Goal: Task Accomplishment & Management: Manage account settings

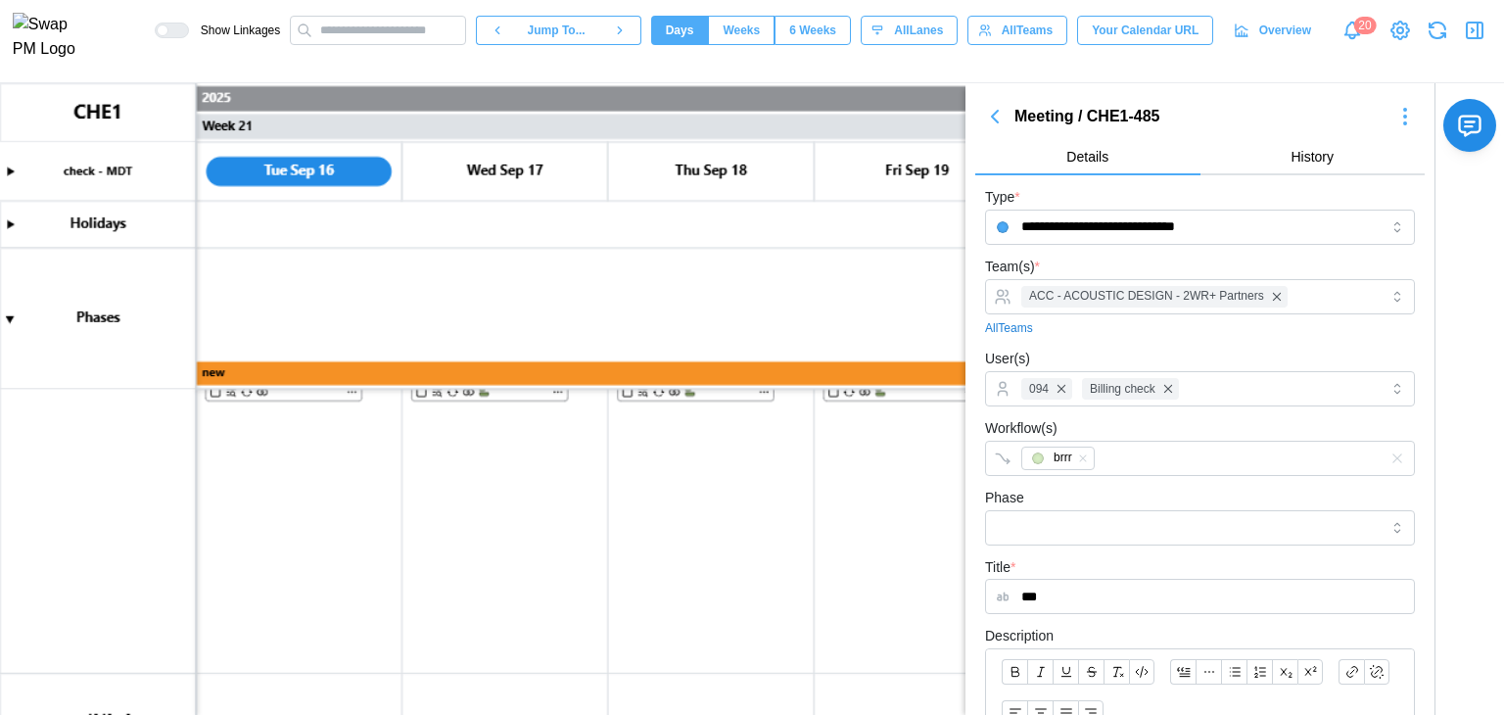
scroll to position [1124, 0]
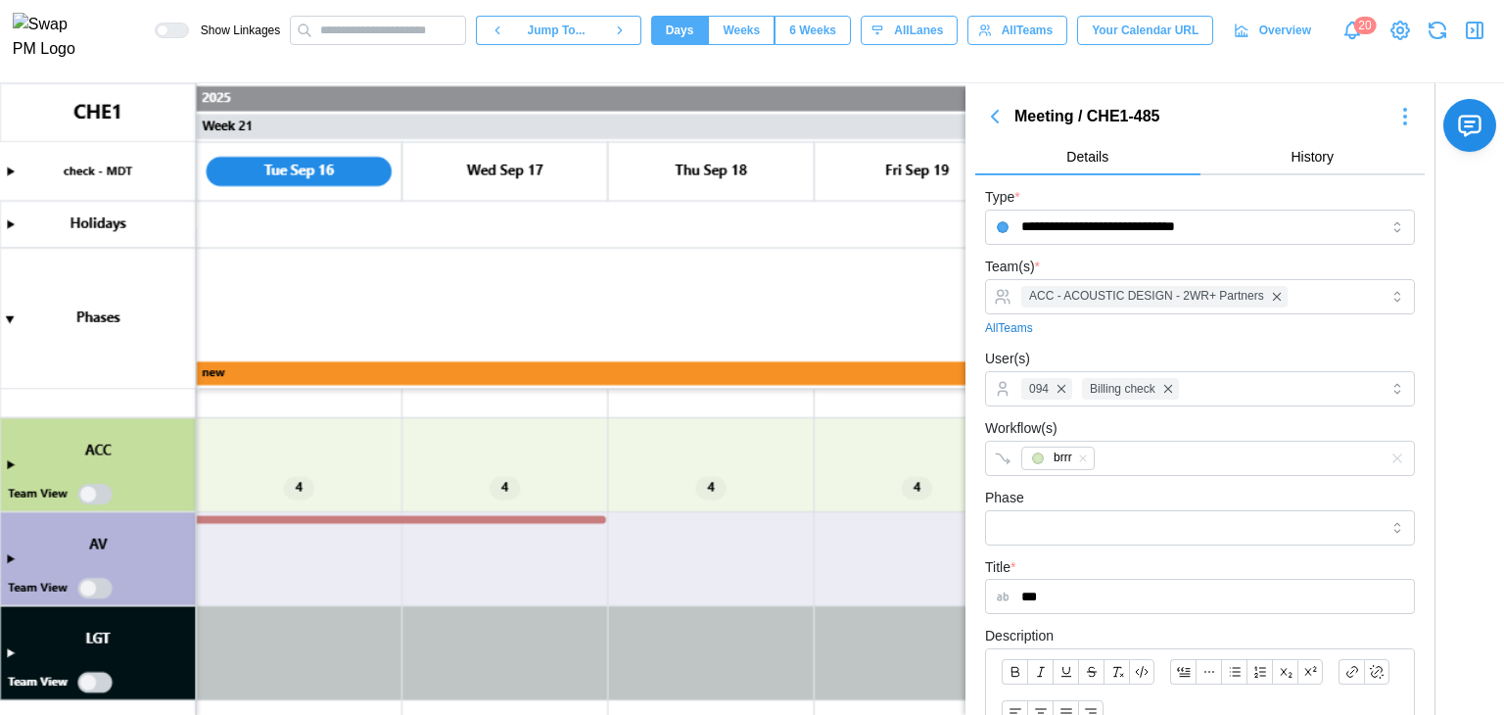
click at [382, 520] on canvas at bounding box center [752, 399] width 1504 height 632
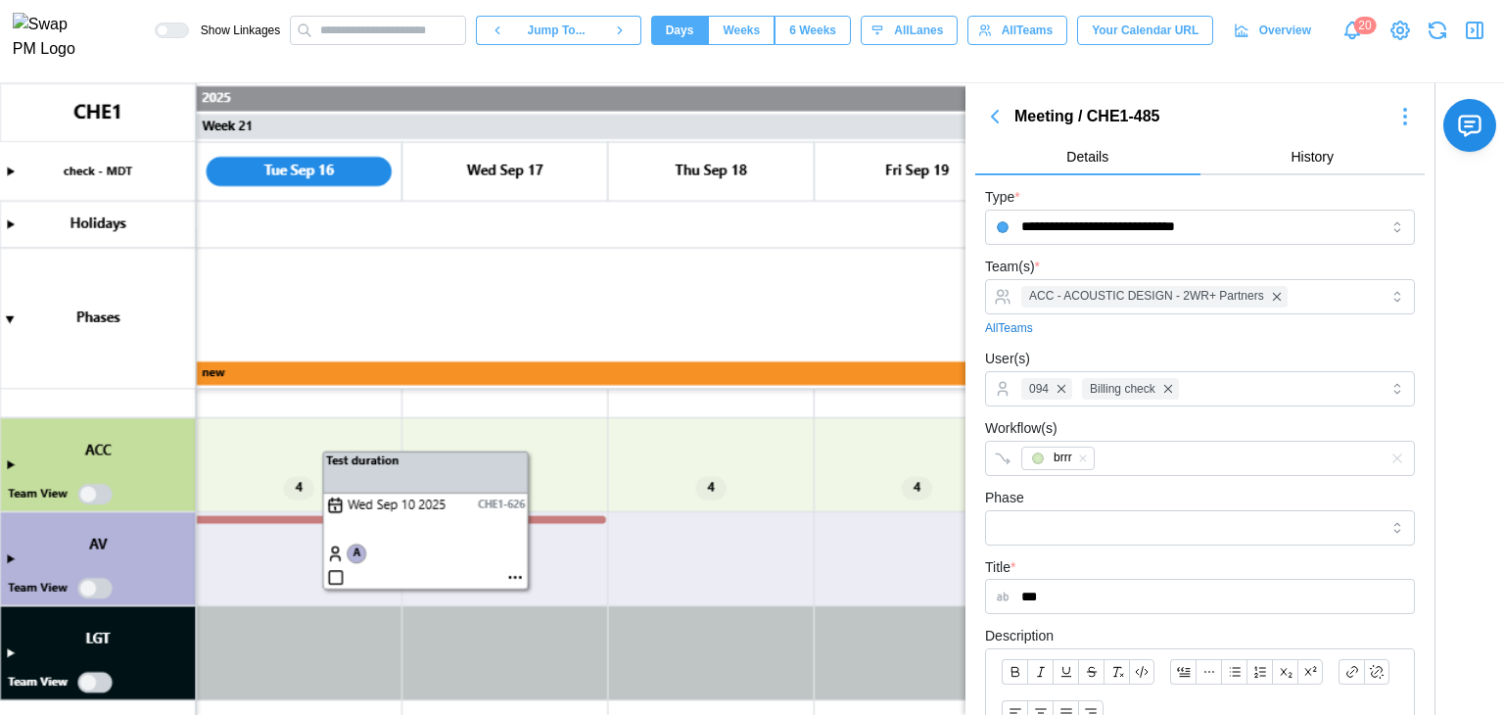
click at [382, 520] on canvas at bounding box center [752, 399] width 1504 height 632
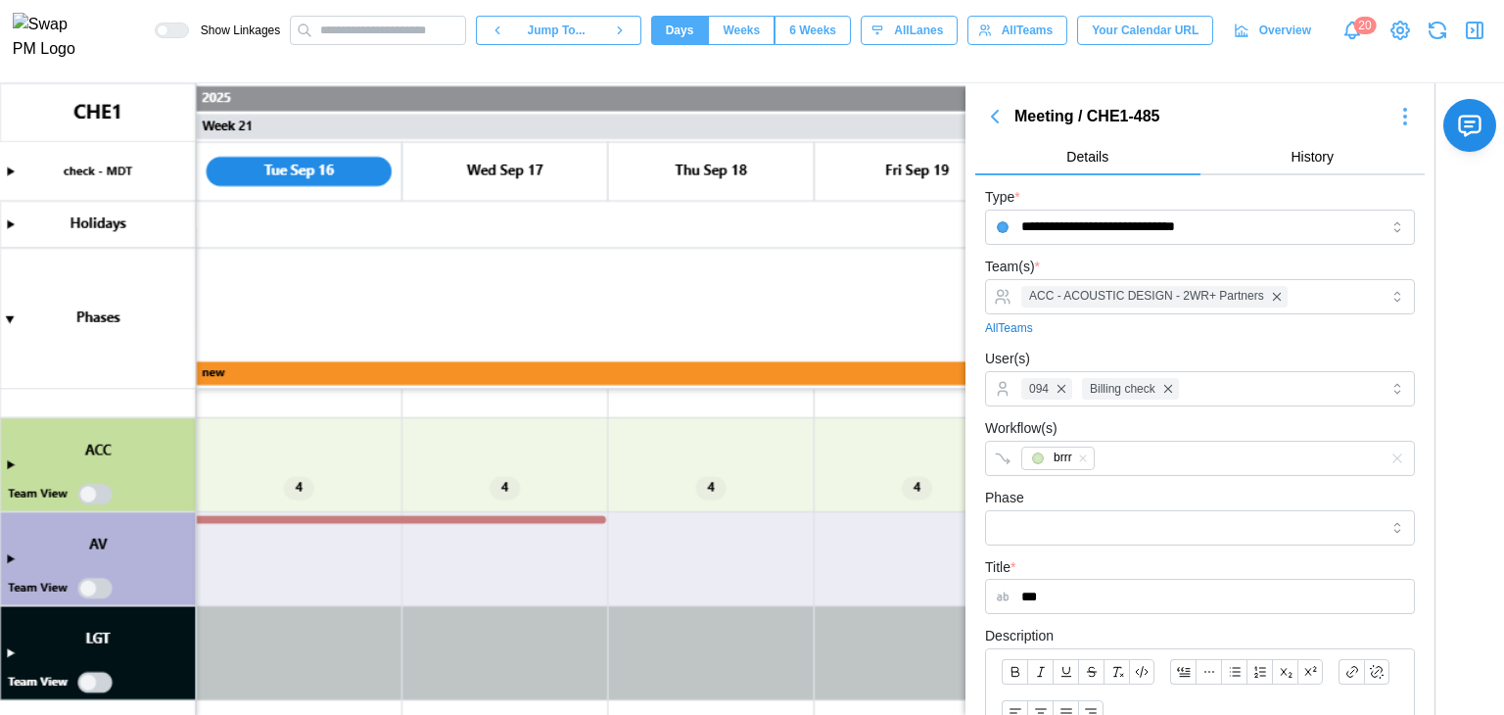
click at [370, 518] on canvas at bounding box center [752, 399] width 1504 height 632
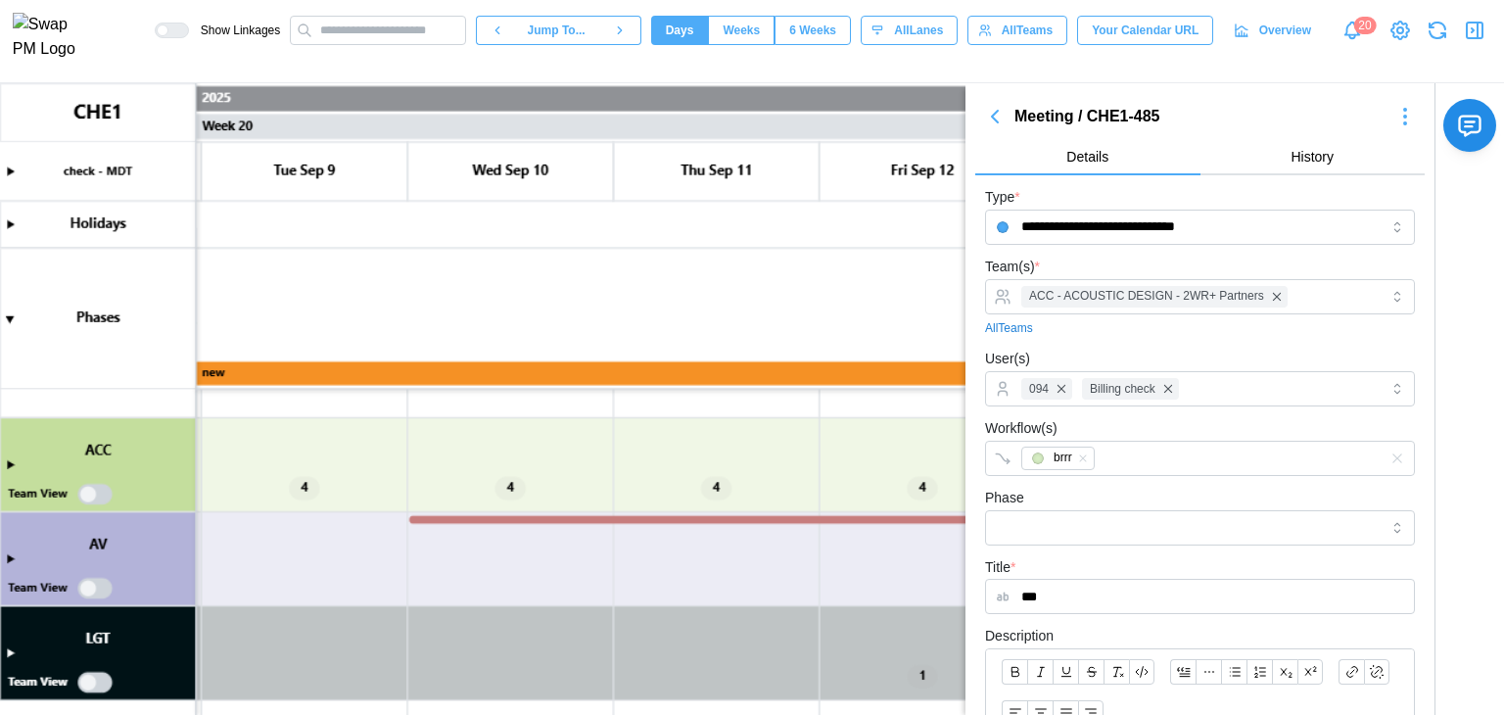
scroll to position [0, 19809]
click at [453, 518] on canvas at bounding box center [752, 399] width 1504 height 632
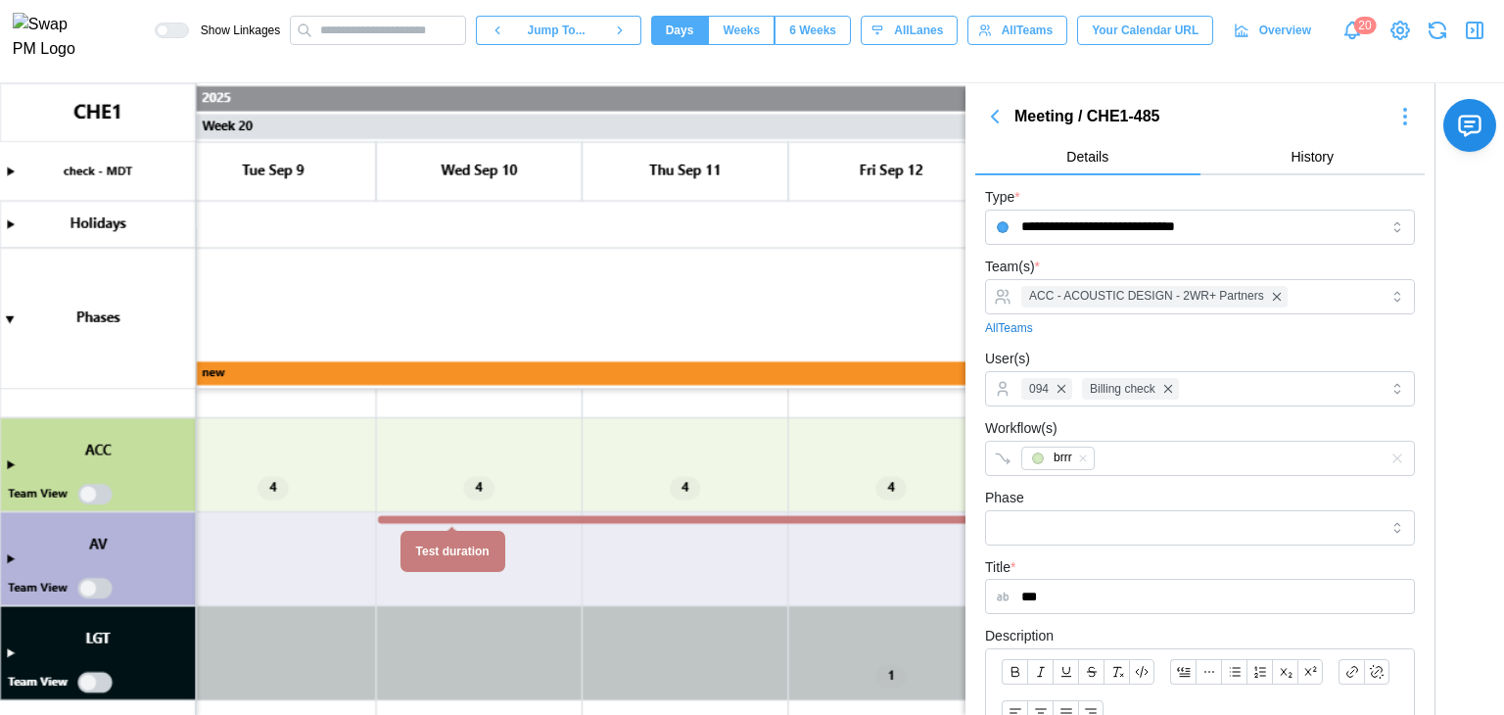
click at [453, 518] on canvas at bounding box center [752, 399] width 1504 height 632
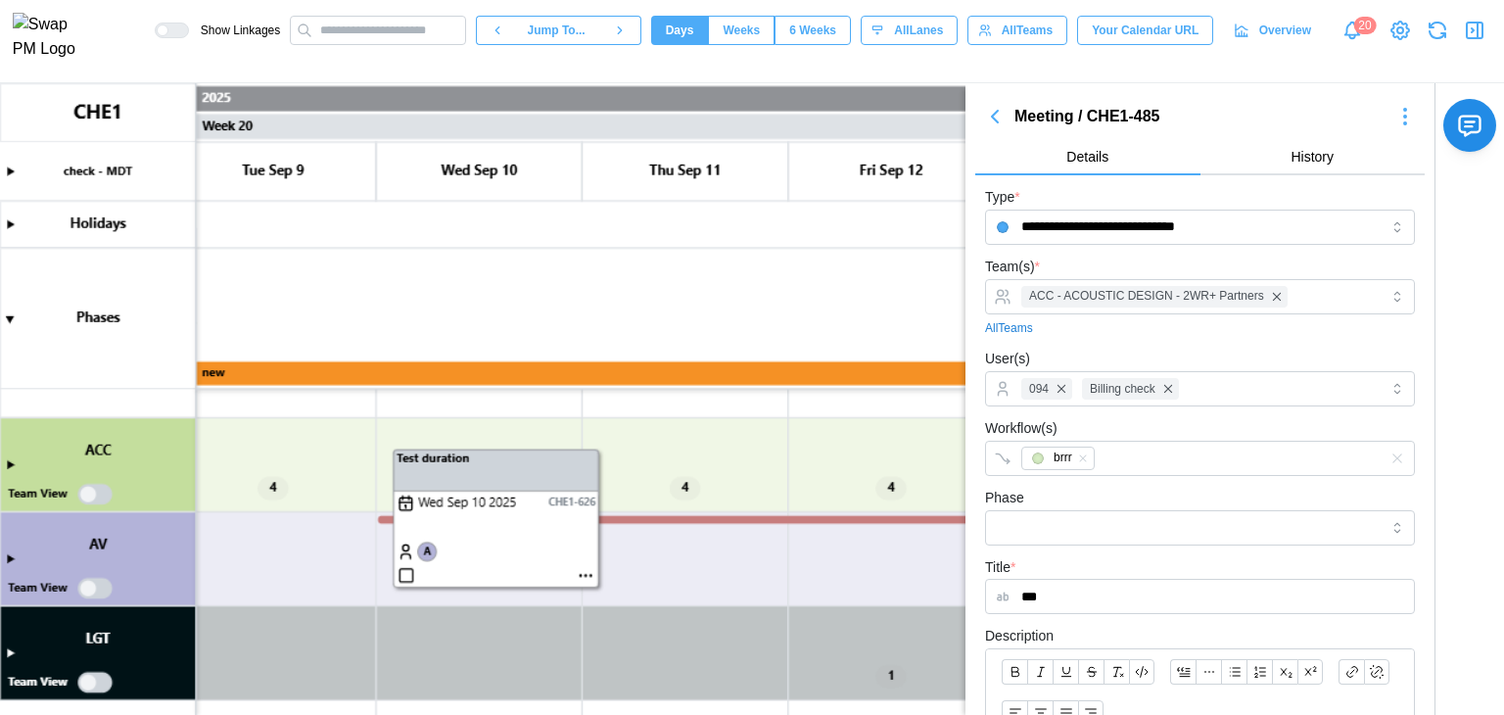
scroll to position [0, 19833]
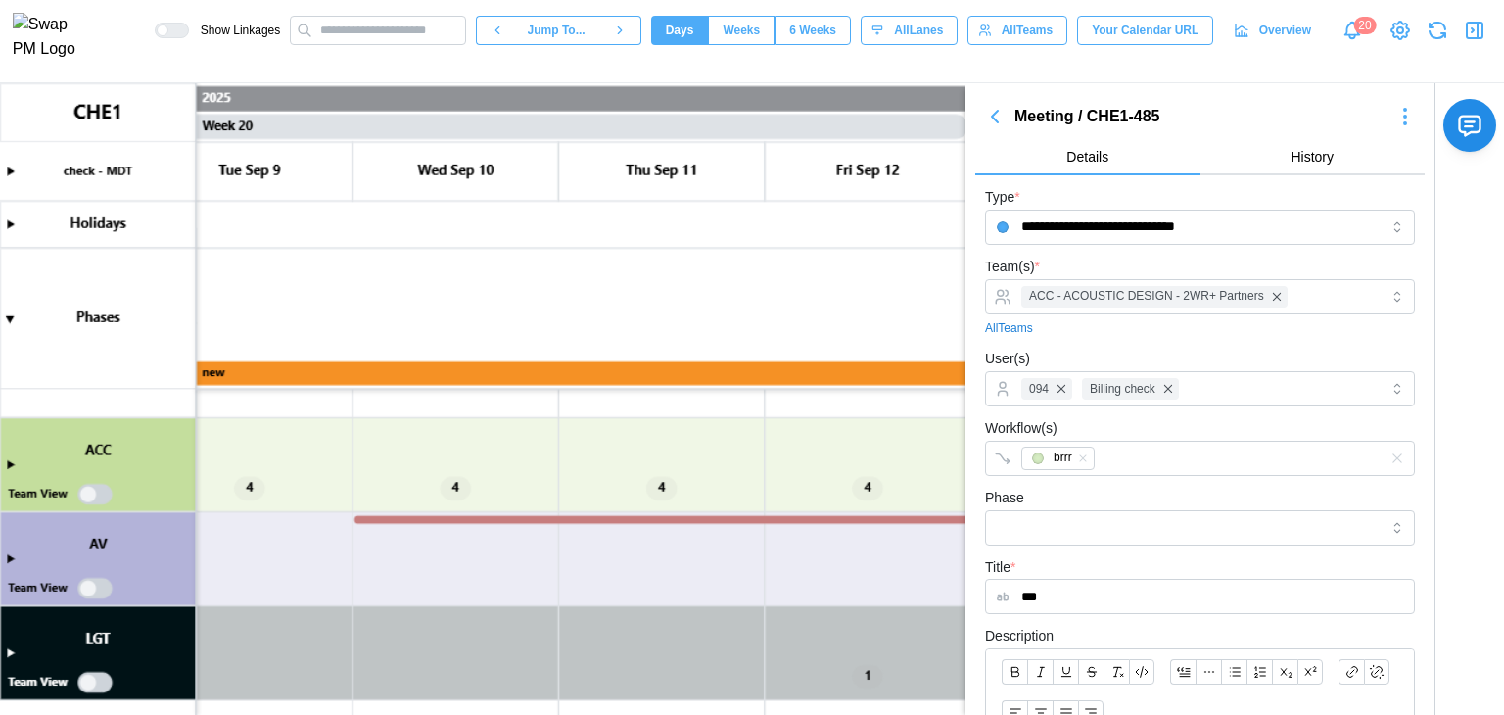
click at [619, 517] on canvas at bounding box center [752, 399] width 1504 height 632
click at [572, 520] on canvas at bounding box center [752, 399] width 1504 height 632
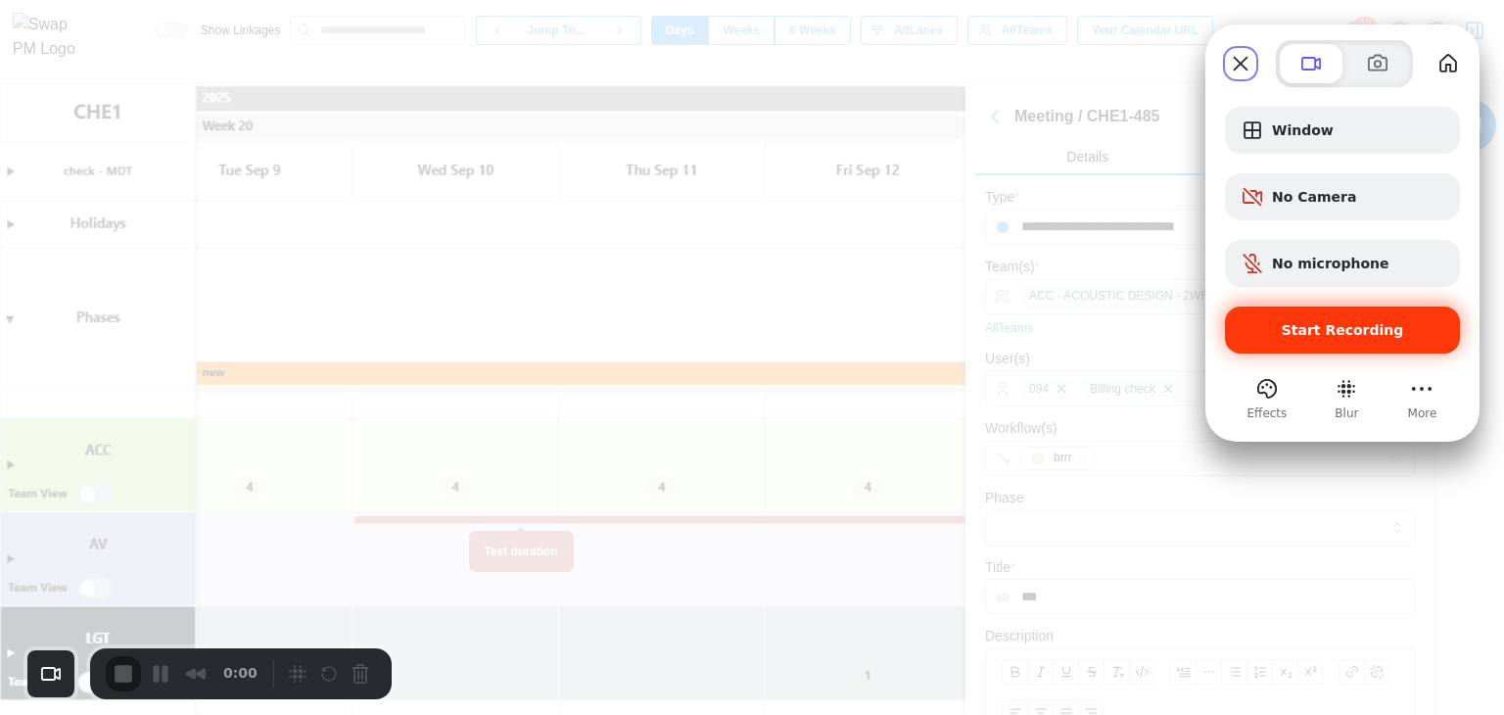
click at [1270, 309] on div "Start Recording" at bounding box center [1342, 330] width 235 height 47
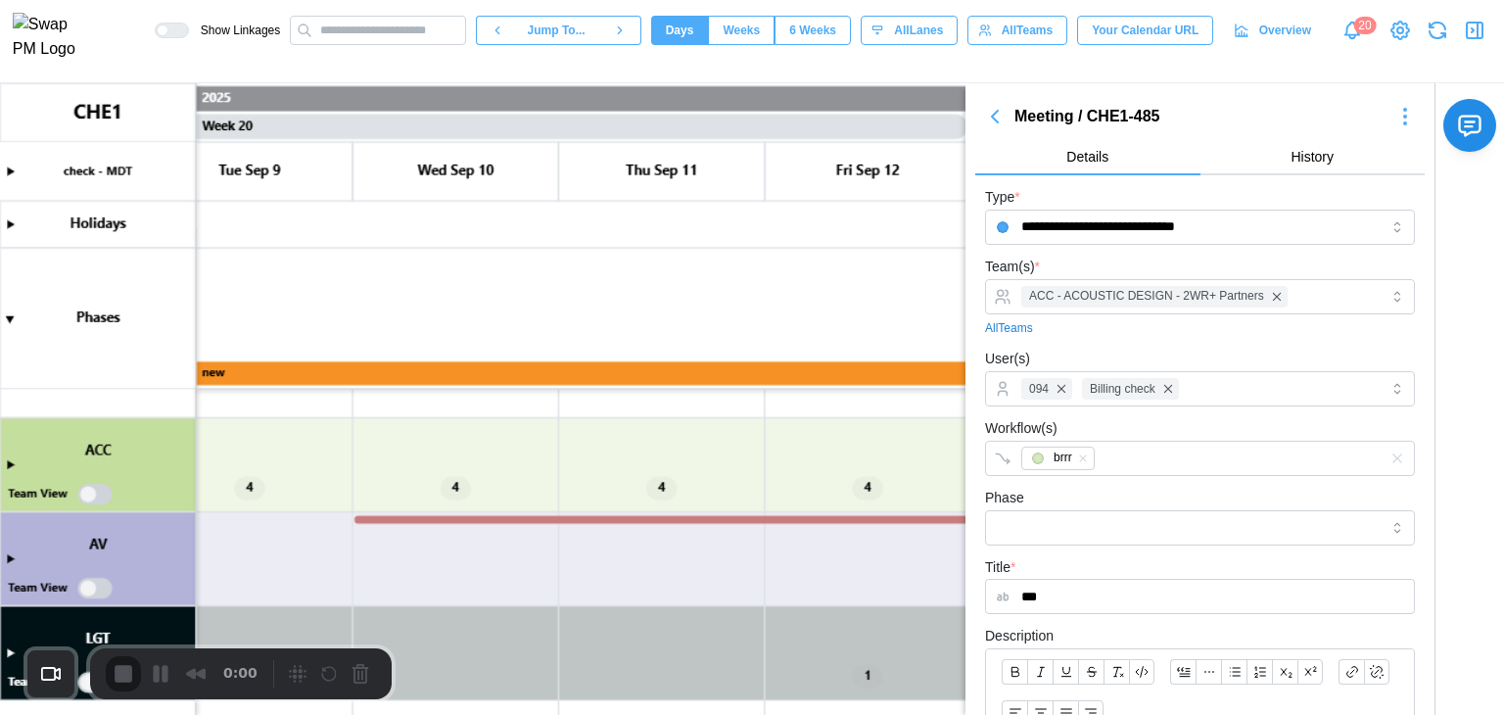
click at [639, 518] on canvas at bounding box center [752, 399] width 1504 height 632
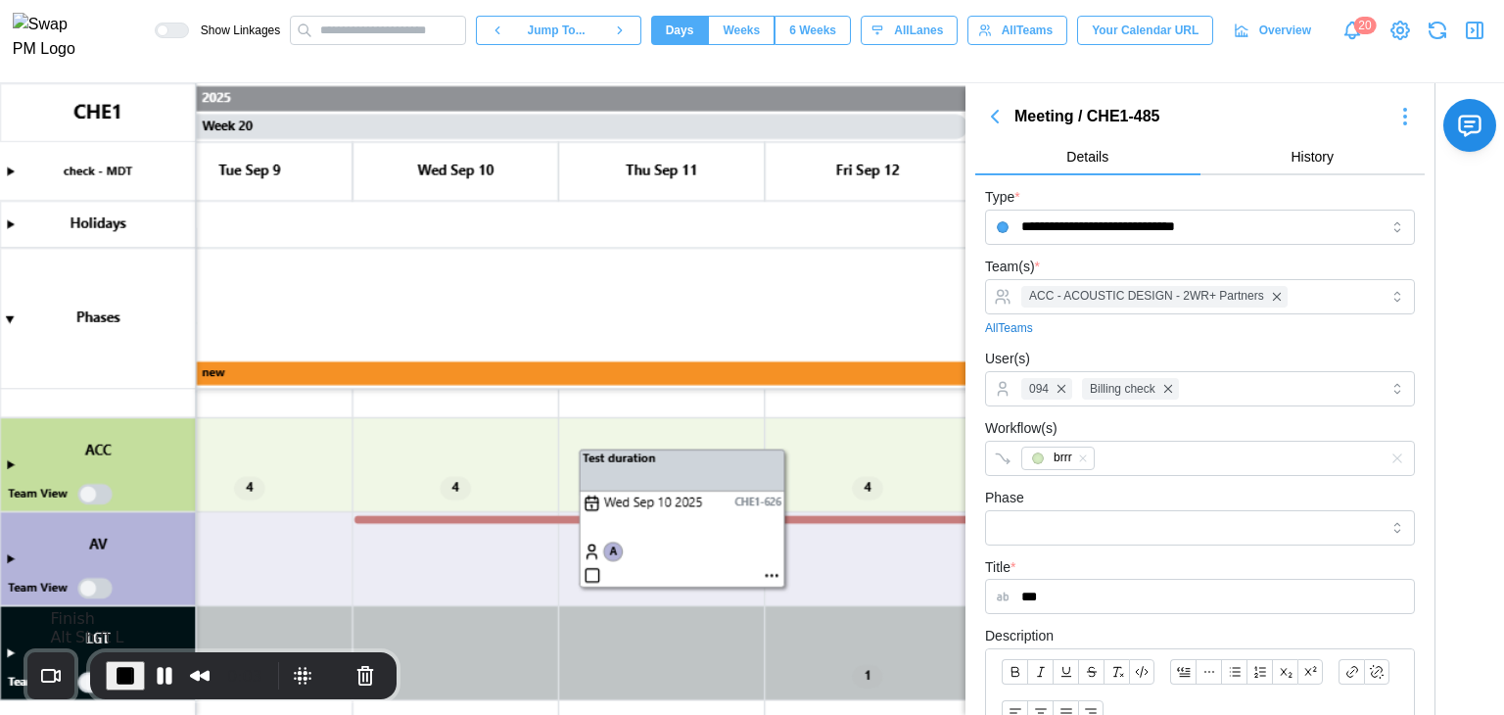
click at [114, 671] on span "End Recording" at bounding box center [126, 676] width 24 height 24
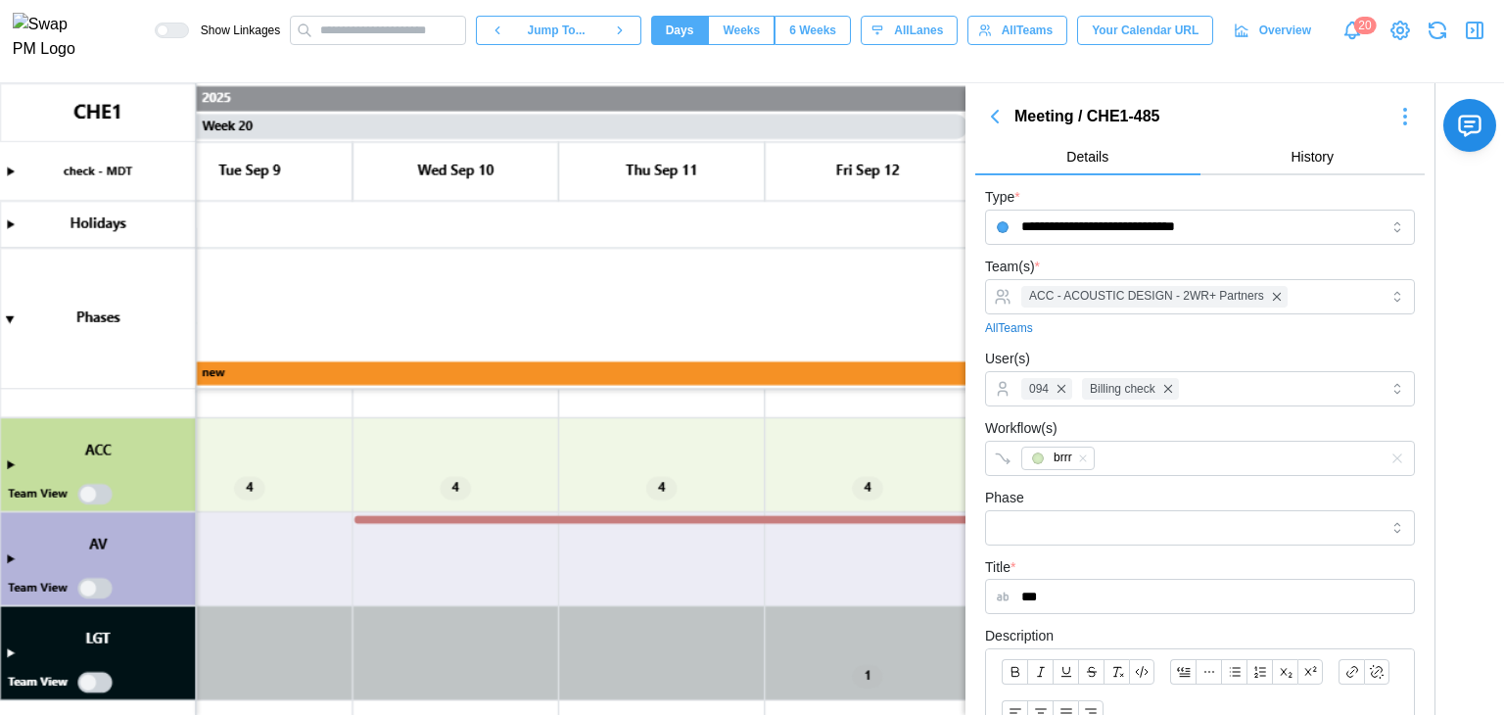
click at [444, 520] on canvas at bounding box center [752, 399] width 1504 height 632
click at [444, 521] on canvas at bounding box center [752, 399] width 1504 height 632
click at [610, 520] on canvas at bounding box center [752, 399] width 1504 height 632
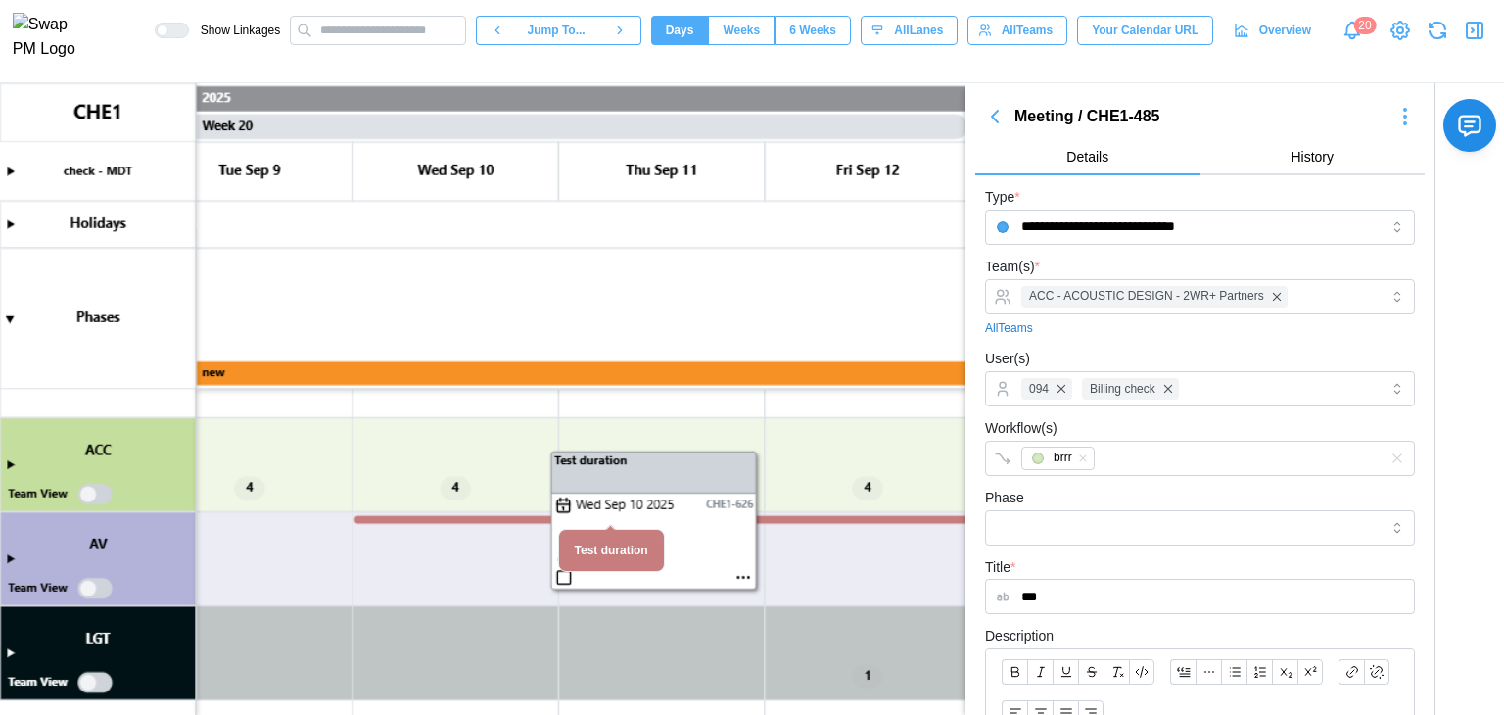
click at [612, 486] on canvas at bounding box center [752, 399] width 1504 height 632
click at [739, 573] on canvas at bounding box center [752, 399] width 1504 height 632
click at [742, 578] on canvas at bounding box center [752, 399] width 1504 height 632
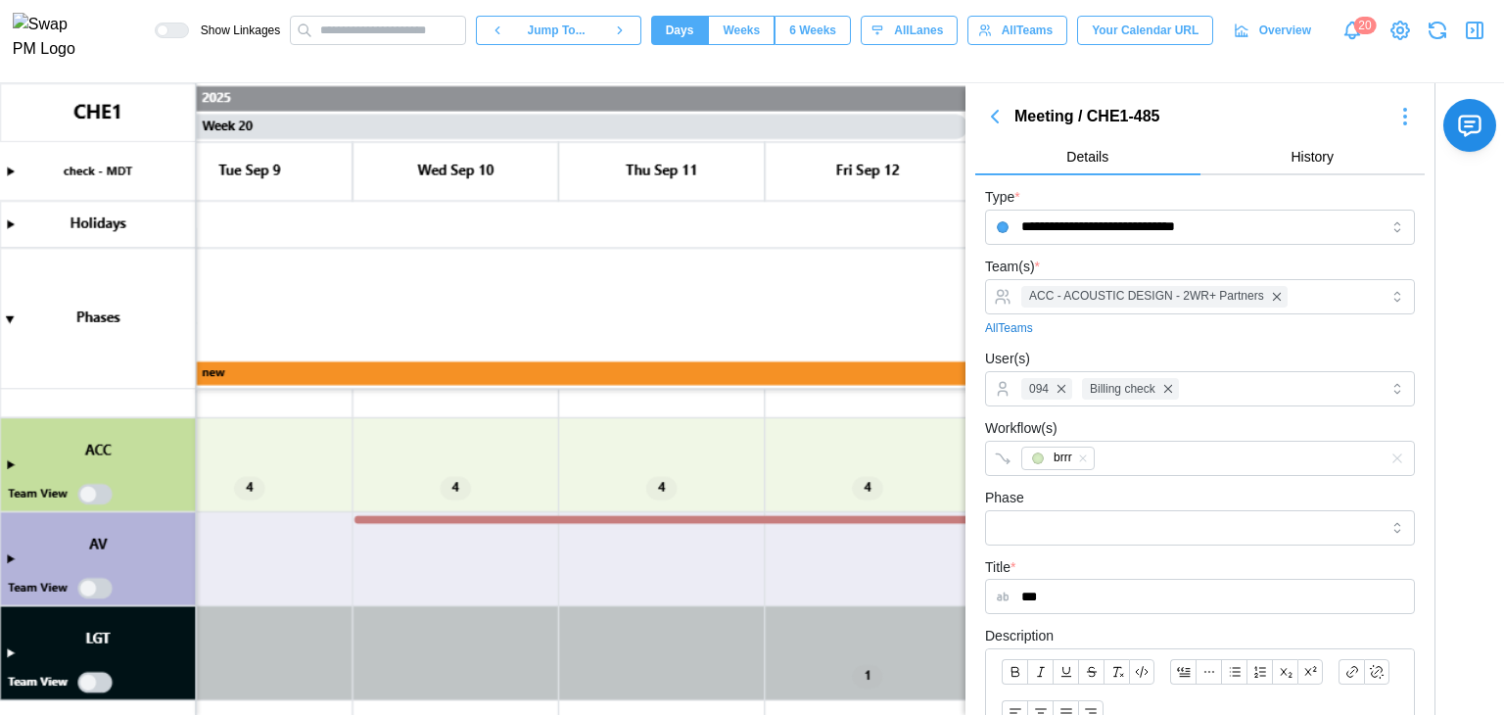
click at [8, 557] on canvas at bounding box center [752, 399] width 1504 height 632
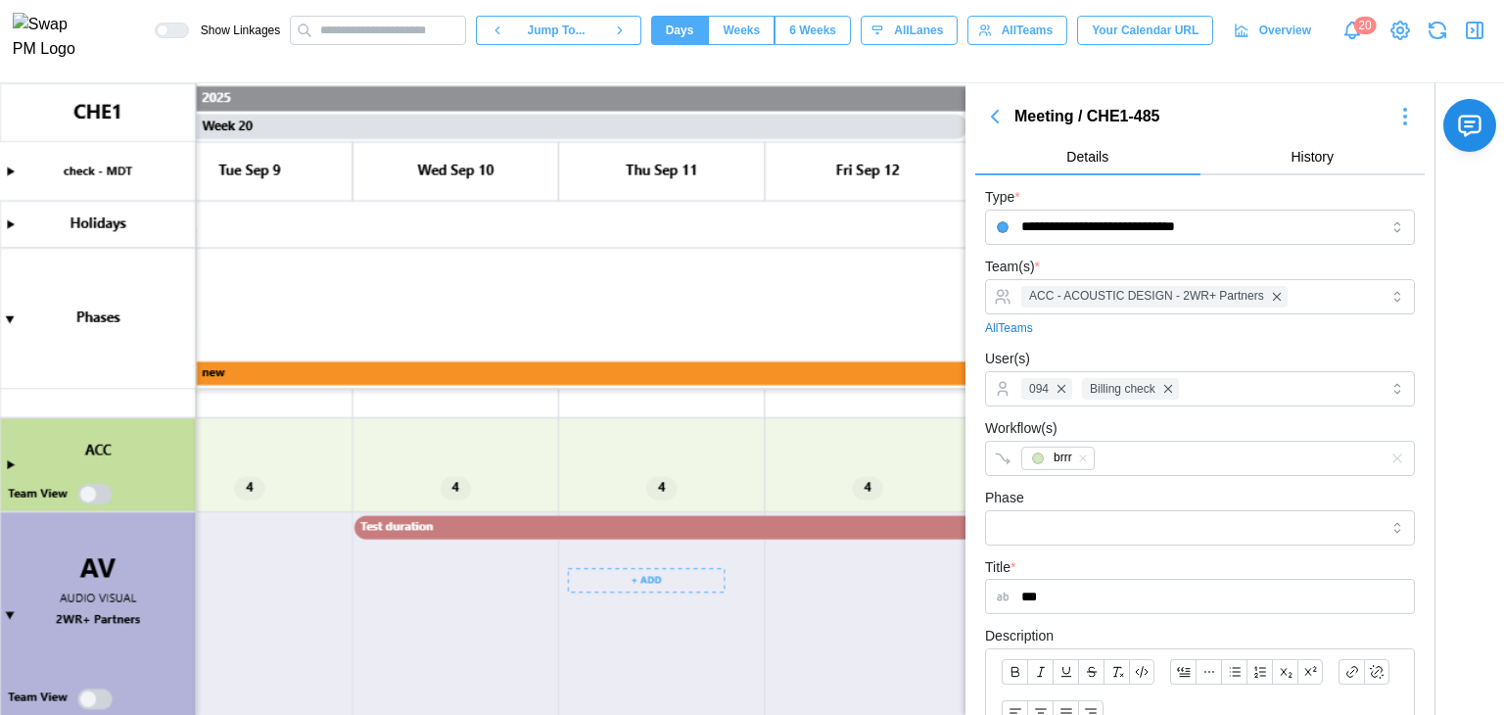
click at [545, 527] on canvas at bounding box center [752, 399] width 1504 height 632
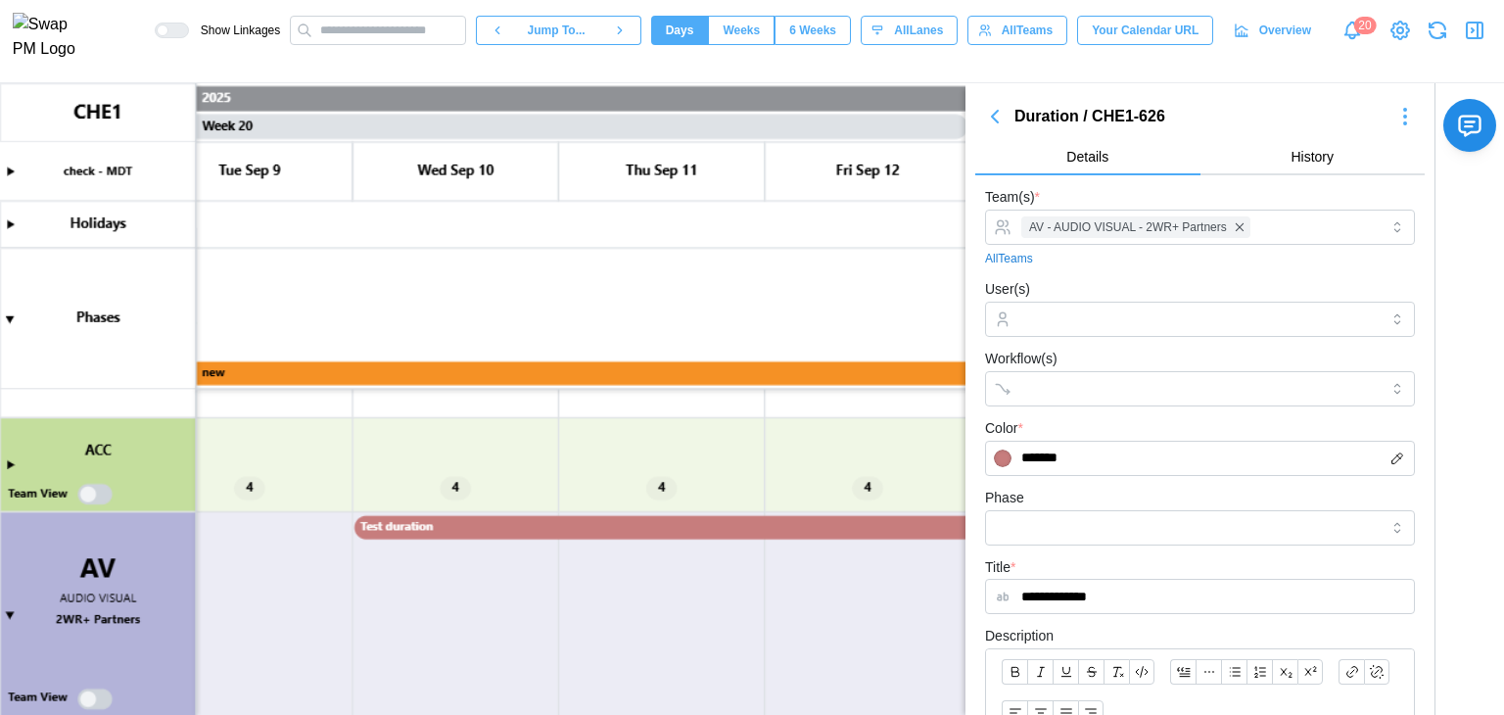
click at [545, 527] on canvas at bounding box center [752, 399] width 1504 height 632
click at [10, 610] on canvas at bounding box center [752, 399] width 1504 height 632
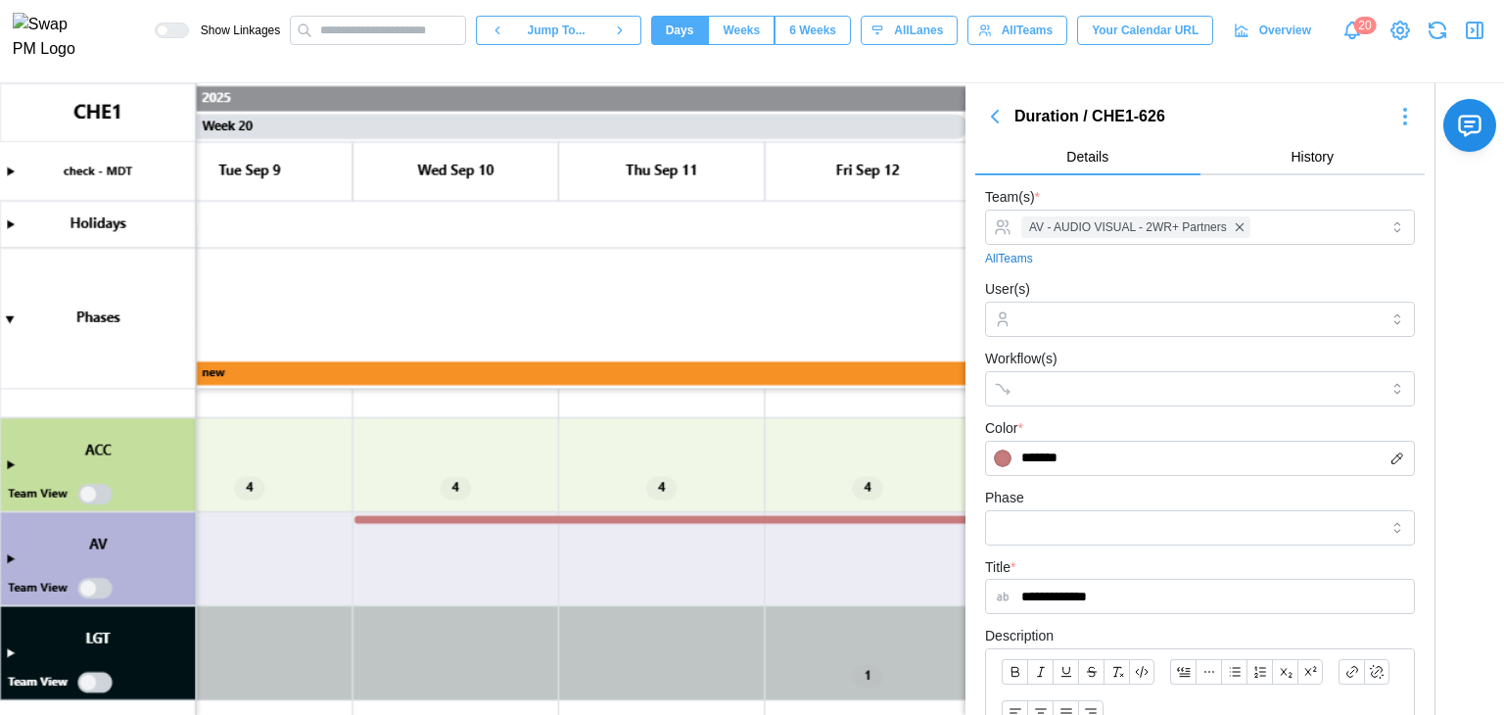
click at [995, 124] on icon "button" at bounding box center [995, 117] width 24 height 24
click at [993, 123] on icon "button" at bounding box center [995, 117] width 24 height 24
click at [995, 114] on icon "button" at bounding box center [995, 117] width 6 height 12
click at [1474, 26] on icon "button" at bounding box center [1475, 31] width 24 height 24
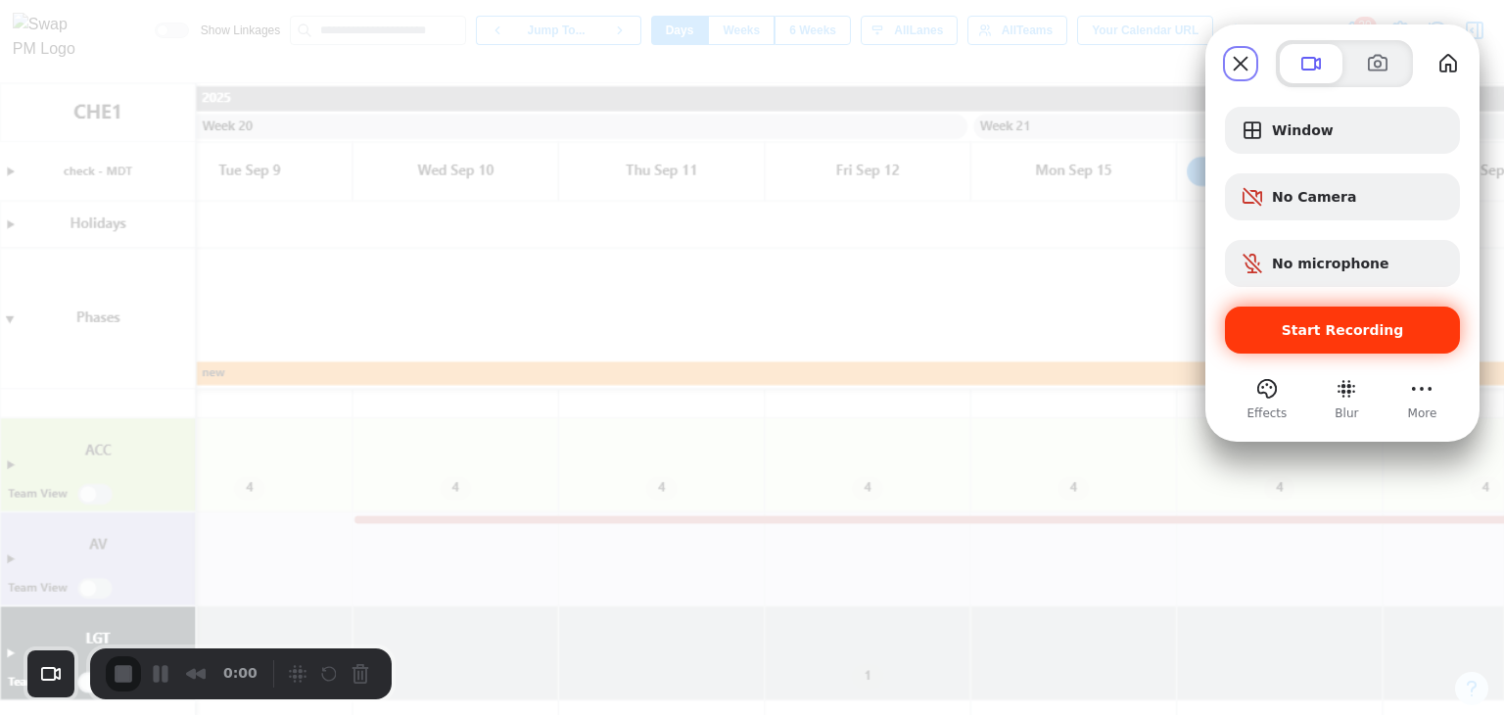
click at [1252, 343] on div "Start Recording" at bounding box center [1342, 330] width 235 height 47
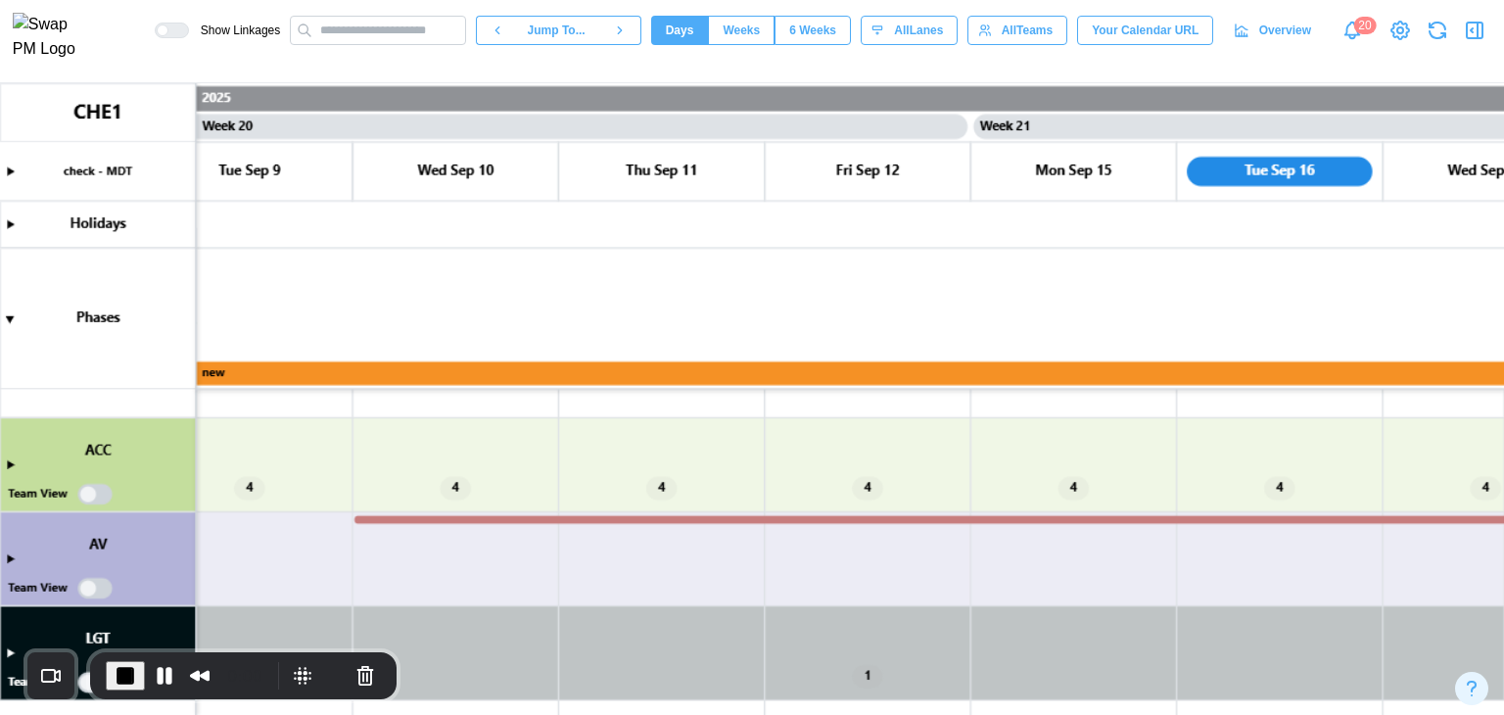
click at [661, 518] on canvas at bounding box center [752, 399] width 1504 height 632
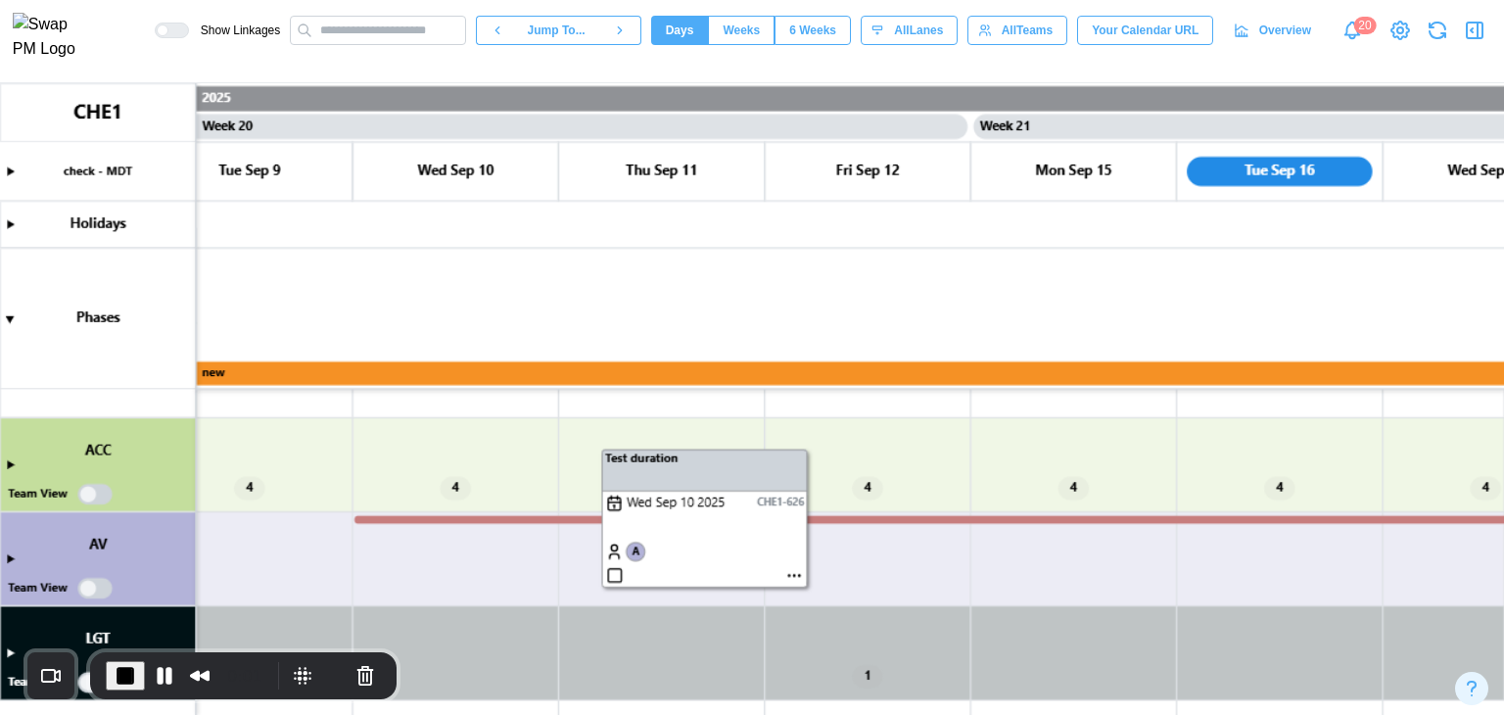
click at [789, 575] on canvas at bounding box center [752, 399] width 1504 height 632
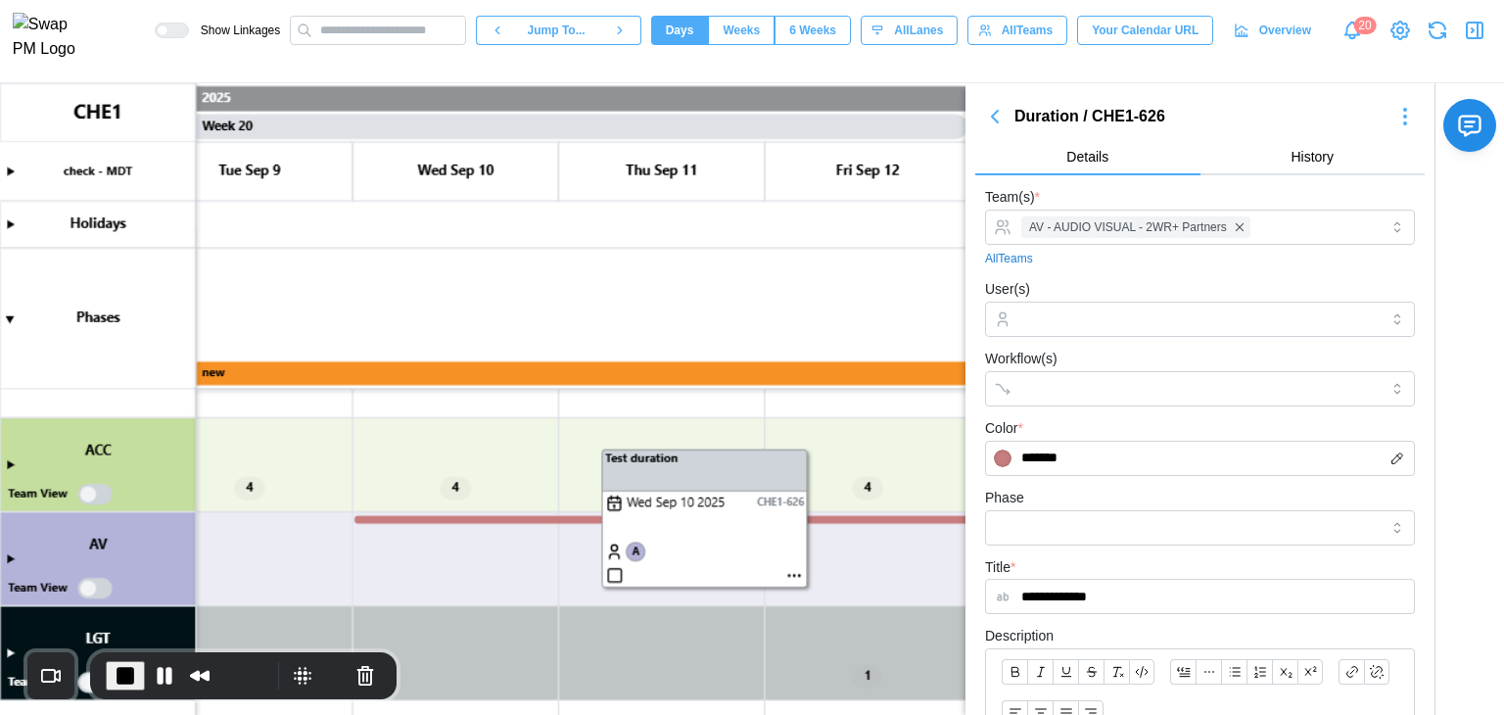
click at [116, 687] on button "End Recording" at bounding box center [125, 675] width 39 height 29
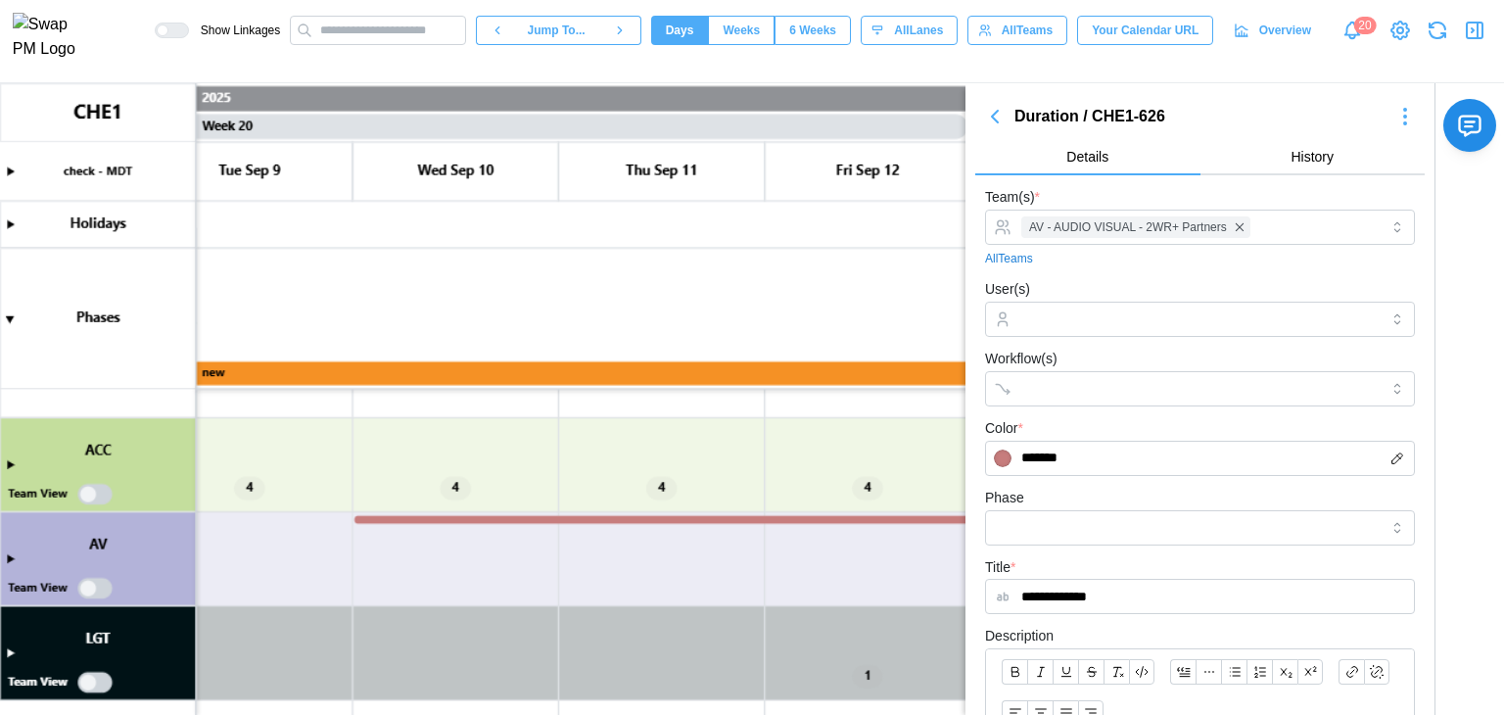
click at [16, 553] on canvas at bounding box center [752, 399] width 1504 height 632
click at [6, 559] on canvas at bounding box center [752, 399] width 1504 height 632
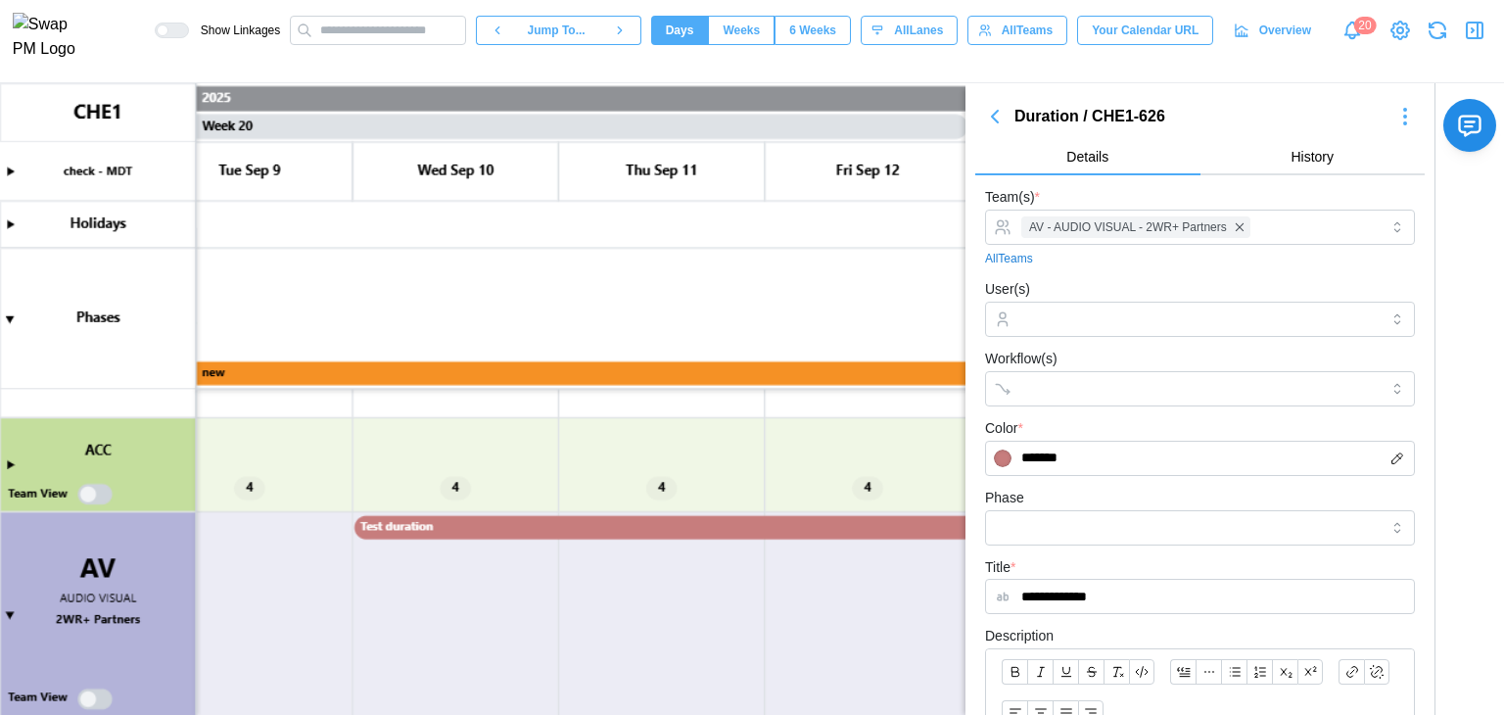
click at [471, 530] on canvas at bounding box center [752, 399] width 1504 height 632
click at [470, 530] on canvas at bounding box center [752, 399] width 1504 height 632
click at [430, 522] on canvas at bounding box center [752, 399] width 1504 height 632
click at [429, 522] on canvas at bounding box center [752, 399] width 1504 height 632
click at [448, 530] on canvas at bounding box center [752, 399] width 1504 height 632
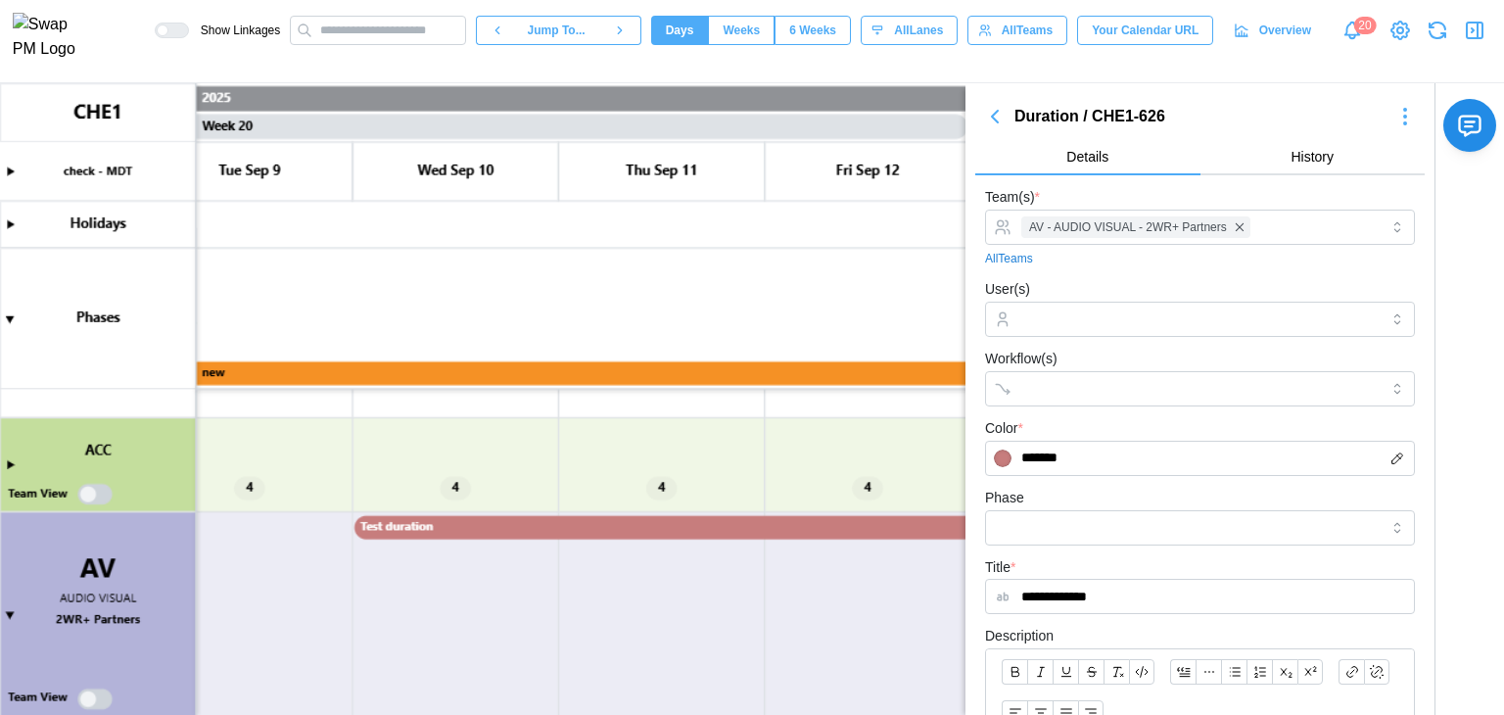
click at [448, 530] on canvas at bounding box center [752, 399] width 1504 height 632
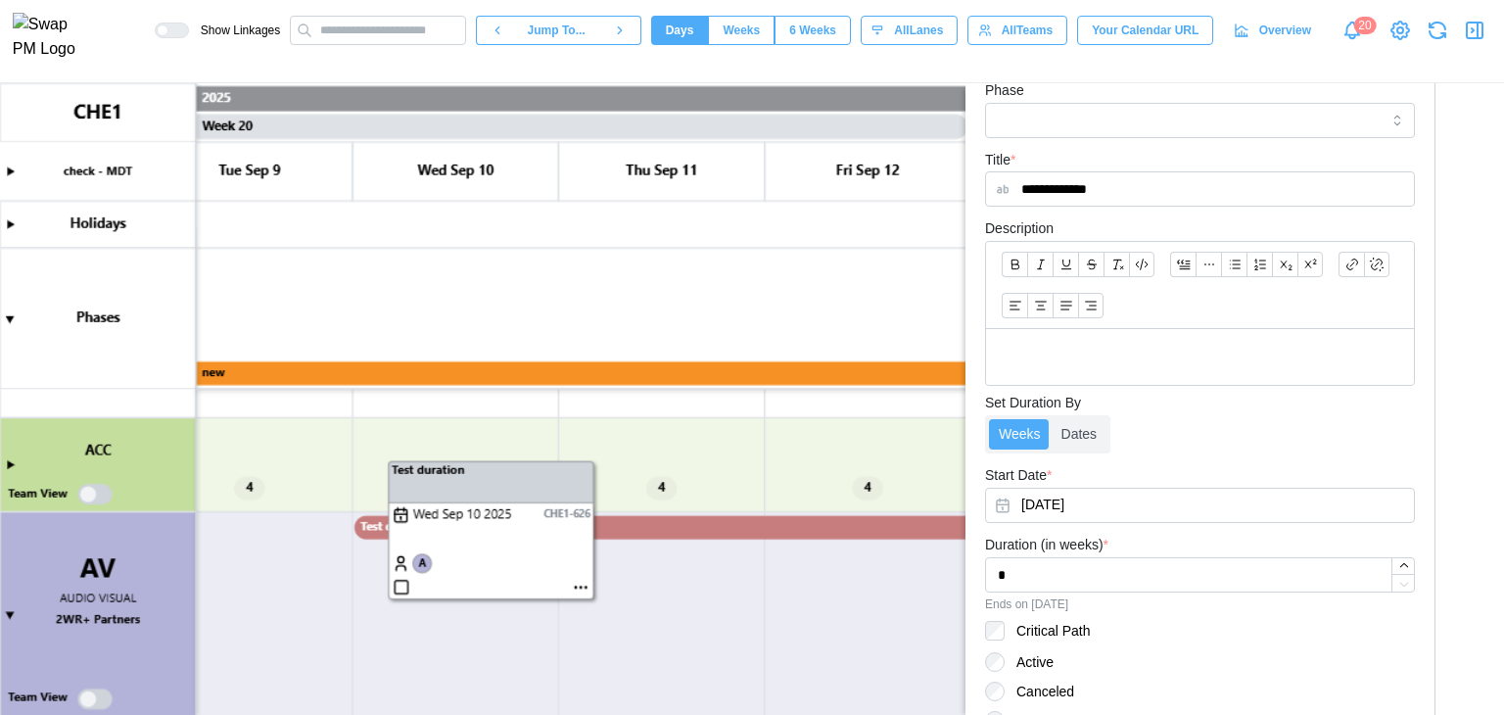
scroll to position [597, 0]
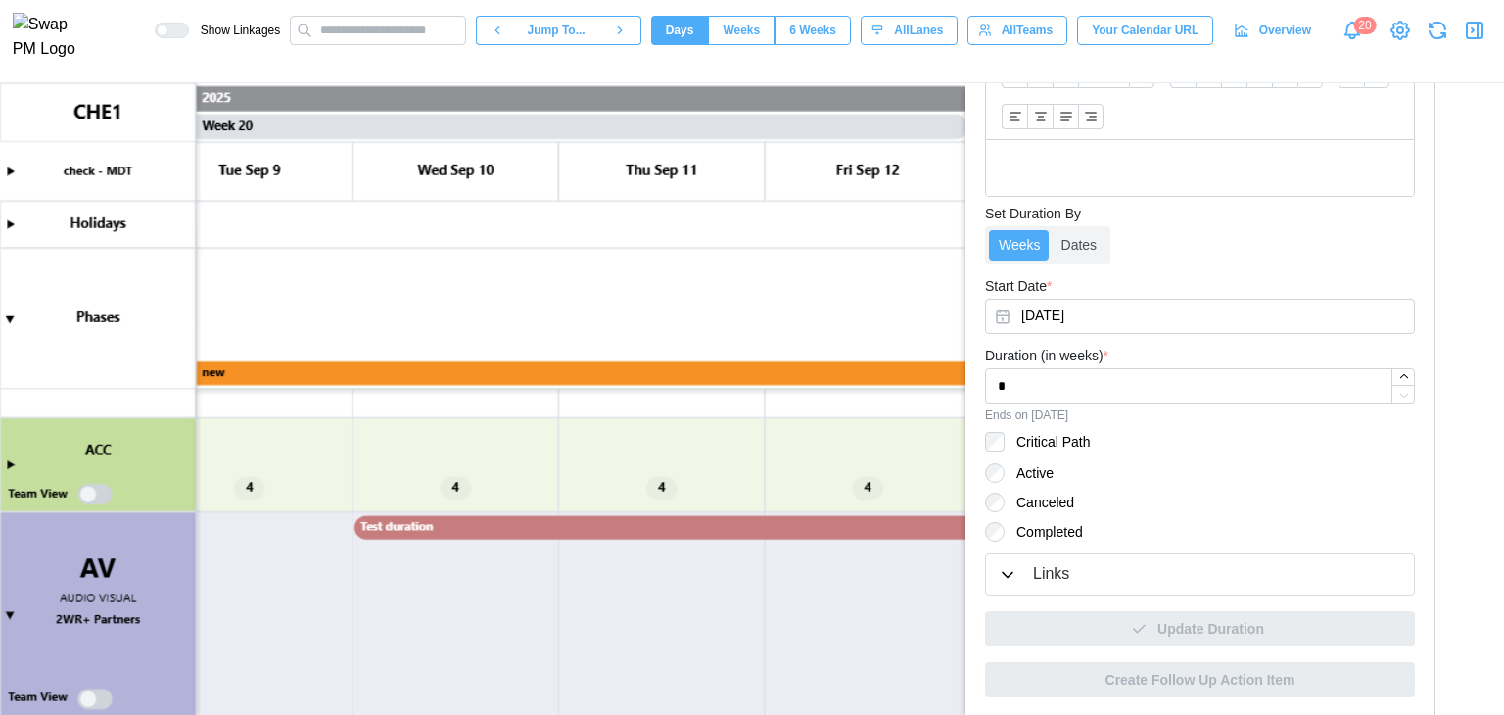
click at [1046, 584] on div "Links" at bounding box center [1051, 574] width 36 height 24
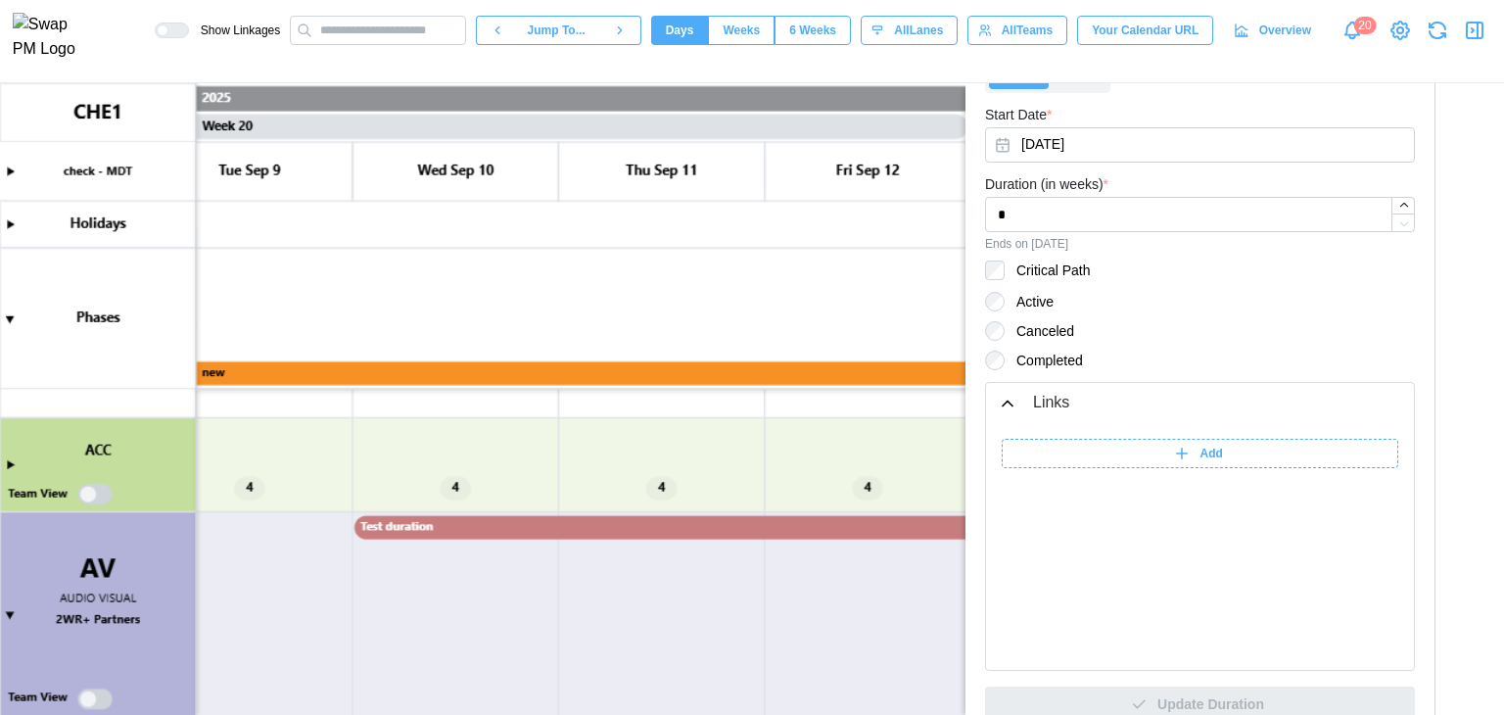
scroll to position [843, 0]
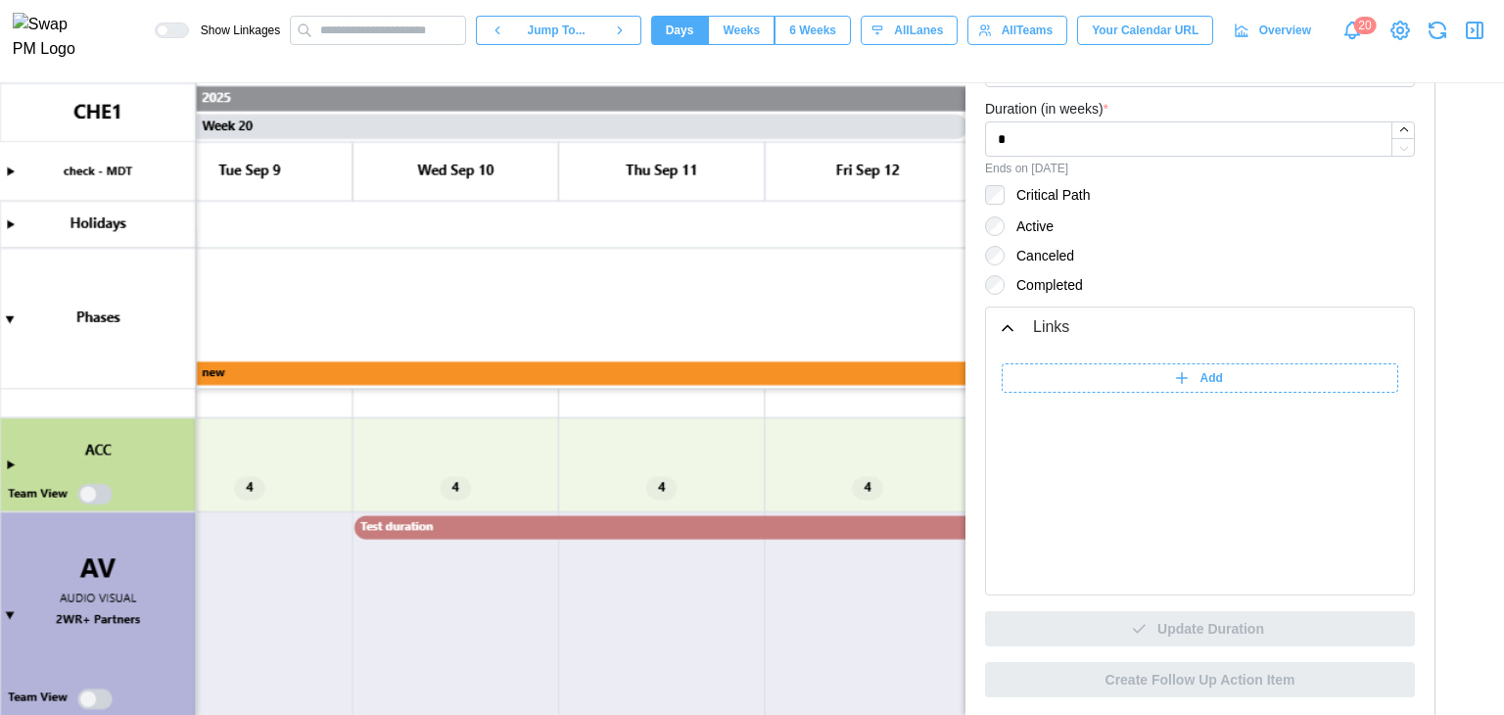
click at [450, 525] on canvas at bounding box center [752, 399] width 1504 height 632
click at [12, 467] on canvas at bounding box center [752, 399] width 1504 height 632
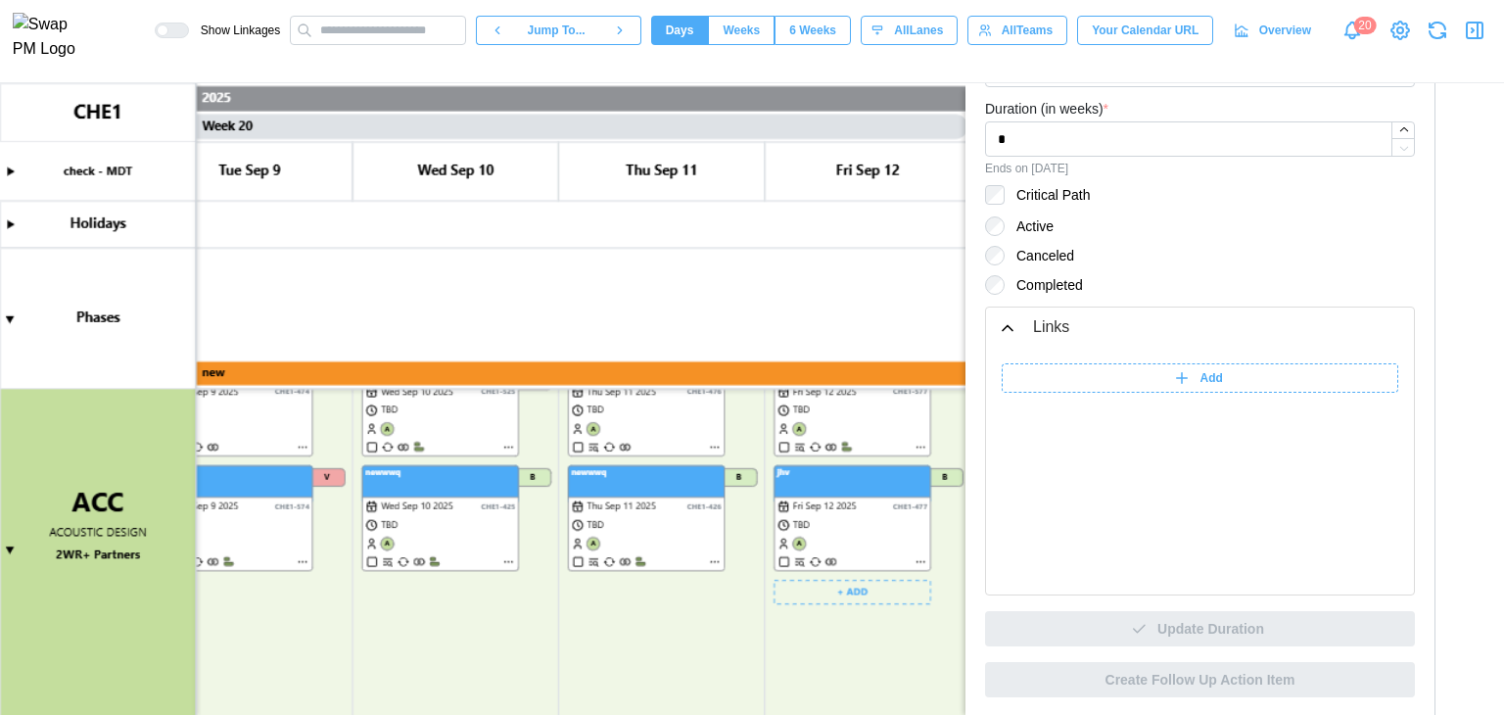
scroll to position [2006, 0]
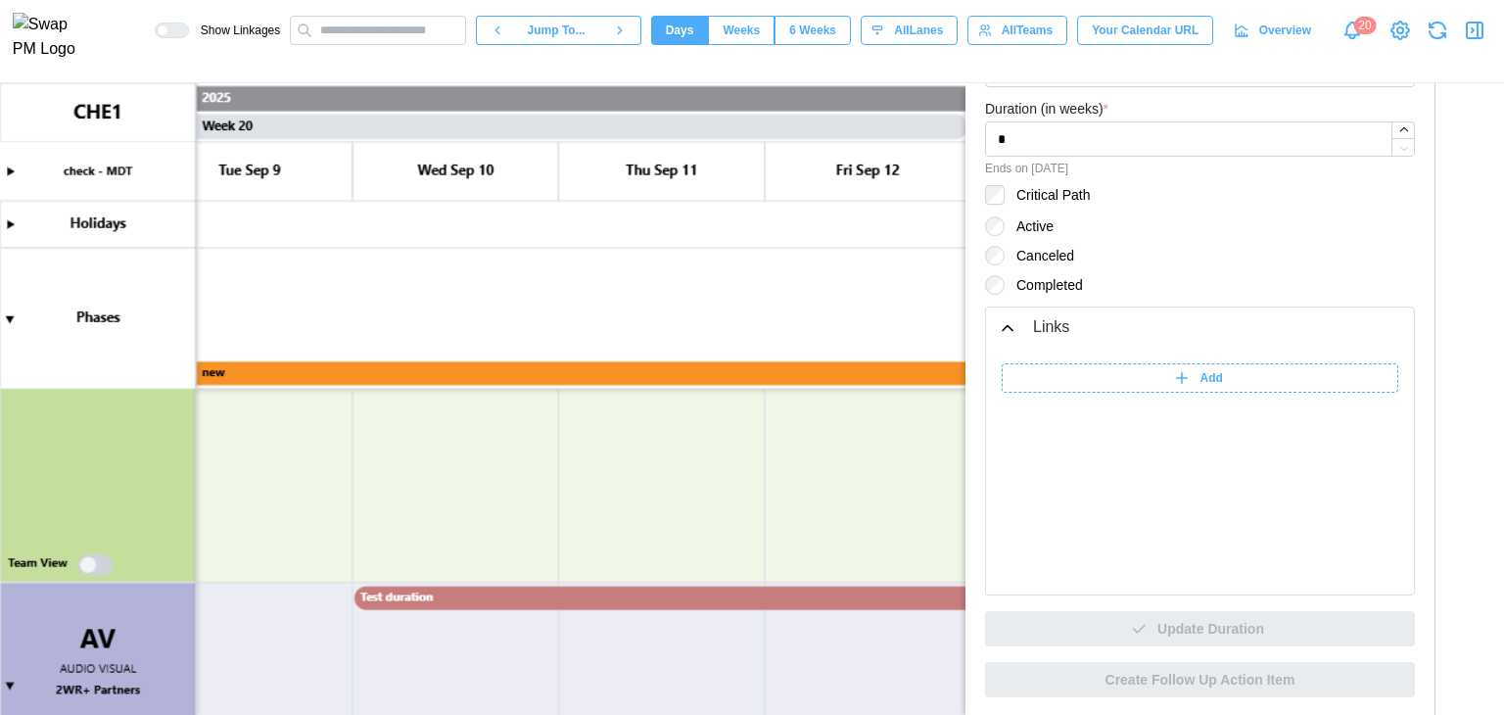
click at [470, 590] on canvas at bounding box center [752, 399] width 1504 height 632
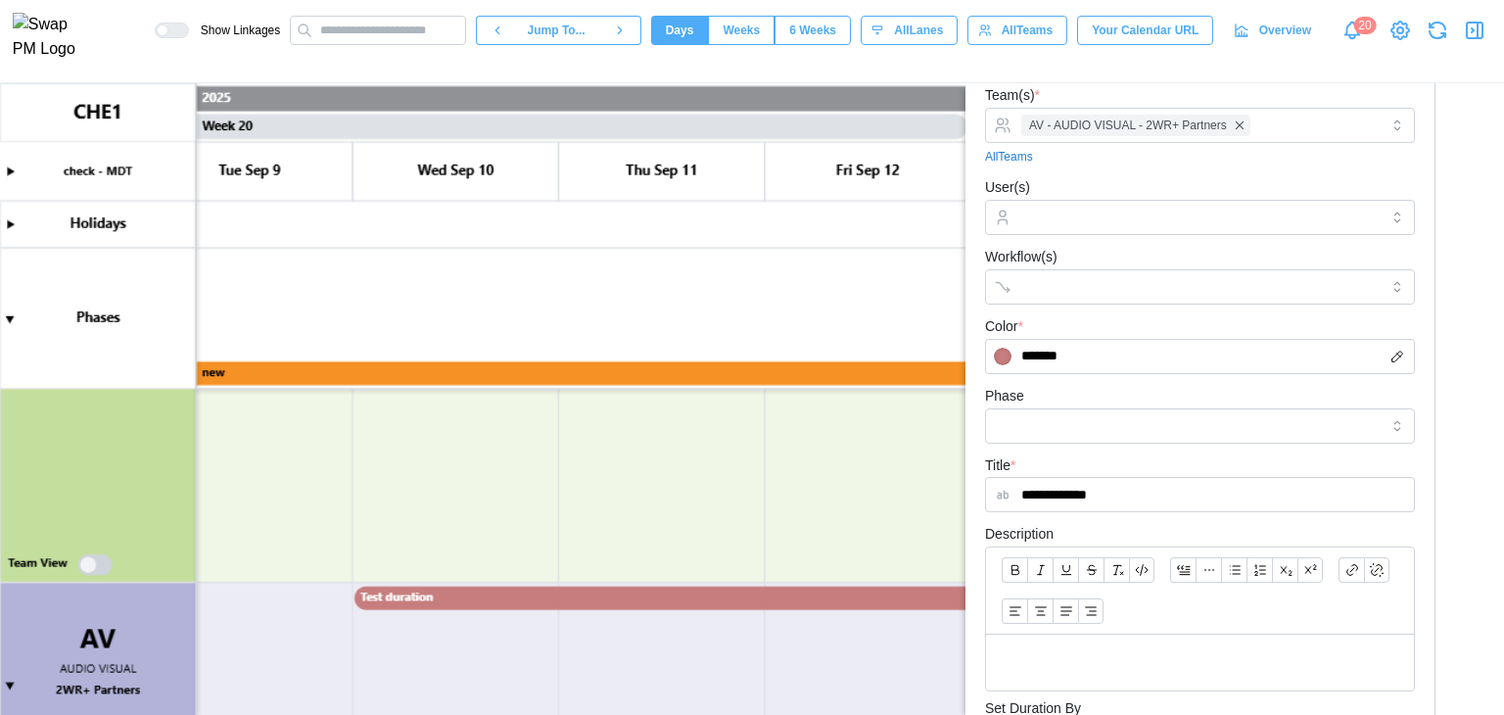
scroll to position [0, 0]
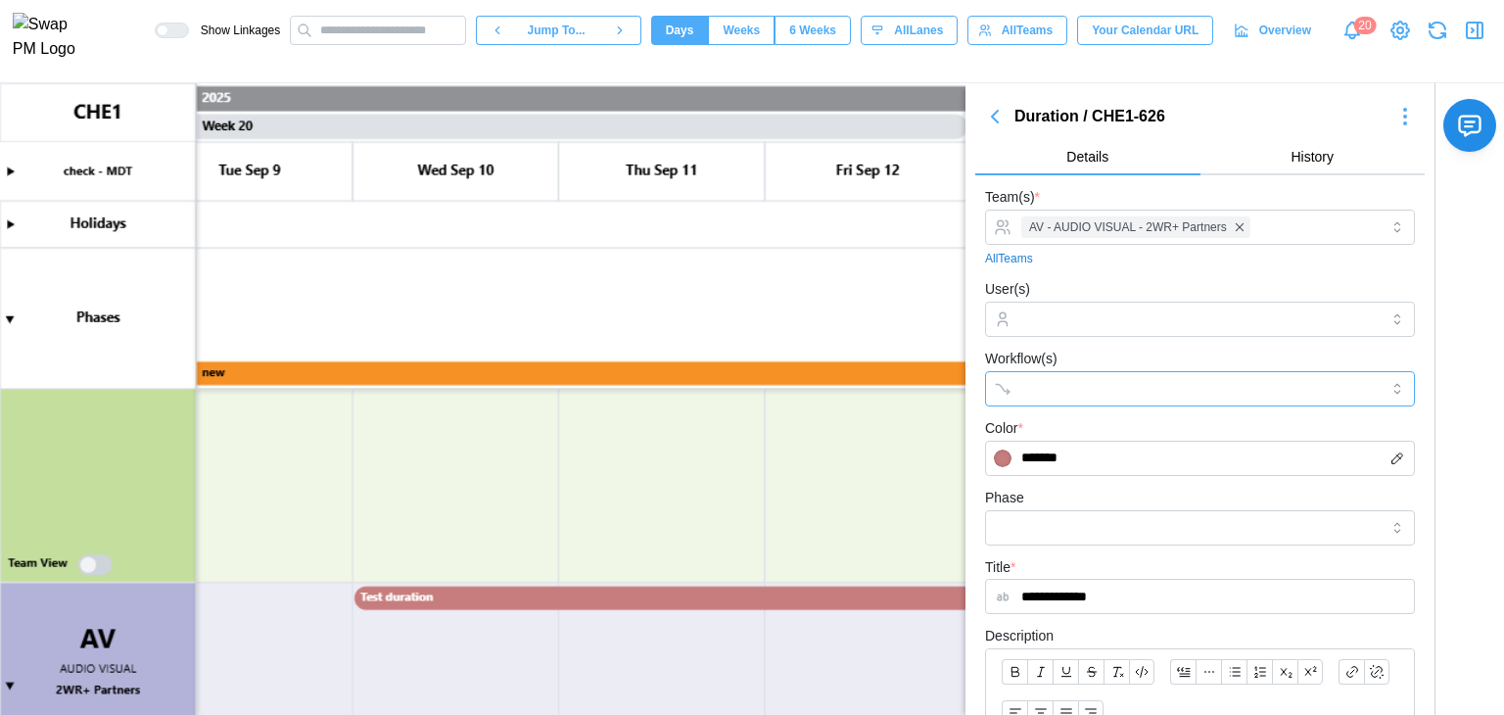
click at [1062, 401] on div at bounding box center [1180, 388] width 327 height 33
click at [1069, 390] on input "Workflow(s)" at bounding box center [1183, 389] width 322 height 16
click at [1066, 386] on input "Workflow(s)" at bounding box center [1183, 389] width 322 height 16
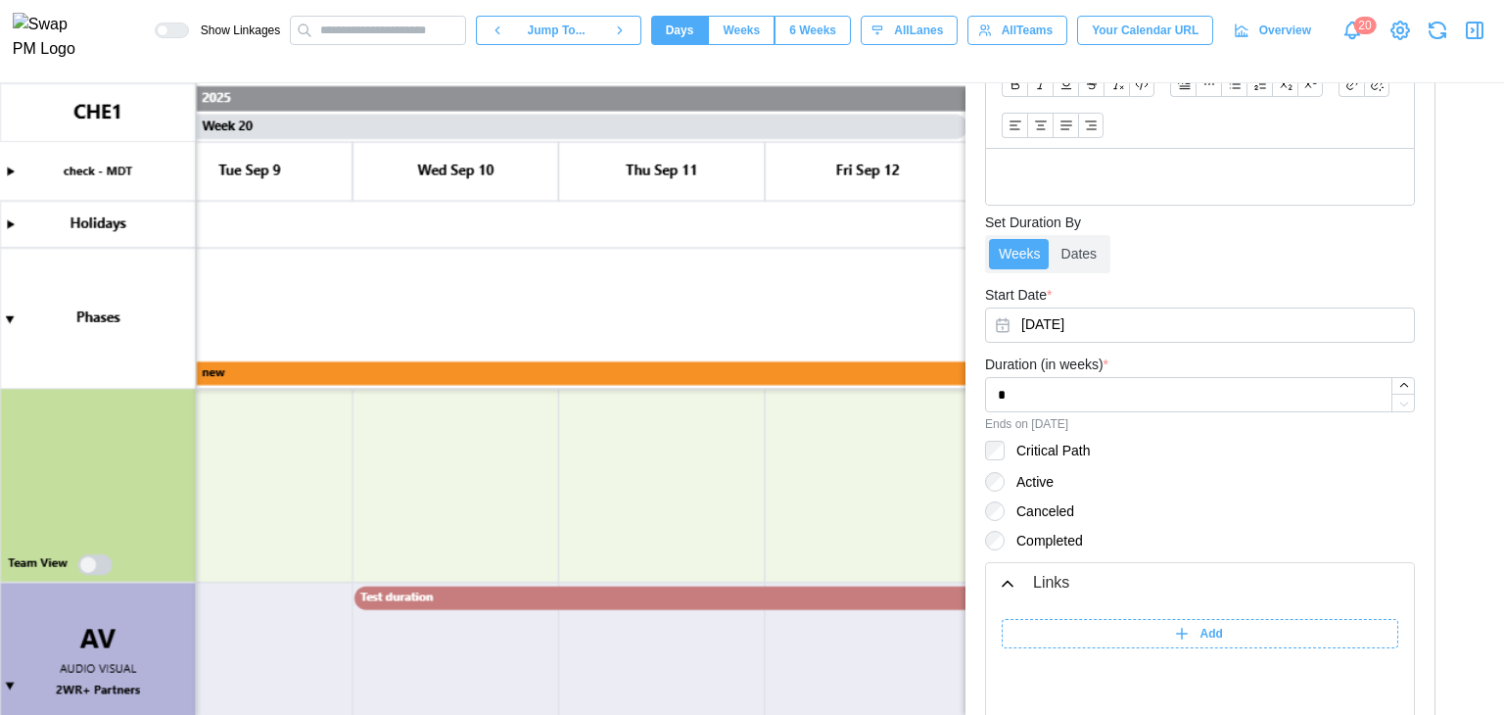
scroll to position [784, 0]
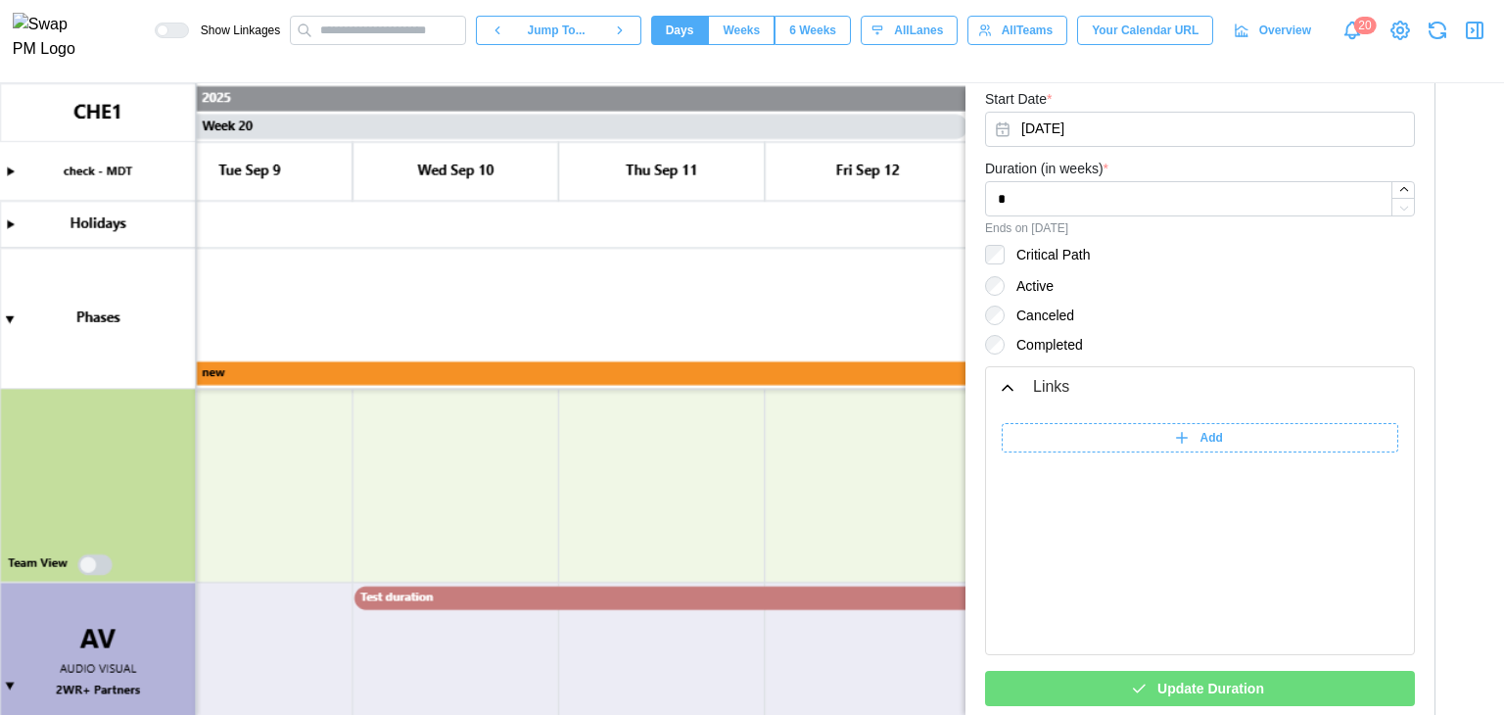
click at [1143, 440] on div "Add" at bounding box center [1198, 437] width 372 height 27
click at [1221, 445] on input "search" at bounding box center [1247, 437] width 245 height 29
type input "**********"
click at [1319, 472] on button "button" at bounding box center [1315, 480] width 45 height 29
click at [1097, 443] on div "Add" at bounding box center [1198, 437] width 372 height 27
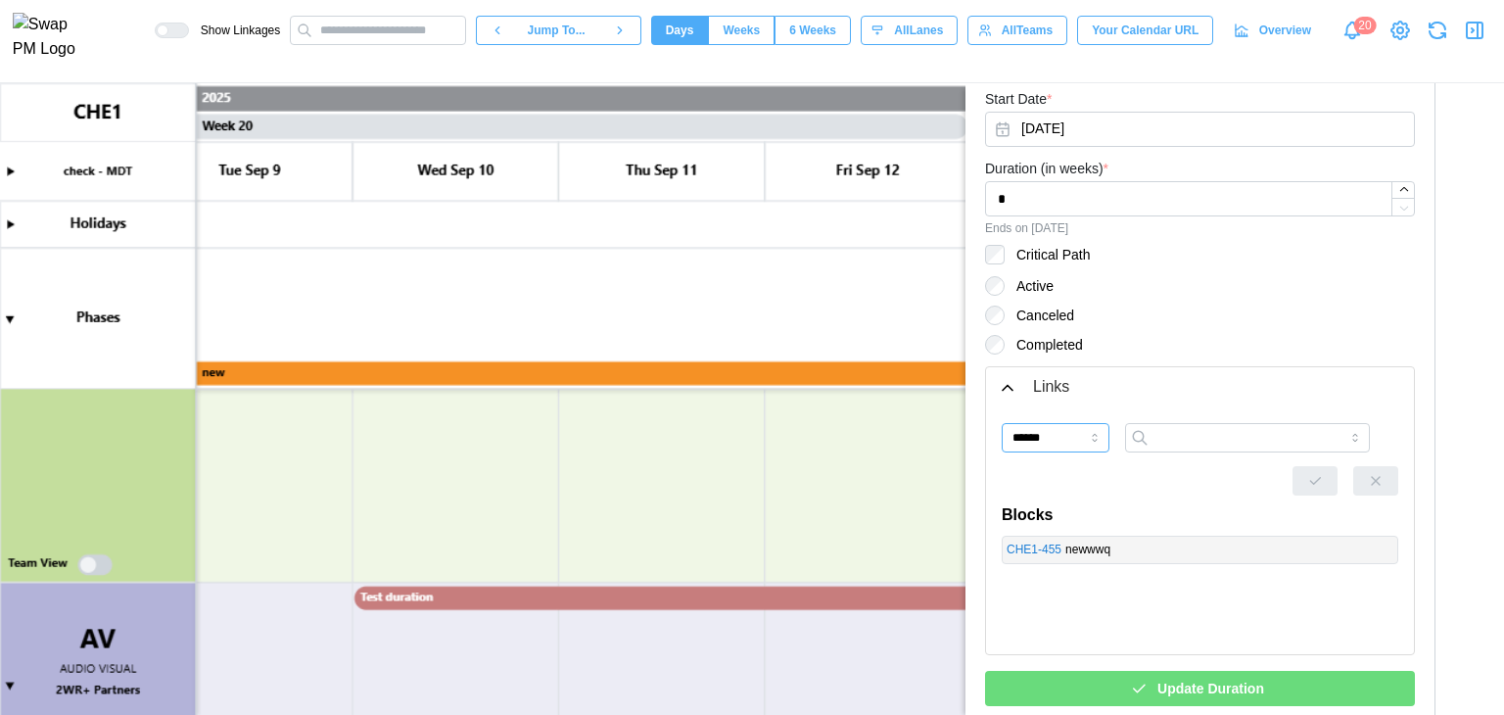
click at [1061, 428] on input "******" at bounding box center [1056, 437] width 108 height 29
type input "**********"
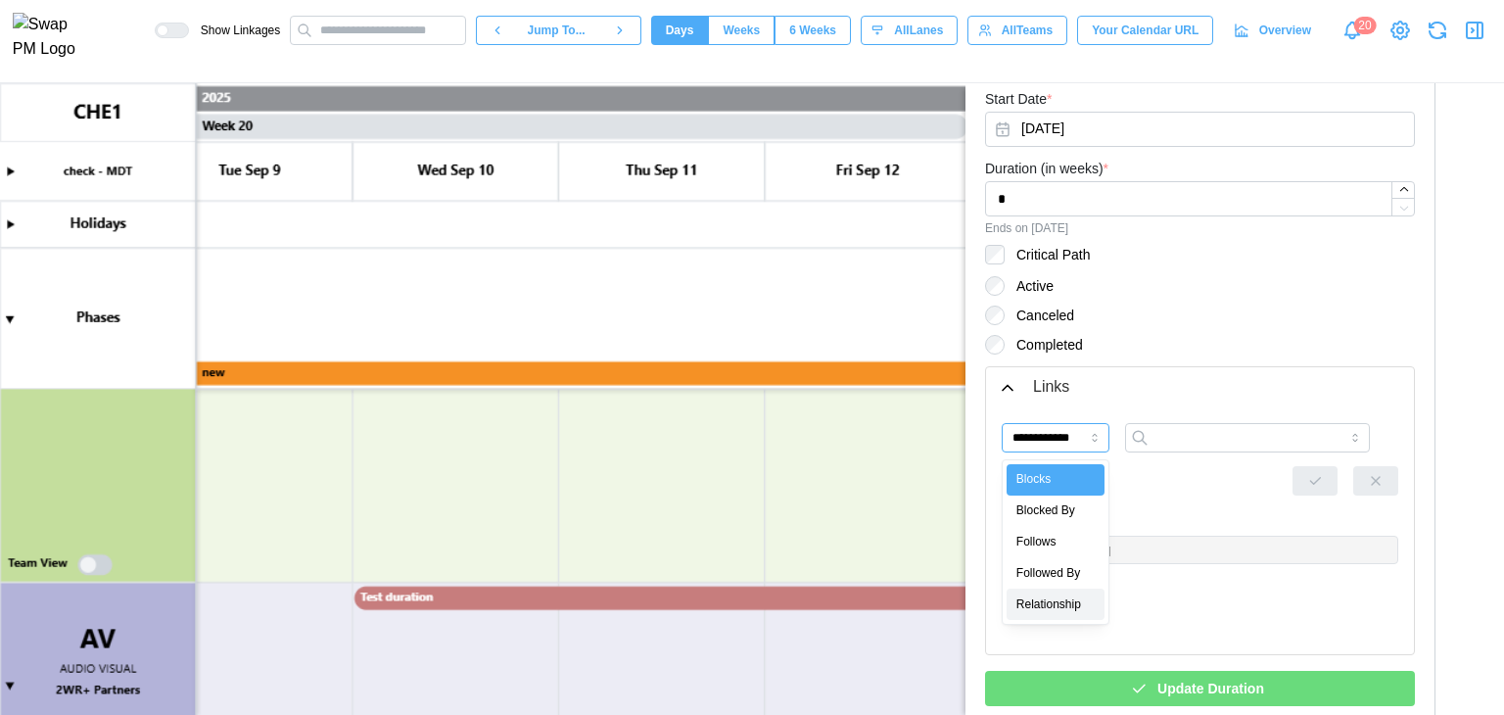
drag, startPoint x: 1050, startPoint y: 600, endPoint x: 1052, endPoint y: 579, distance: 21.6
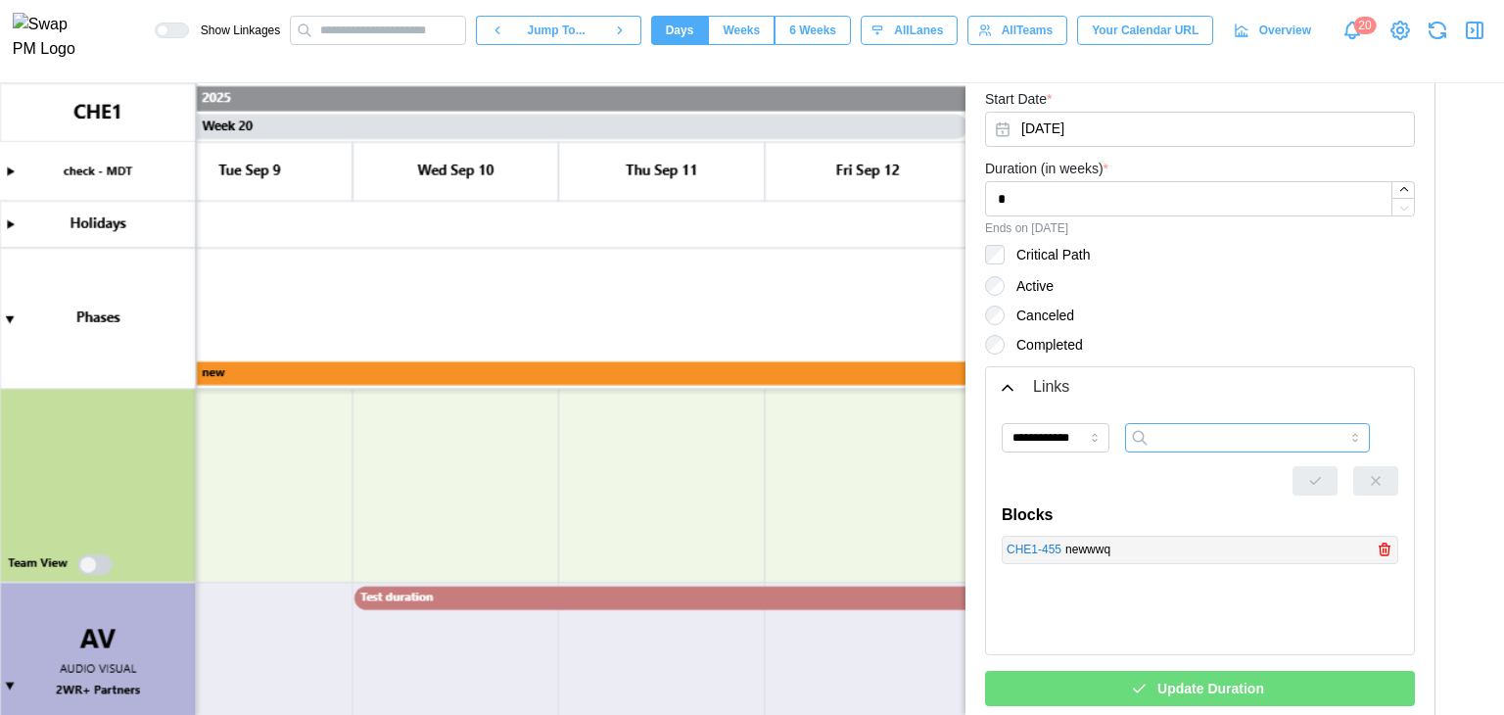
click at [1183, 439] on input "search" at bounding box center [1247, 437] width 245 height 29
type input "*"
type input "**********"
click at [1319, 486] on button "button" at bounding box center [1315, 480] width 45 height 29
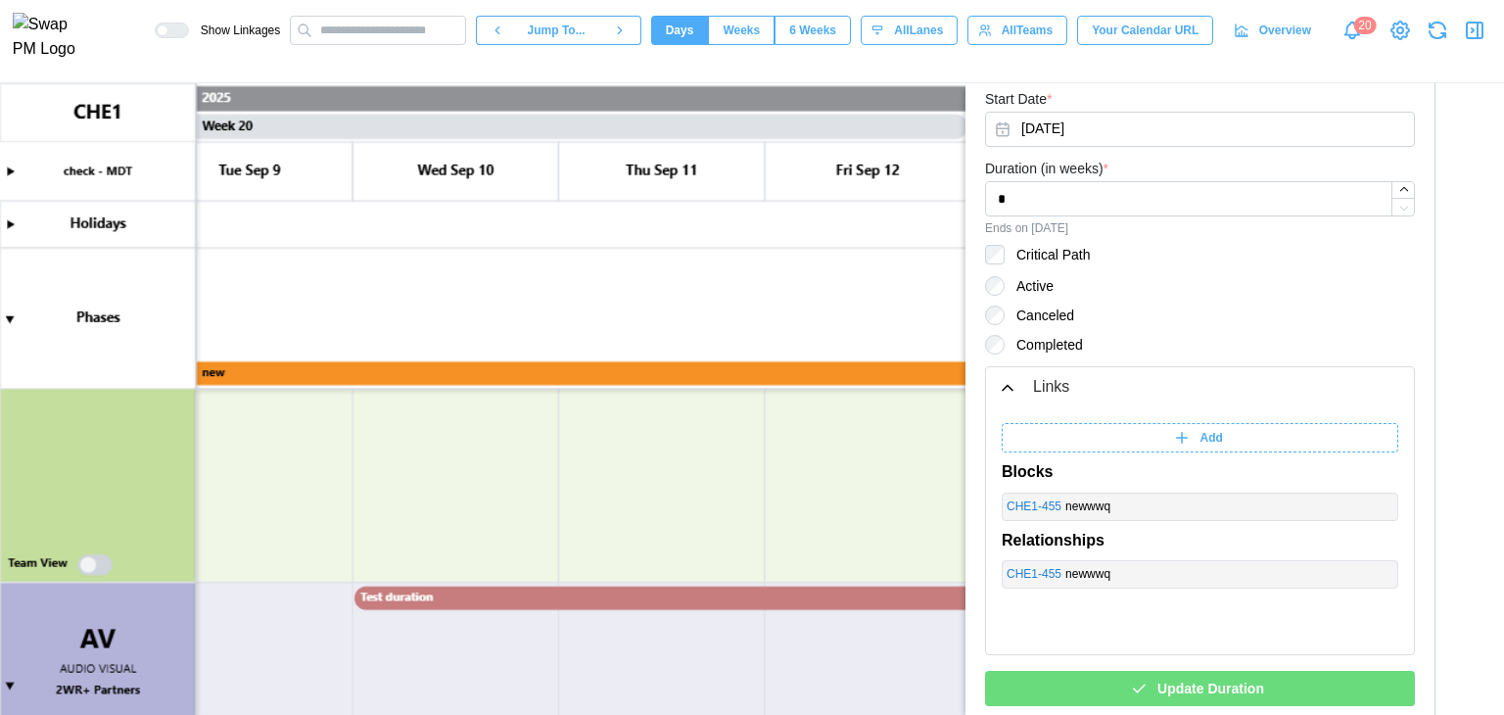
click at [1072, 440] on div "Add" at bounding box center [1198, 437] width 372 height 27
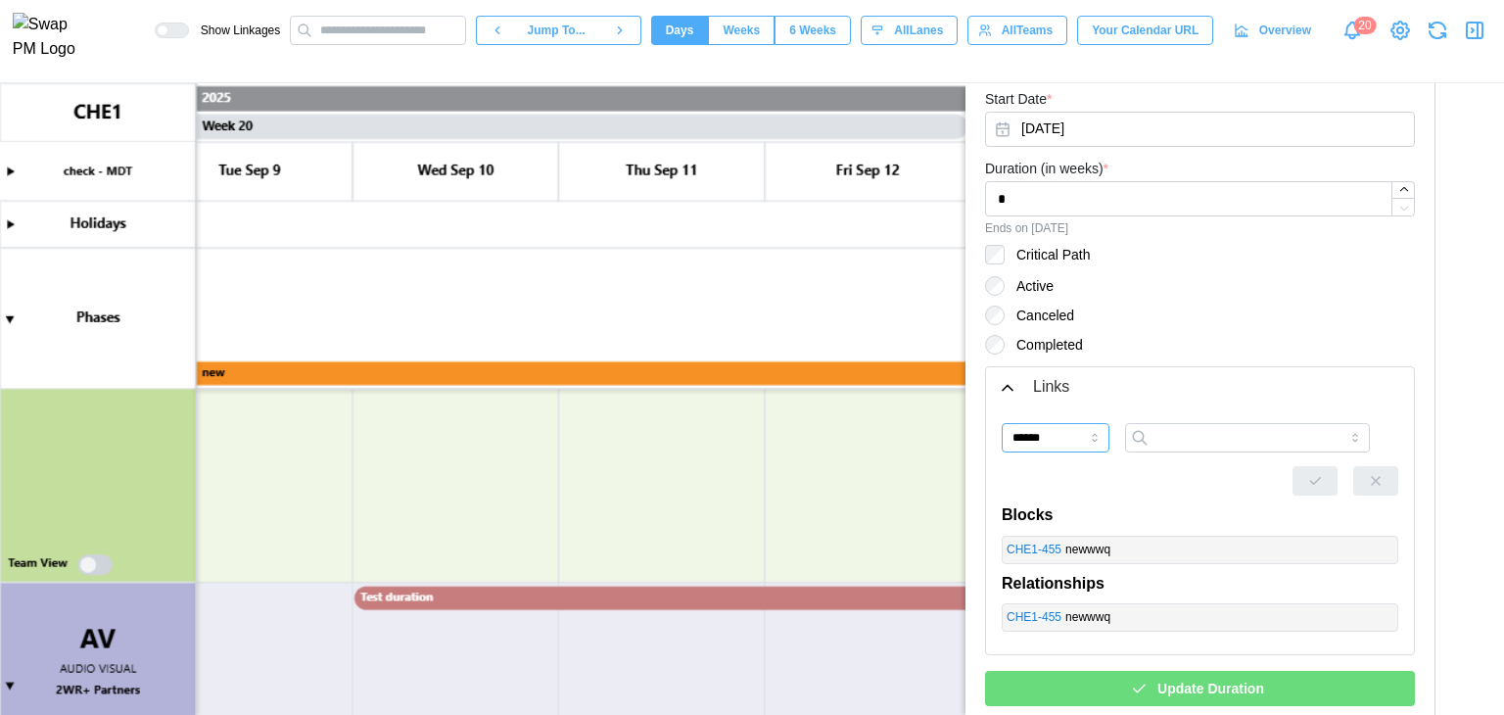
click at [1066, 442] on input "******" at bounding box center [1056, 437] width 108 height 29
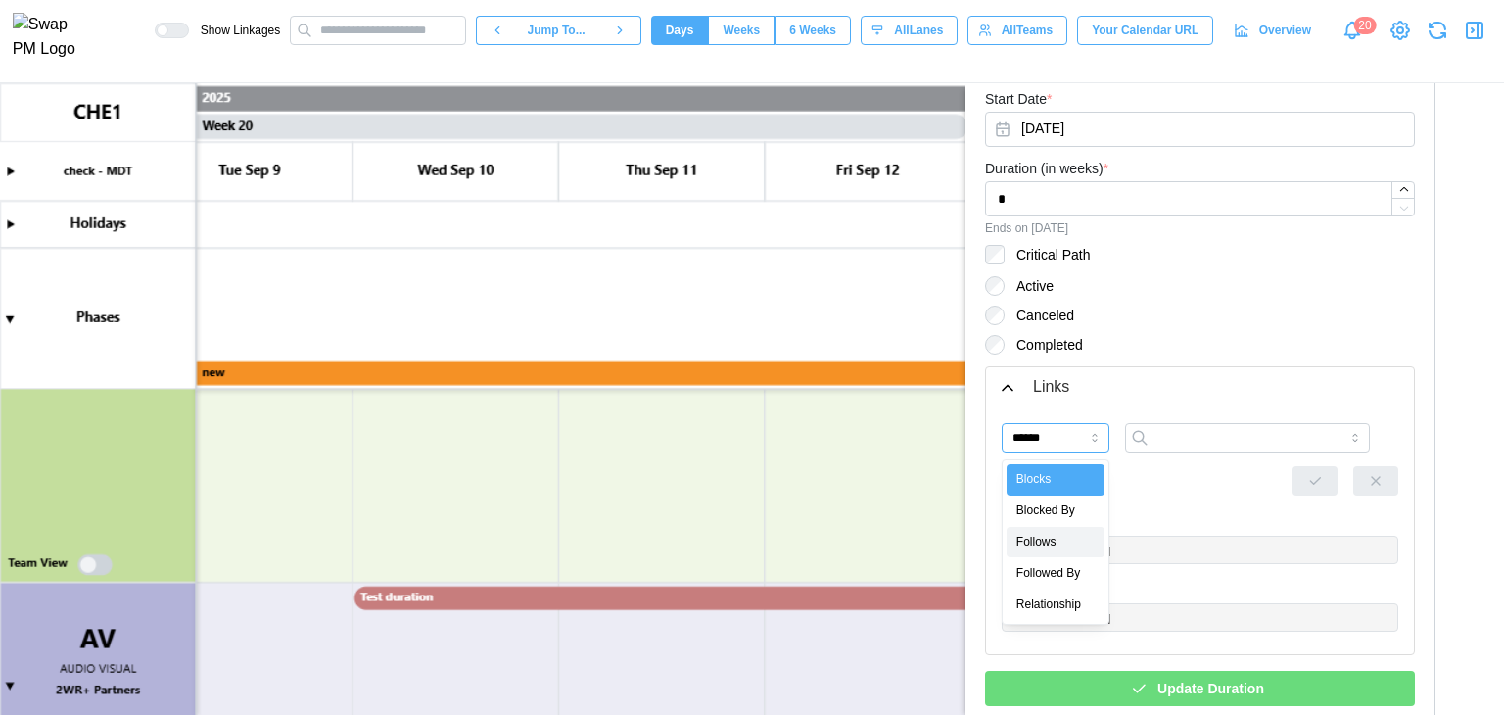
type input "**********"
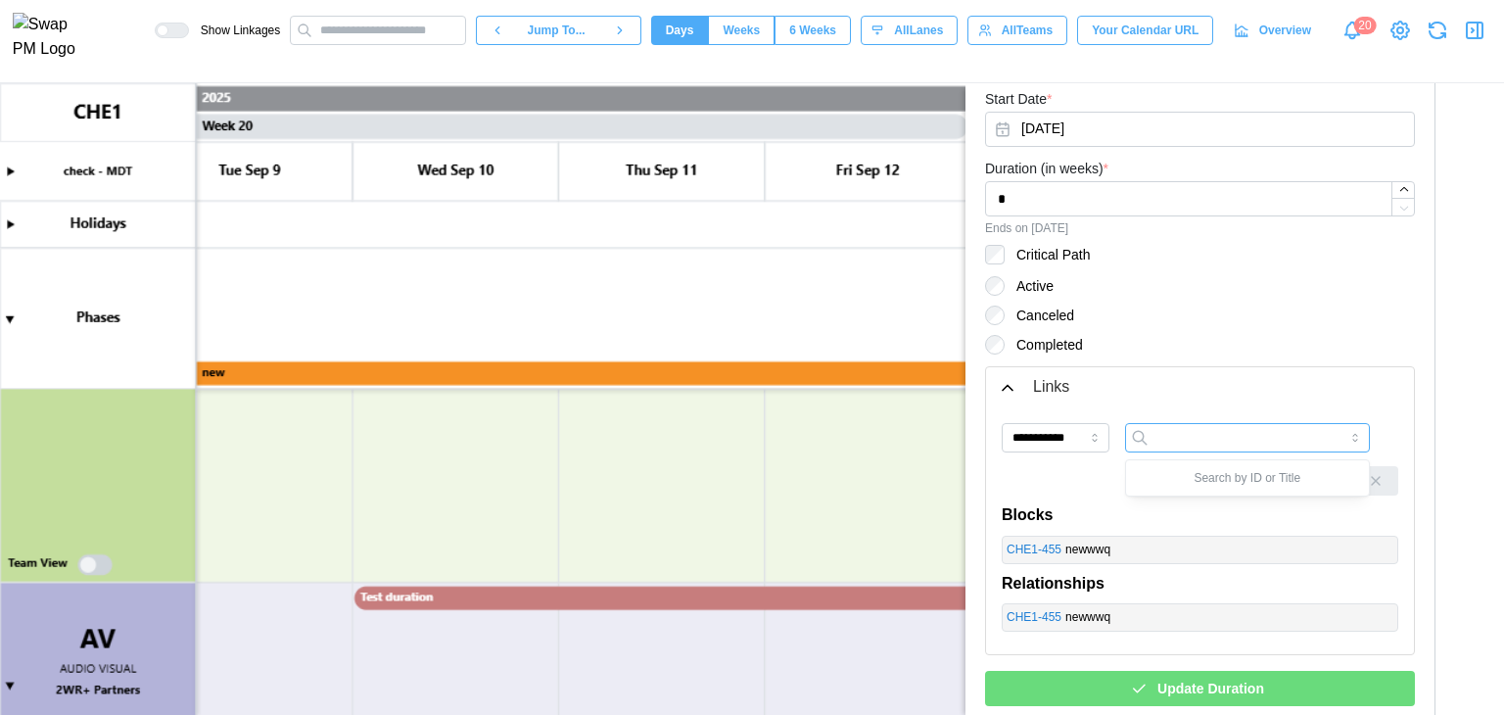
click at [1195, 428] on input "search" at bounding box center [1247, 437] width 245 height 29
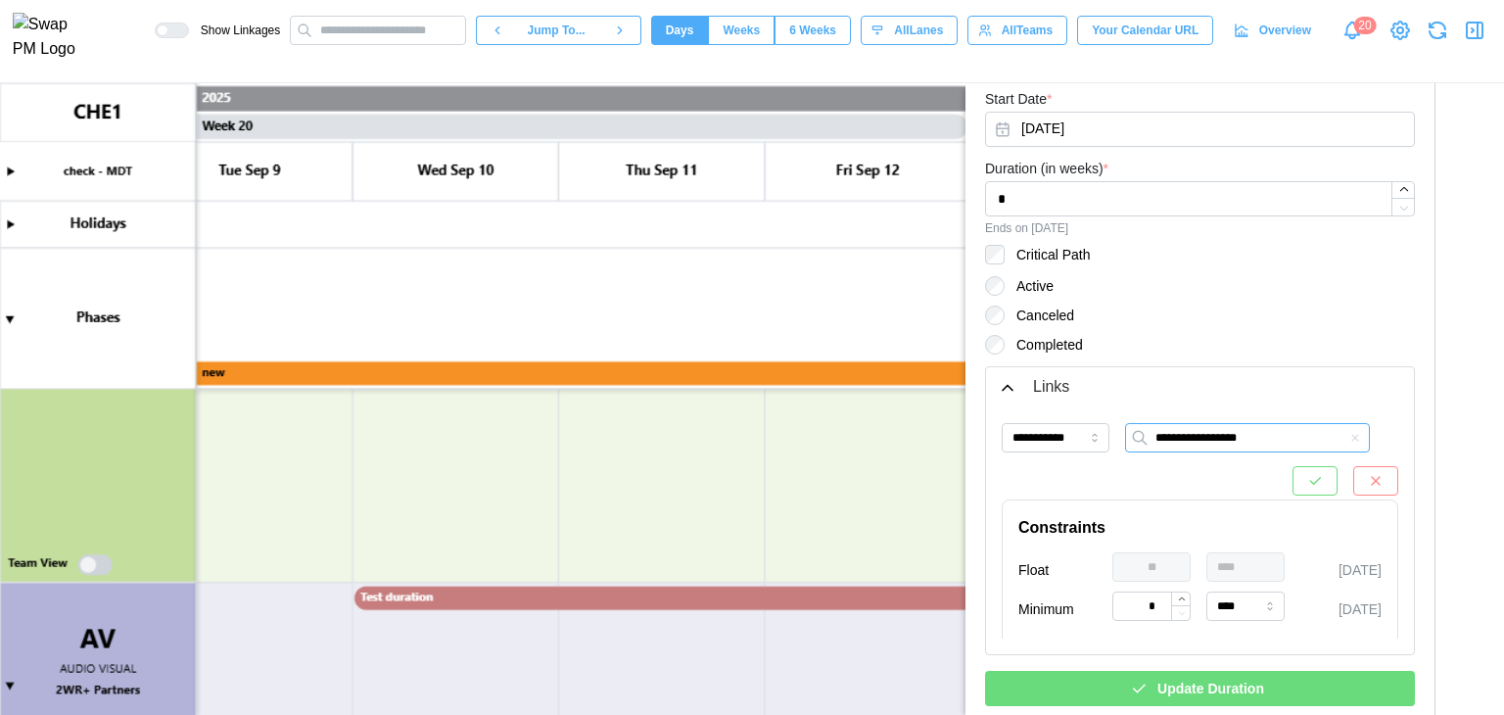
type input "**********"
click at [1298, 474] on button "button" at bounding box center [1315, 480] width 45 height 29
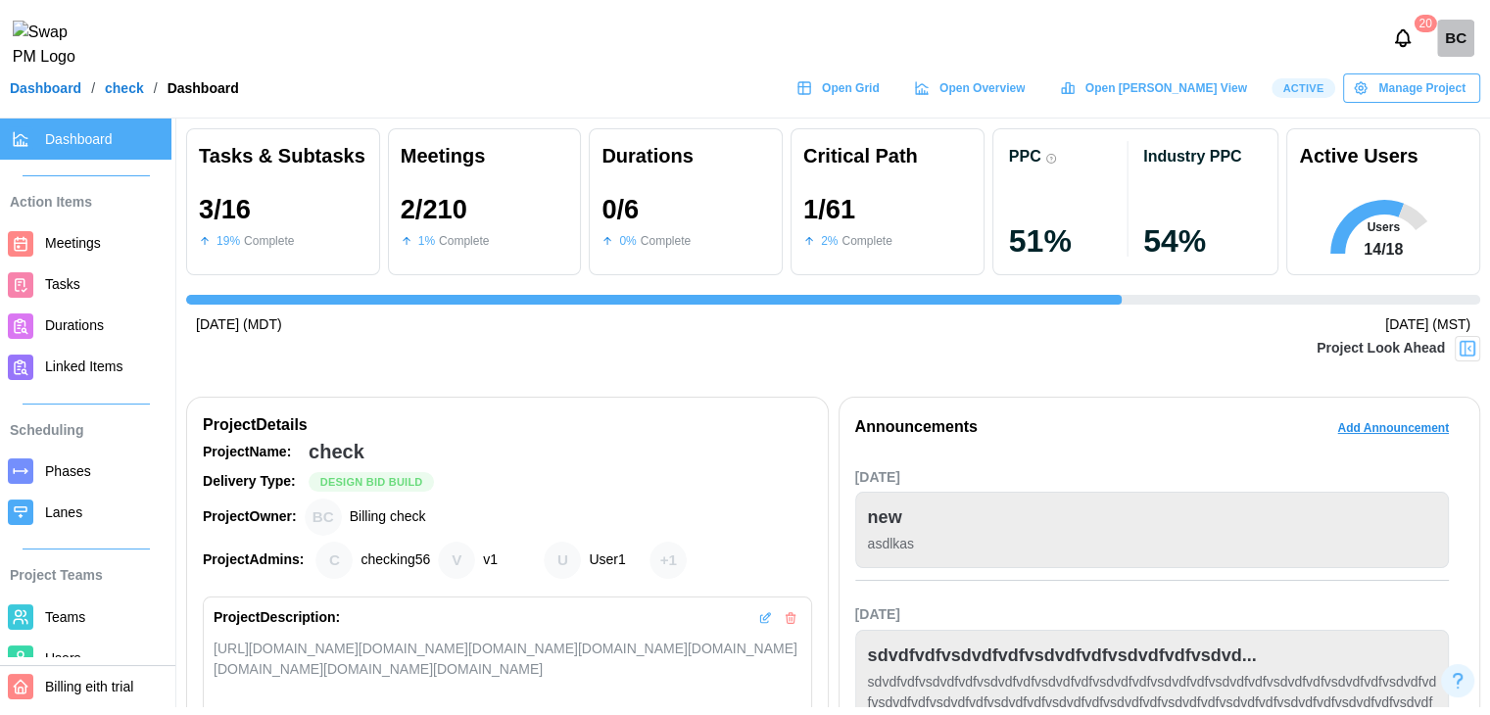
scroll to position [0, 3972]
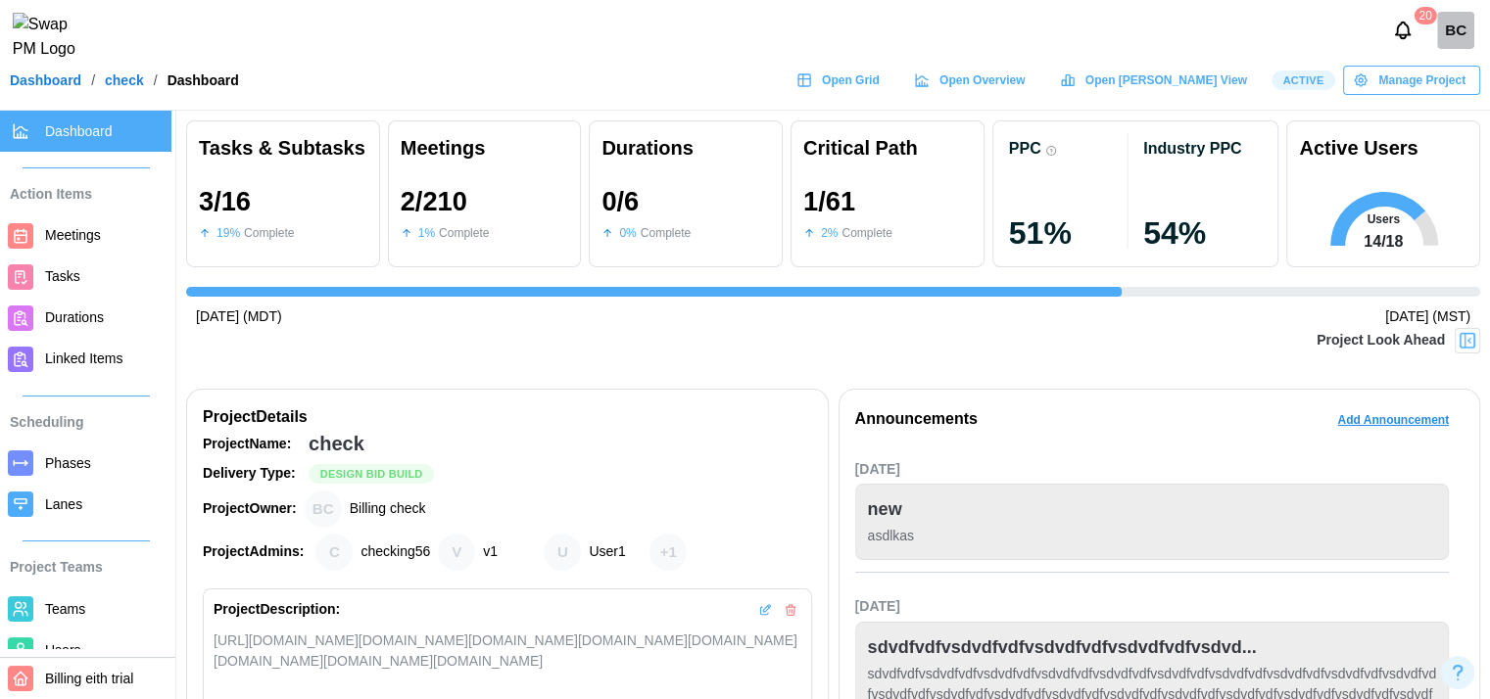
click at [62, 613] on span "Teams" at bounding box center [65, 609] width 40 height 16
click at [63, 644] on span "Users" at bounding box center [63, 651] width 36 height 16
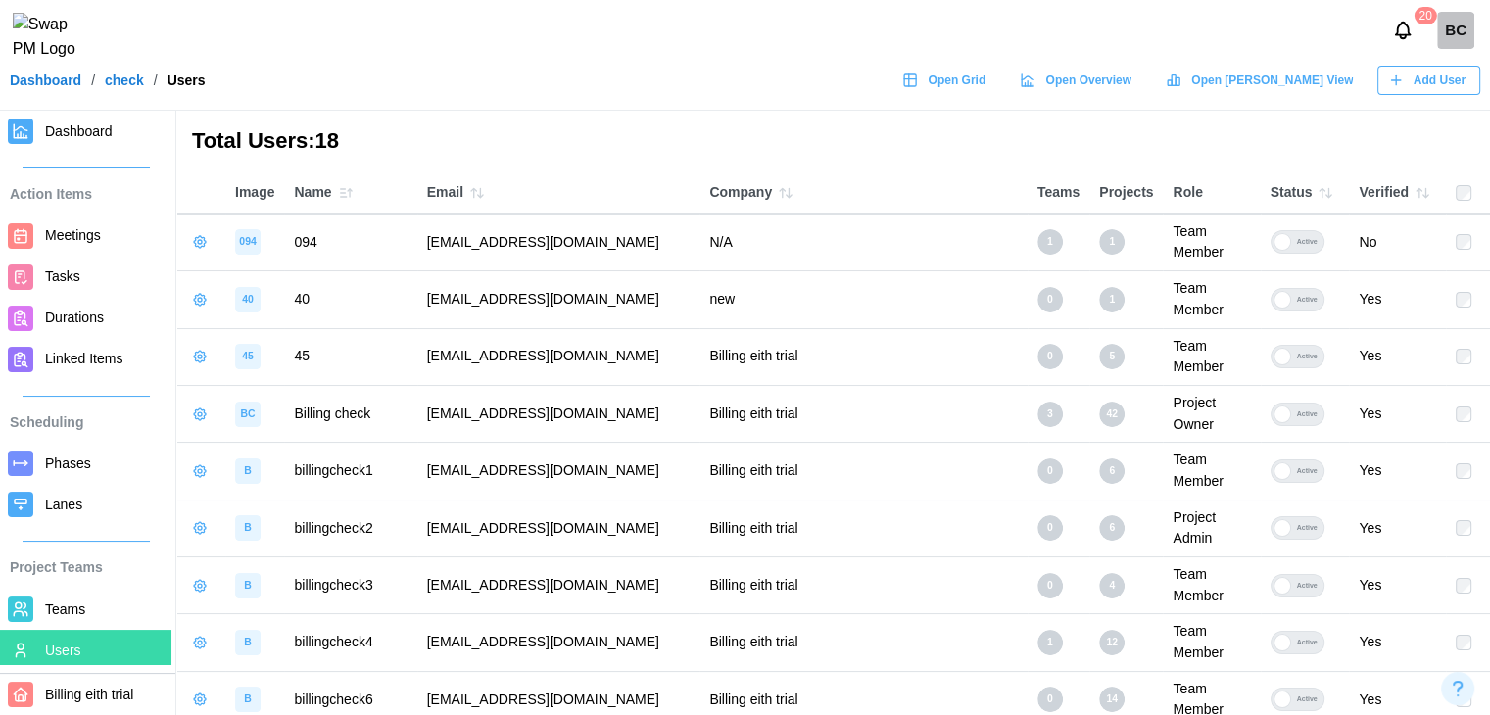
scroll to position [98, 0]
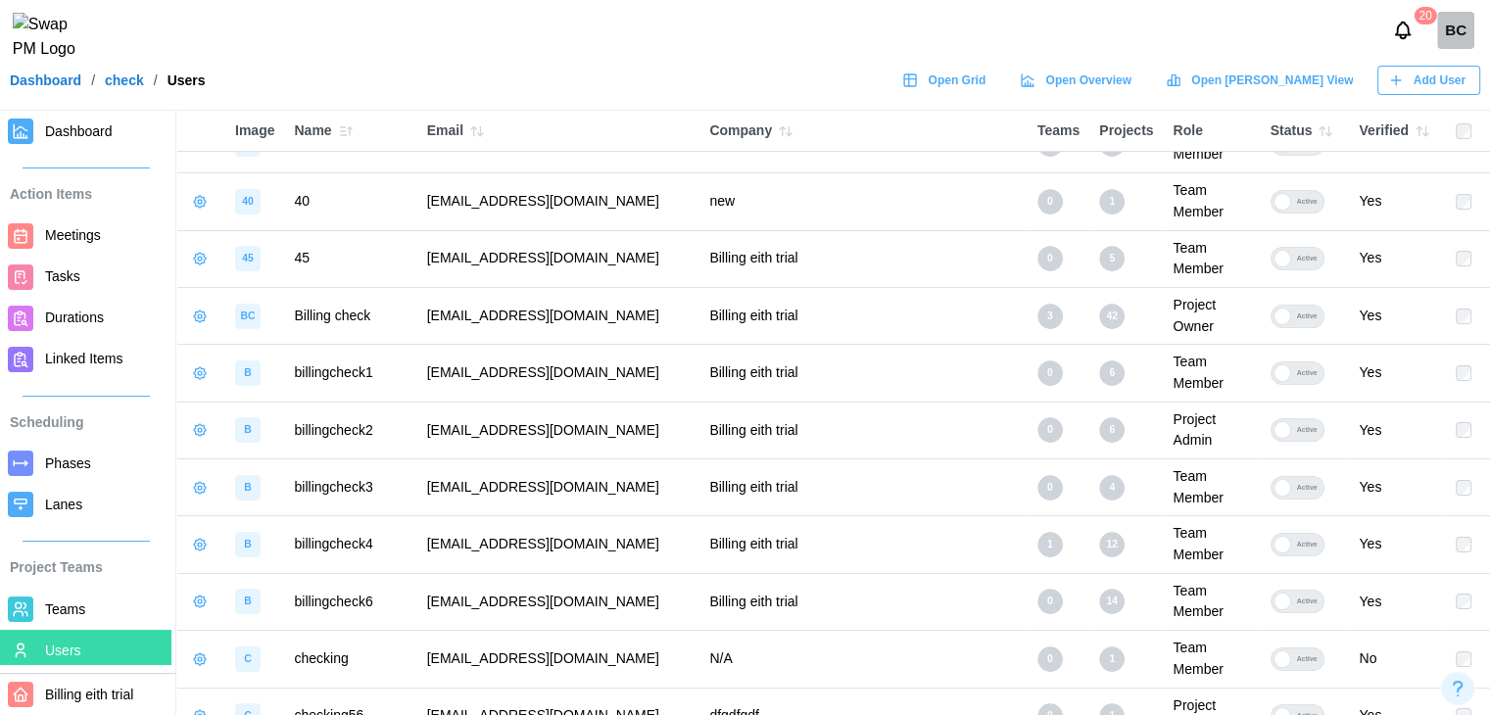
drag, startPoint x: 710, startPoint y: 433, endPoint x: 423, endPoint y: 439, distance: 287.1
click at [423, 516] on td "[EMAIL_ADDRESS][DOMAIN_NAME]" at bounding box center [558, 544] width 283 height 57
copy td "[EMAIL_ADDRESS][DOMAIN_NAME]"
click at [412, 61] on div "[DATE]" at bounding box center [745, 30] width 1490 height 61
click at [91, 614] on span "Teams" at bounding box center [104, 609] width 119 height 24
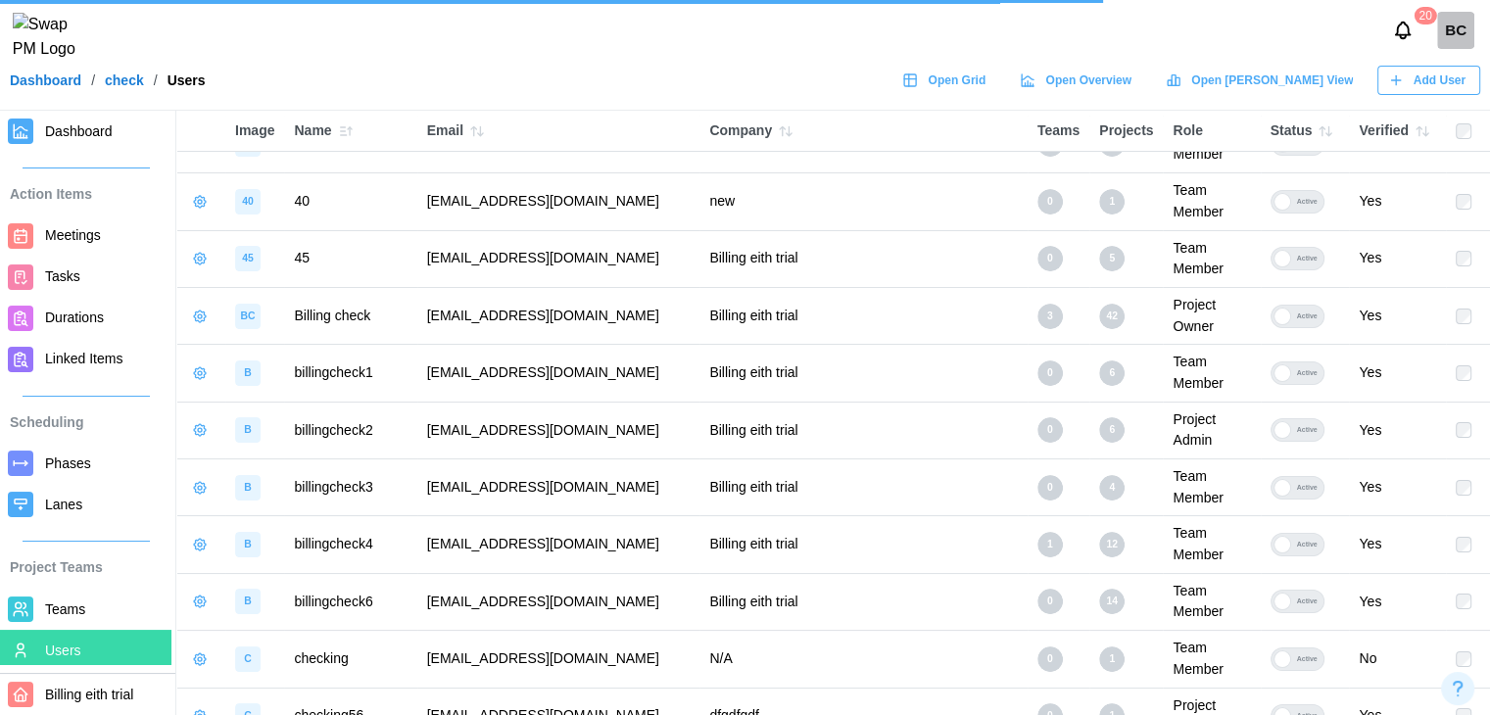
click at [61, 605] on span "Teams" at bounding box center [65, 609] width 40 height 16
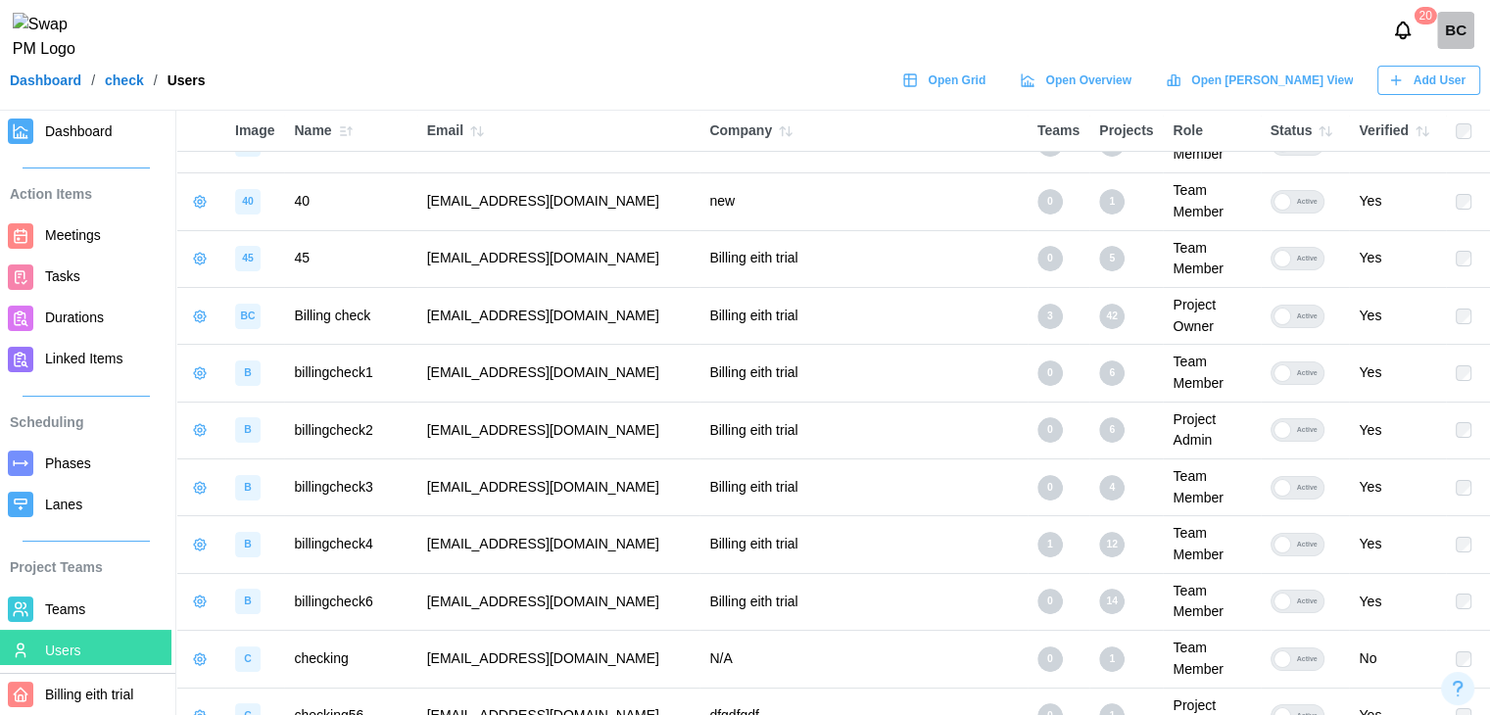
click at [60, 601] on span "Teams" at bounding box center [65, 609] width 40 height 16
click at [59, 595] on link "Teams" at bounding box center [85, 609] width 171 height 41
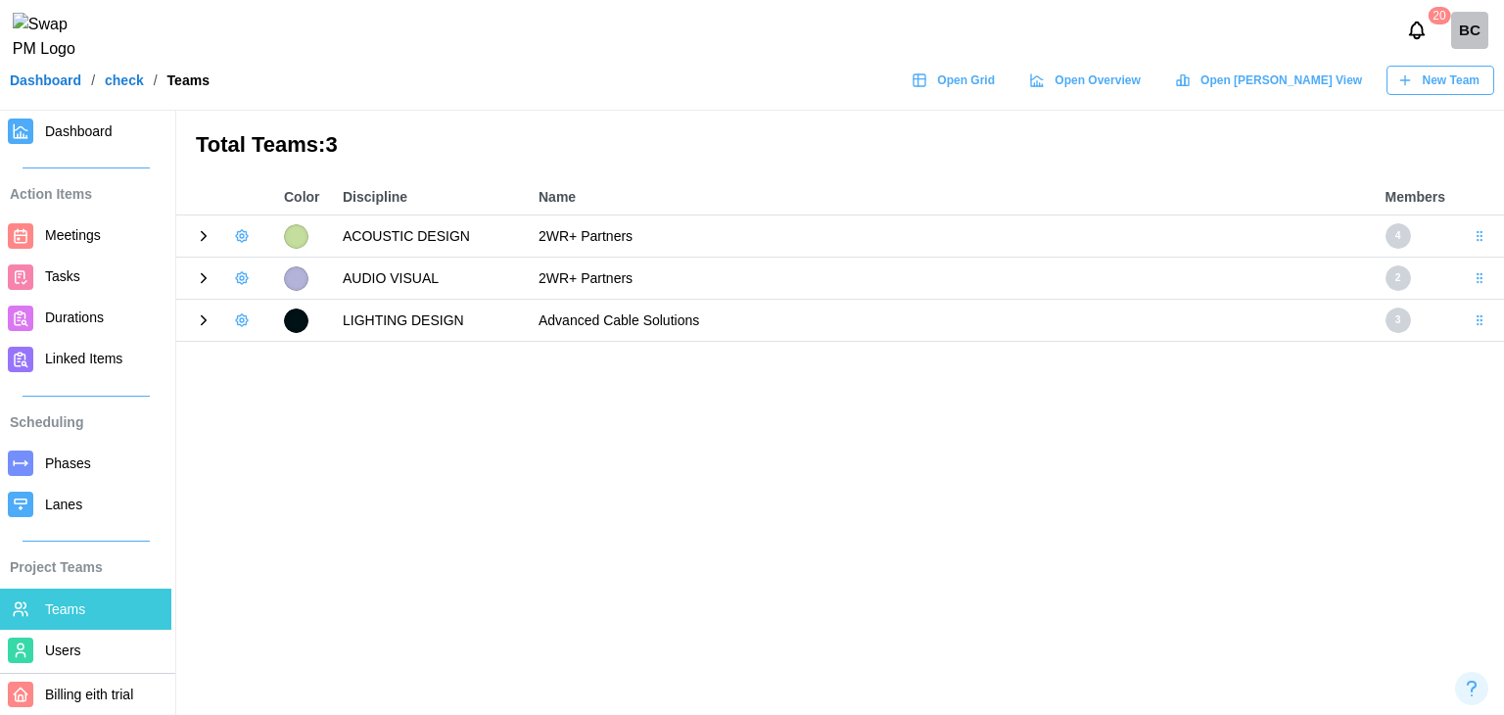
click at [203, 242] on icon at bounding box center [204, 236] width 18 height 18
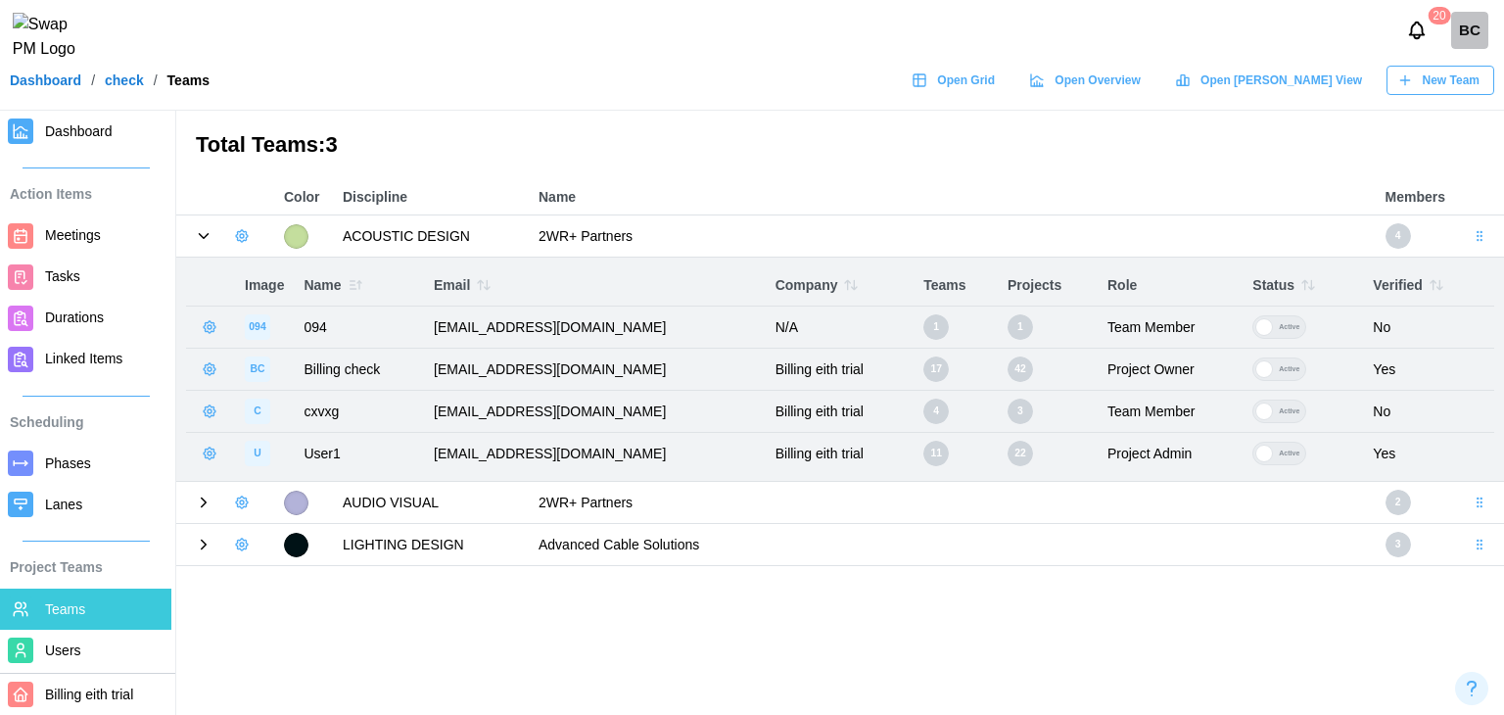
click at [193, 503] on div at bounding box center [225, 502] width 78 height 27
click at [200, 502] on icon at bounding box center [204, 503] width 18 height 18
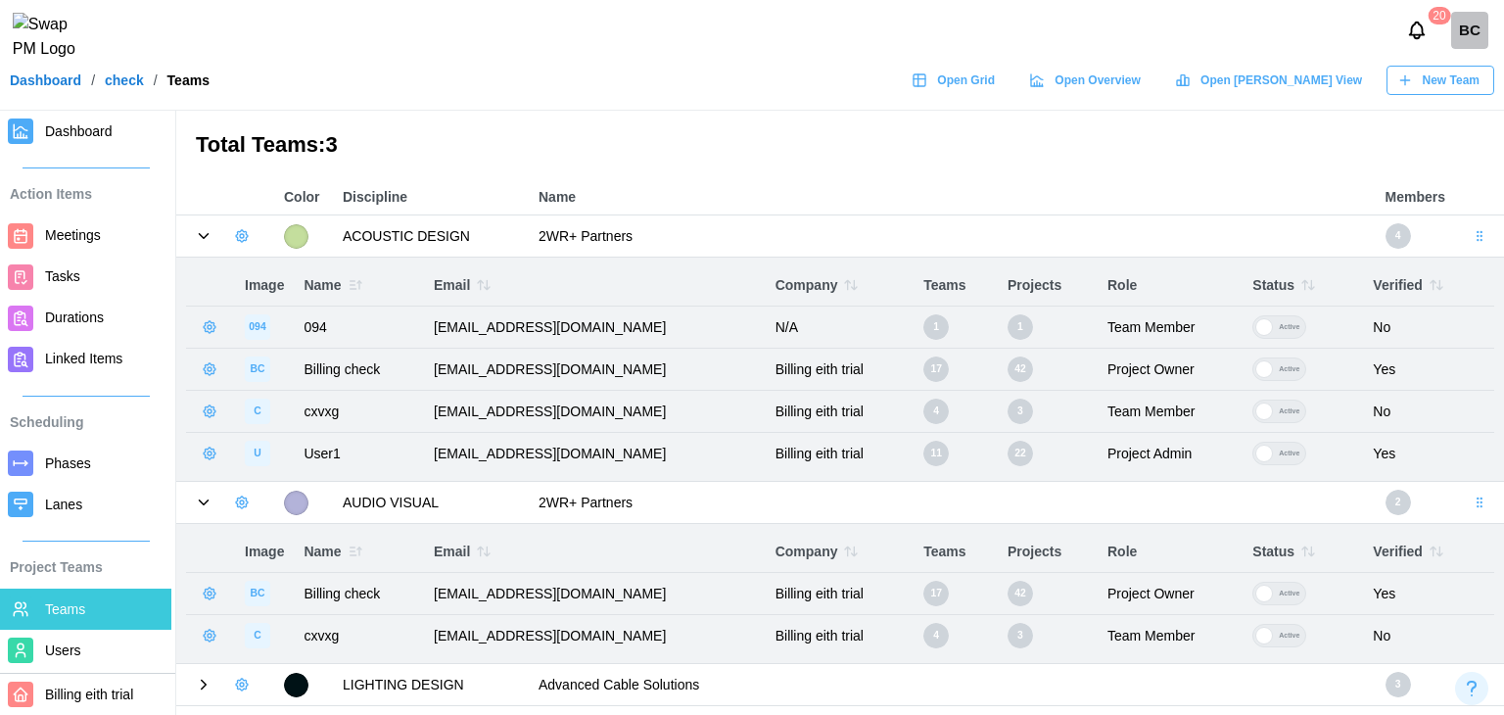
click at [207, 688] on icon at bounding box center [204, 685] width 18 height 18
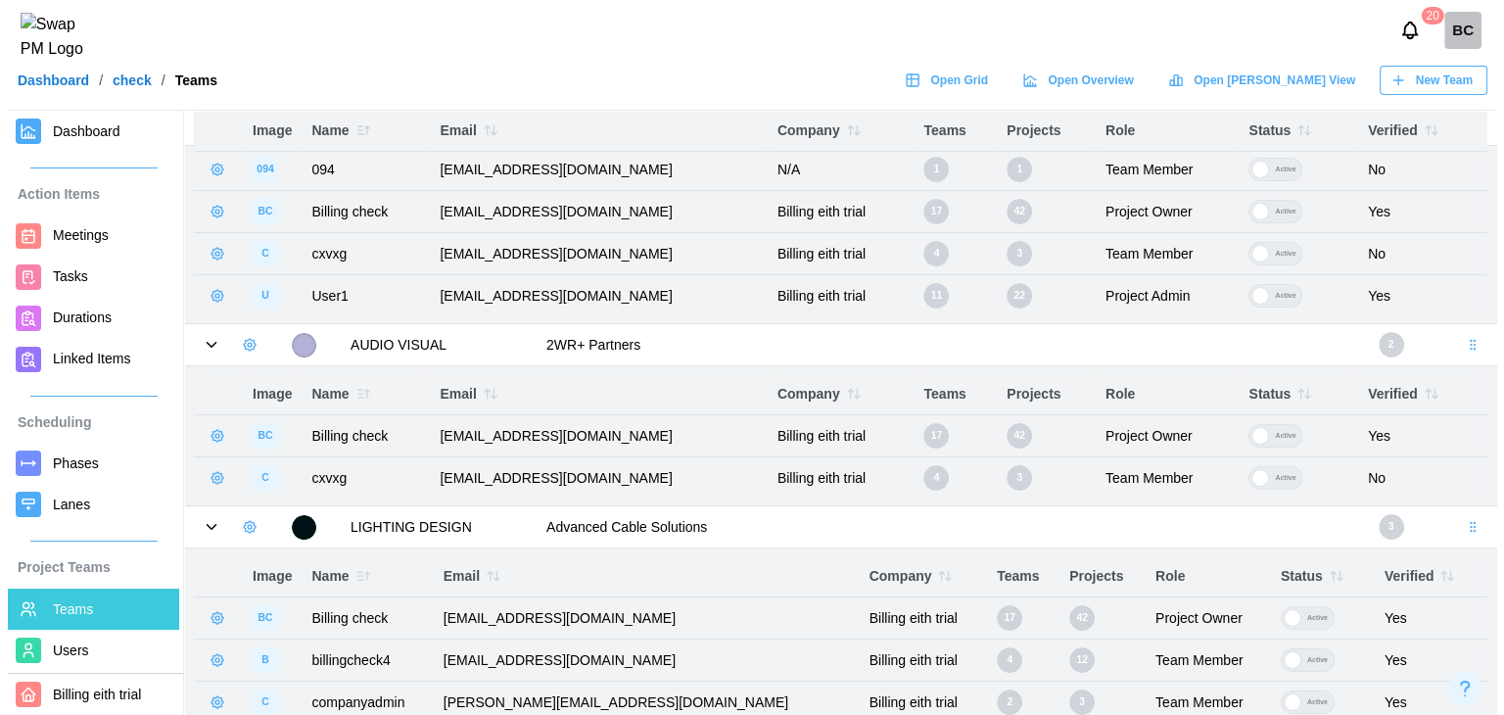
scroll to position [170, 0]
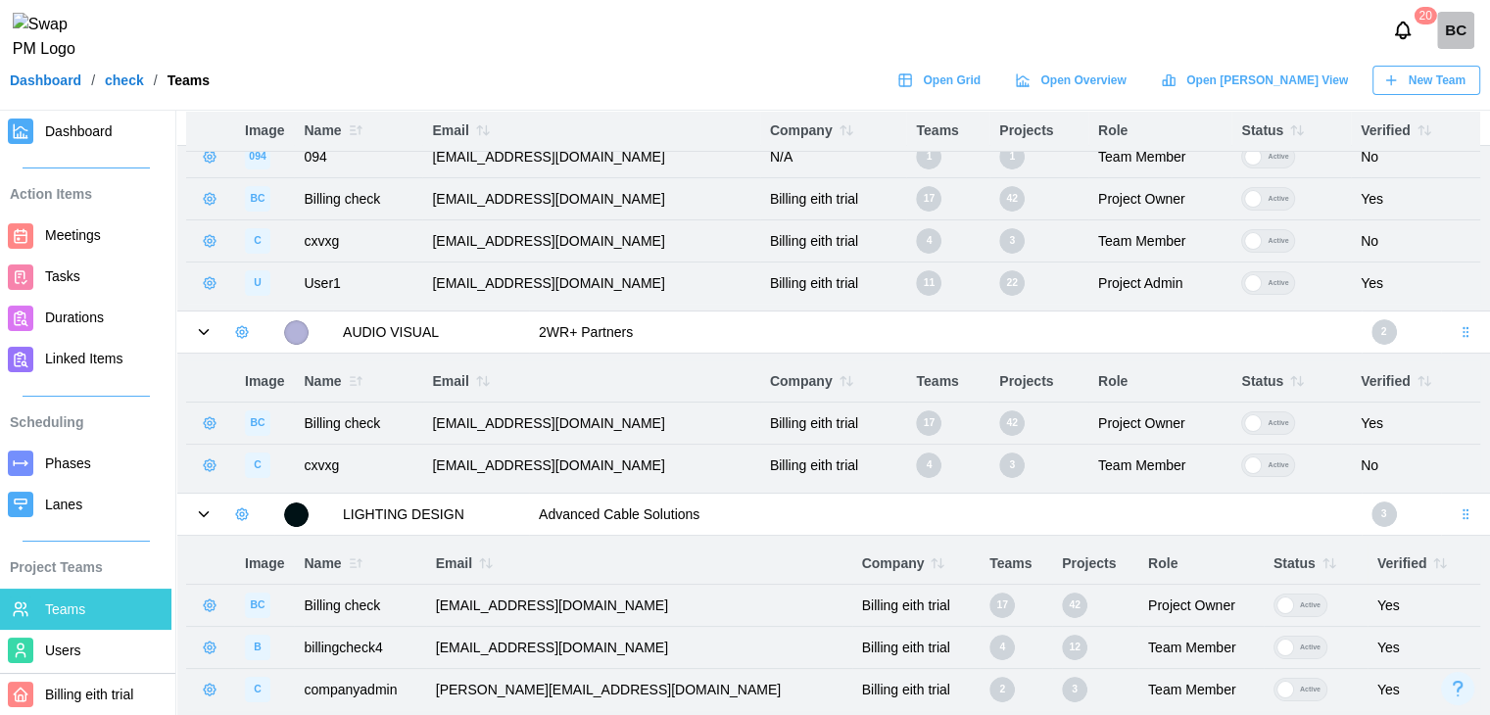
click at [200, 637] on button "button" at bounding box center [209, 647] width 27 height 27
click at [282, 610] on div "Remove From Team" at bounding box center [298, 605] width 124 height 16
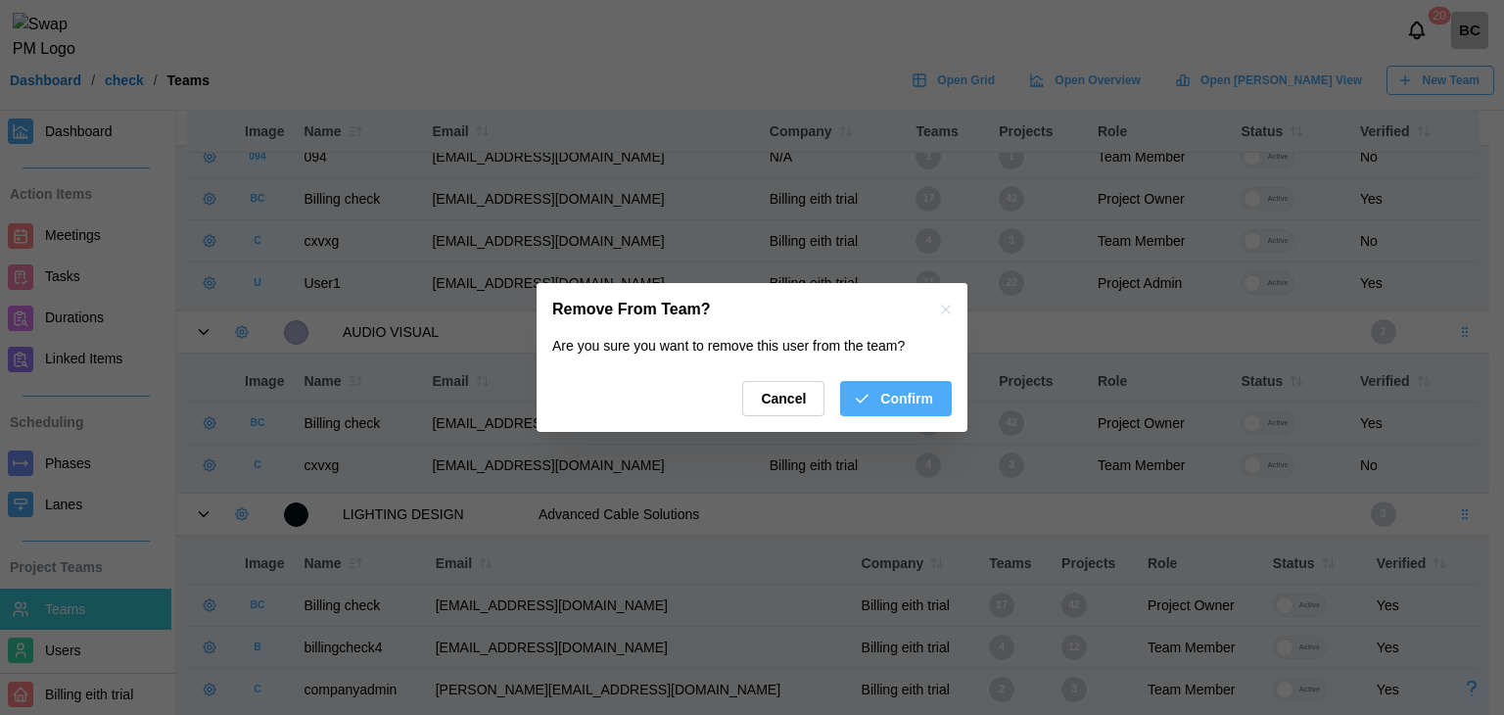
click at [933, 378] on div "Are you sure you want to remove this user from the team? Cancel Confirm" at bounding box center [752, 384] width 431 height 96
click at [916, 413] on span "Confirm" at bounding box center [907, 398] width 53 height 33
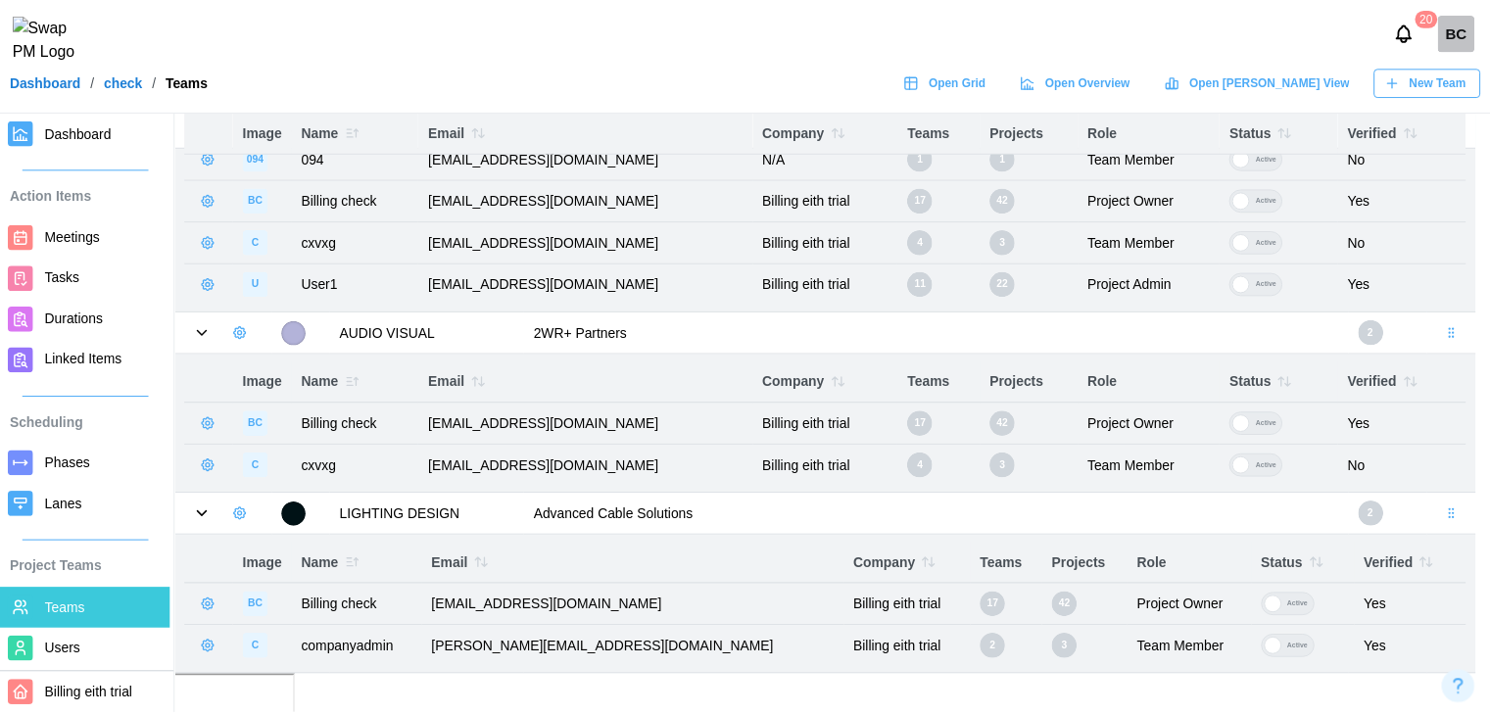
scroll to position [129, 0]
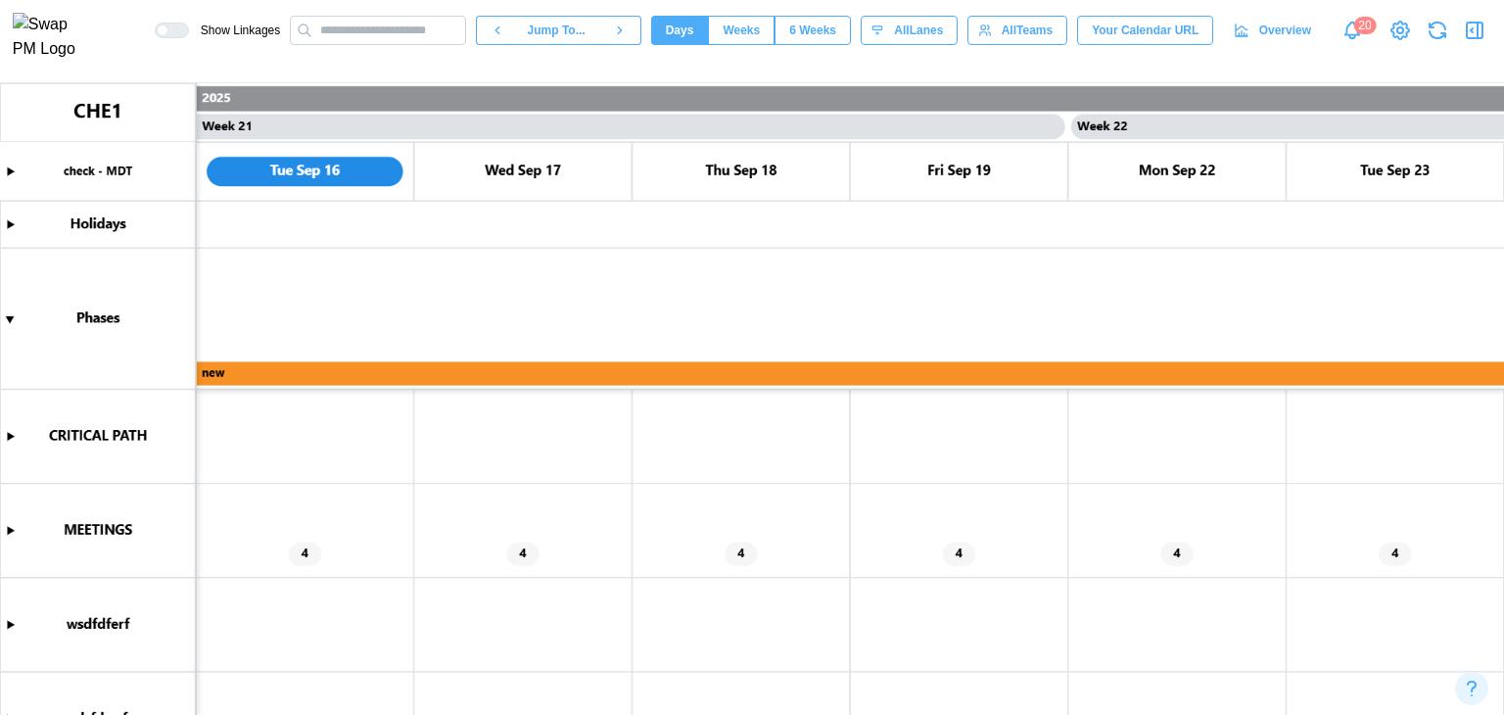
scroll to position [441, 0]
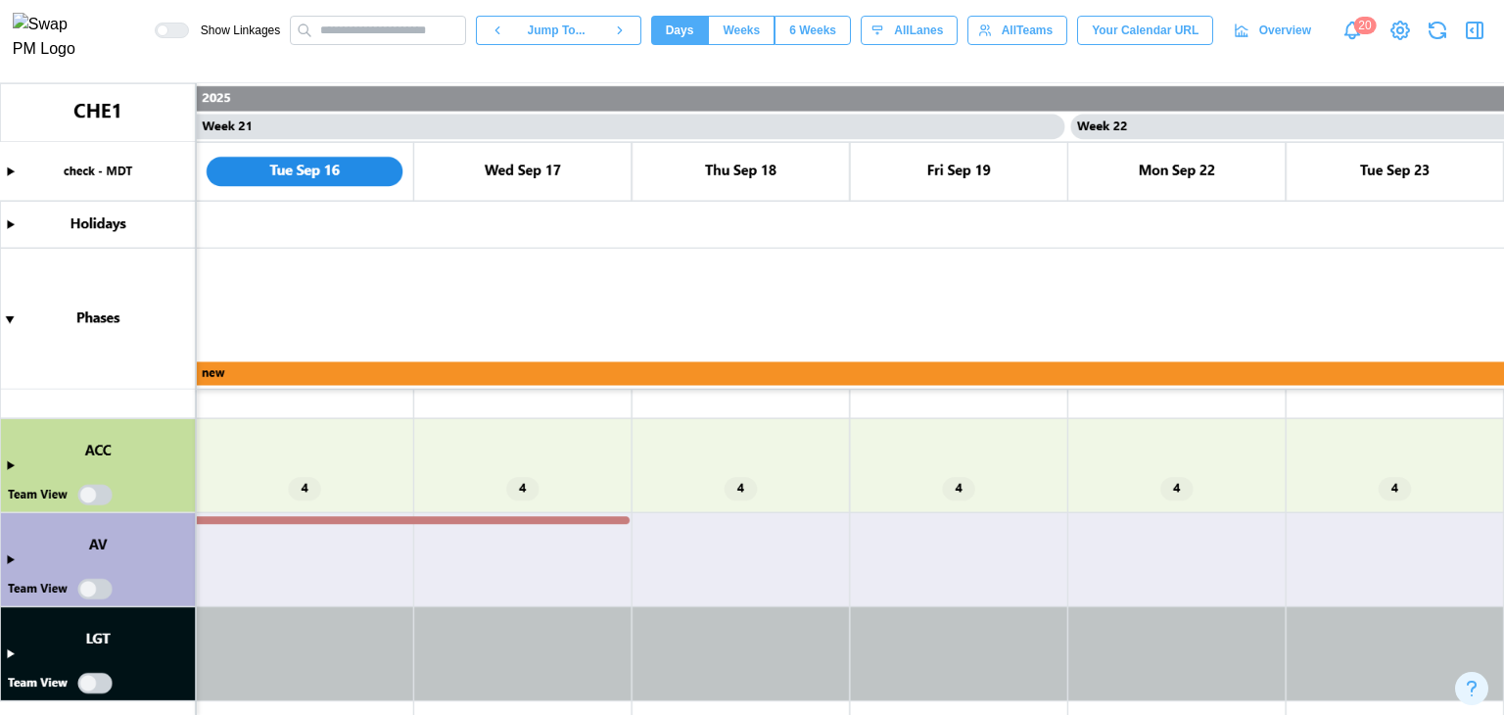
click at [8, 557] on canvas at bounding box center [752, 399] width 1504 height 632
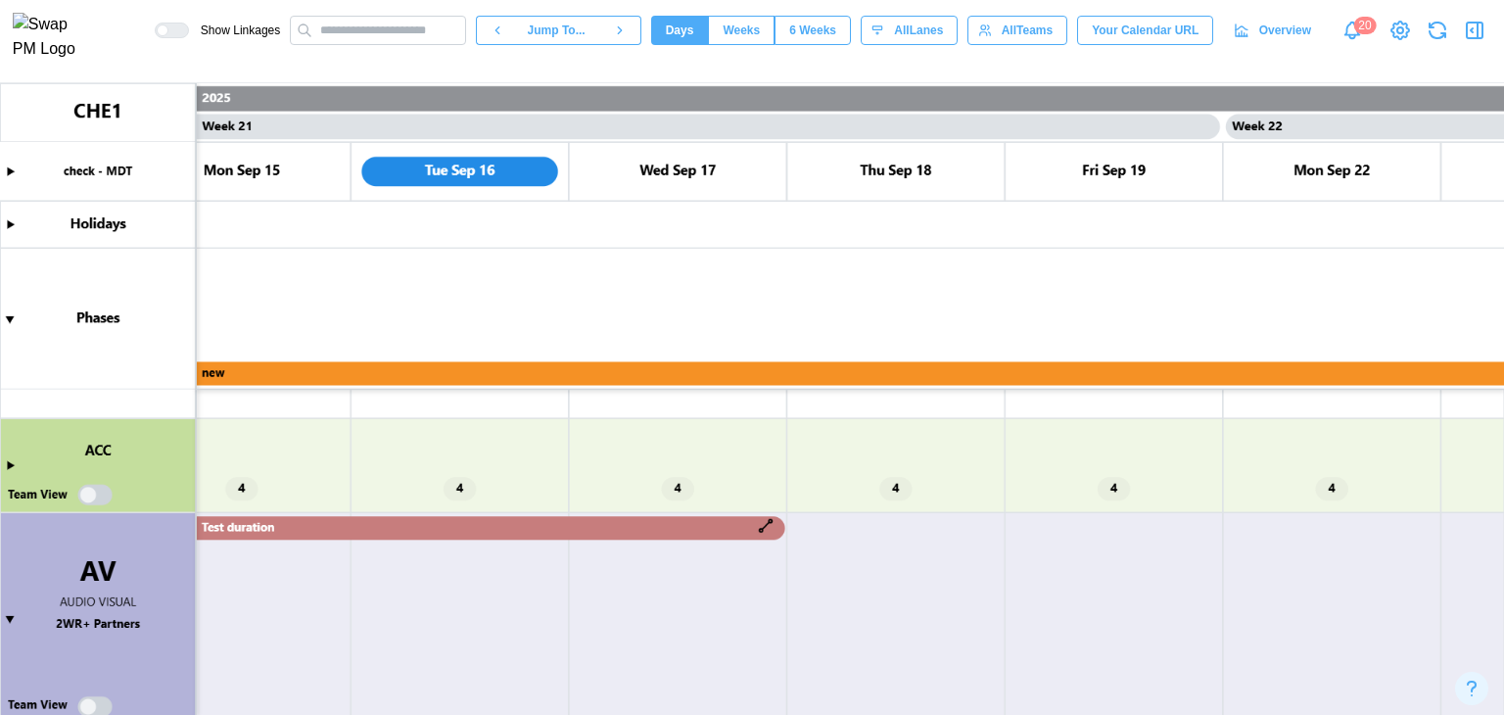
scroll to position [0, 21711]
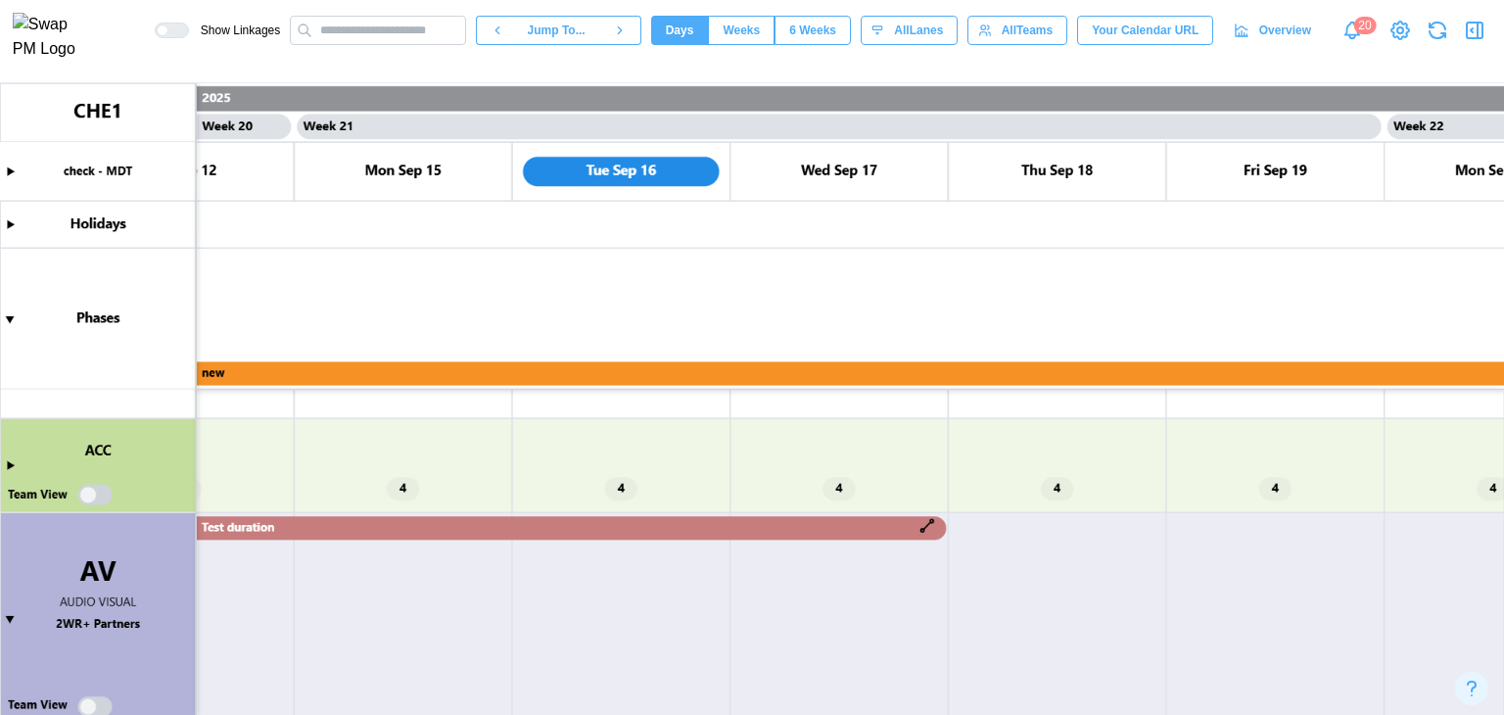
click at [684, 535] on canvas at bounding box center [752, 399] width 1504 height 632
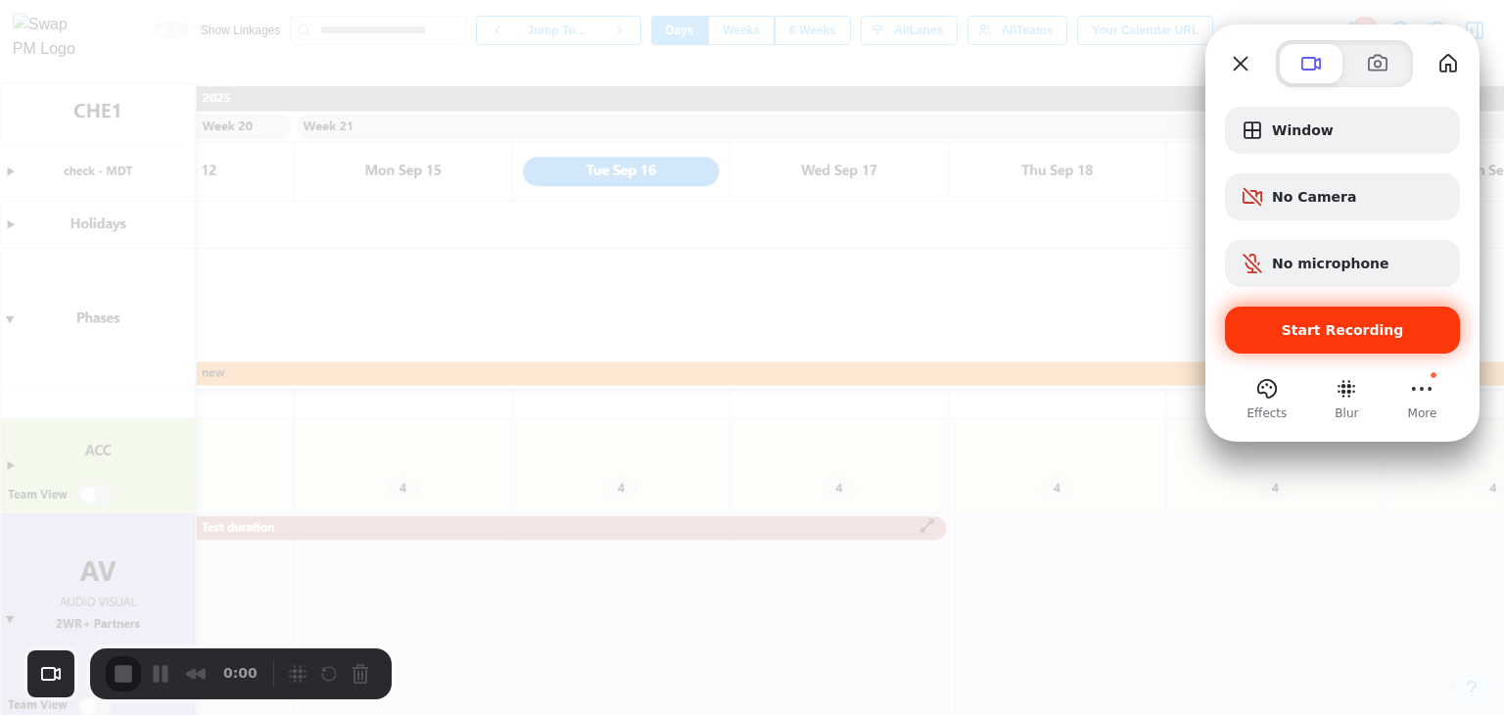
click at [1308, 338] on span "Start Recording" at bounding box center [1343, 330] width 122 height 16
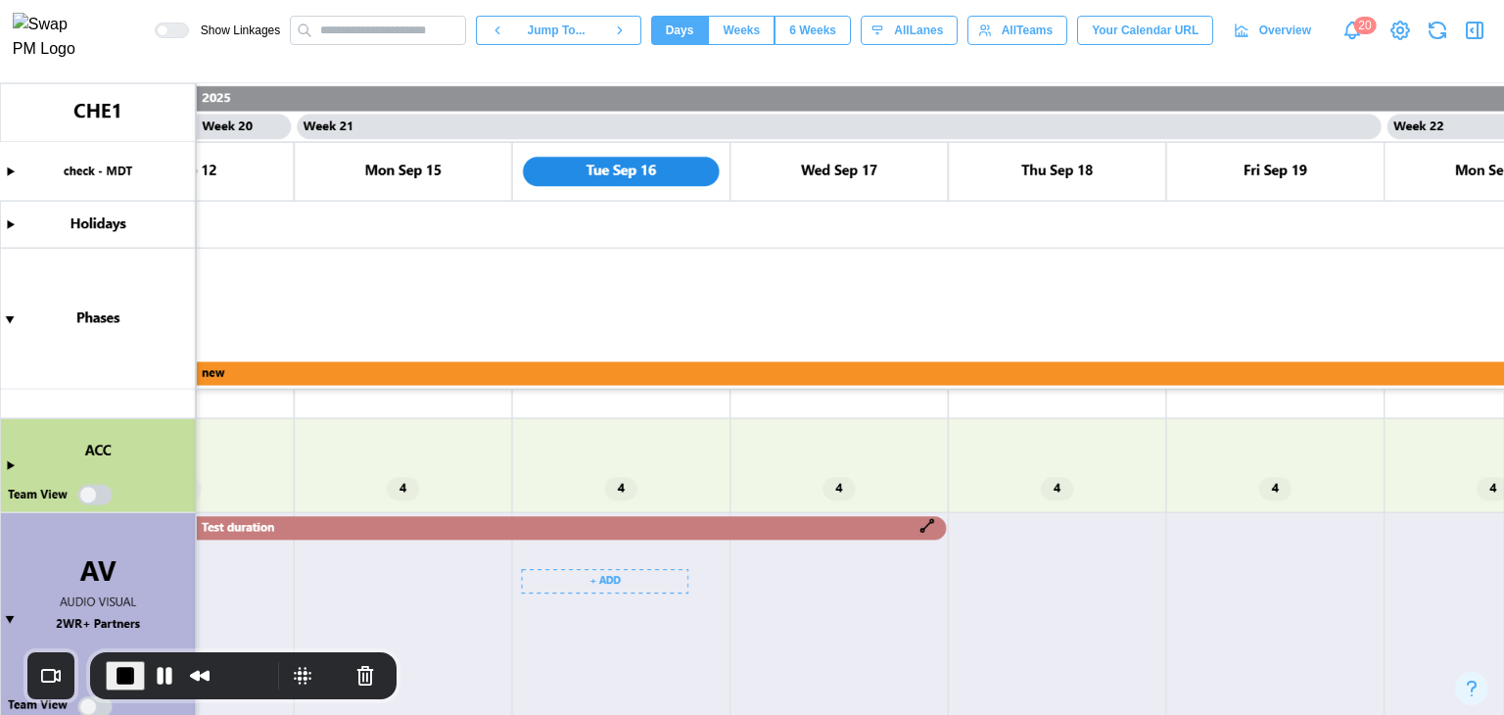
click at [741, 517] on canvas at bounding box center [752, 399] width 1504 height 632
click at [744, 532] on canvas at bounding box center [752, 399] width 1504 height 632
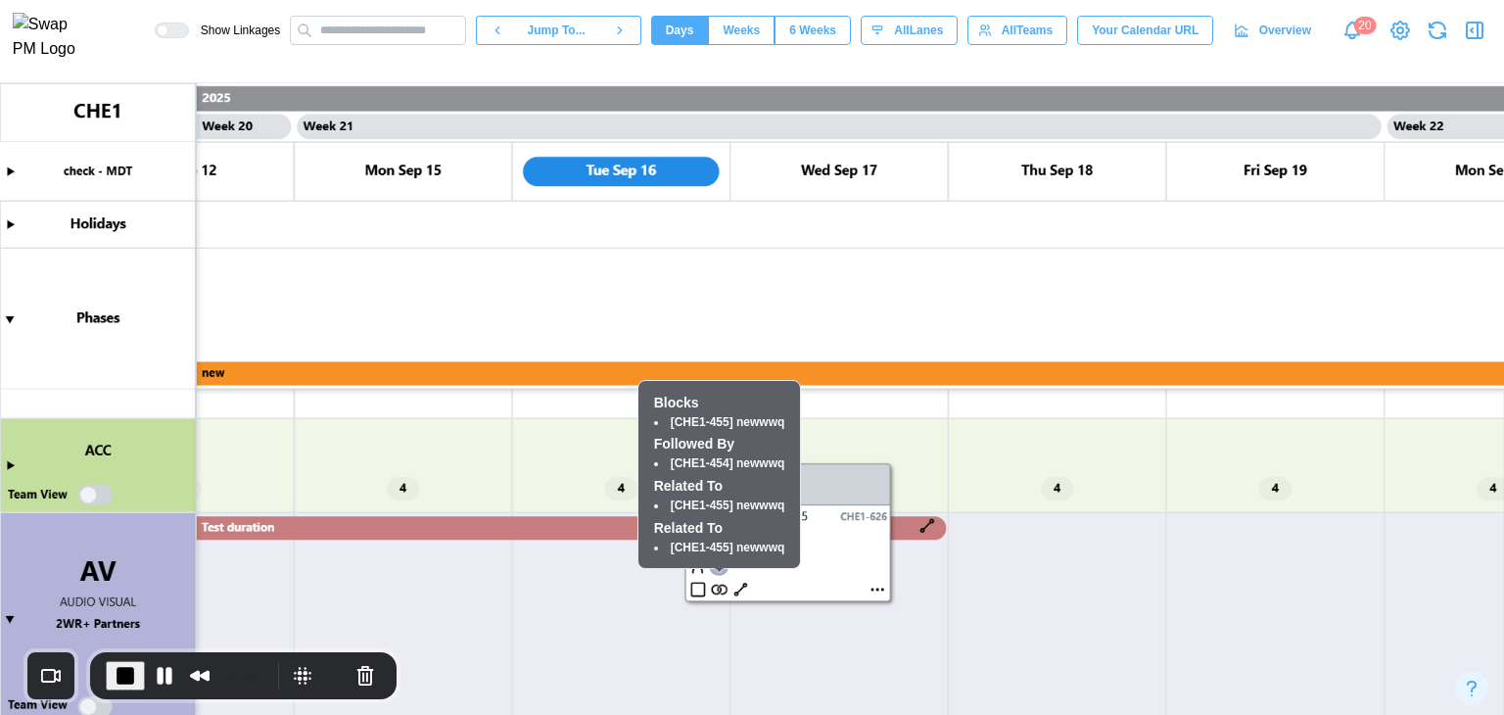
click at [717, 590] on canvas at bounding box center [752, 399] width 1504 height 632
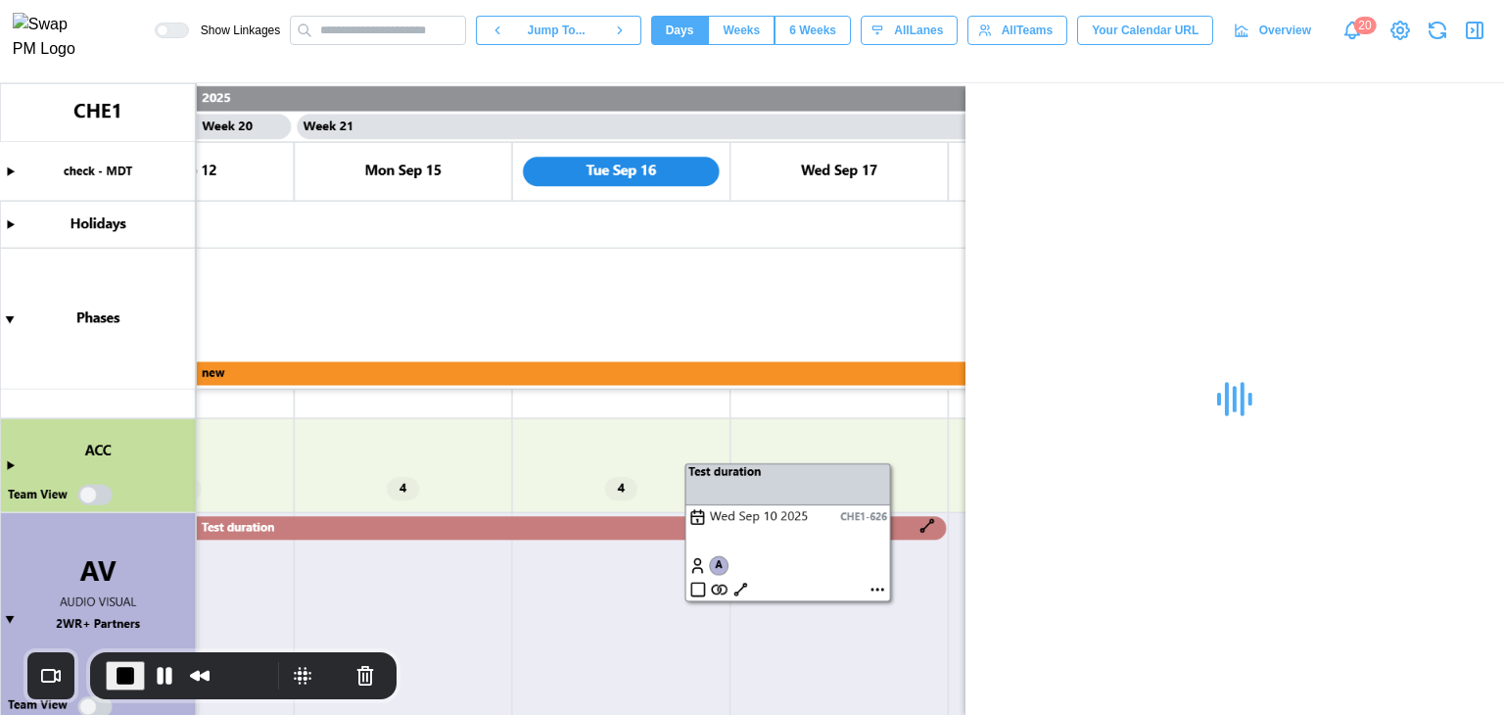
click at [717, 590] on canvas at bounding box center [752, 399] width 1504 height 632
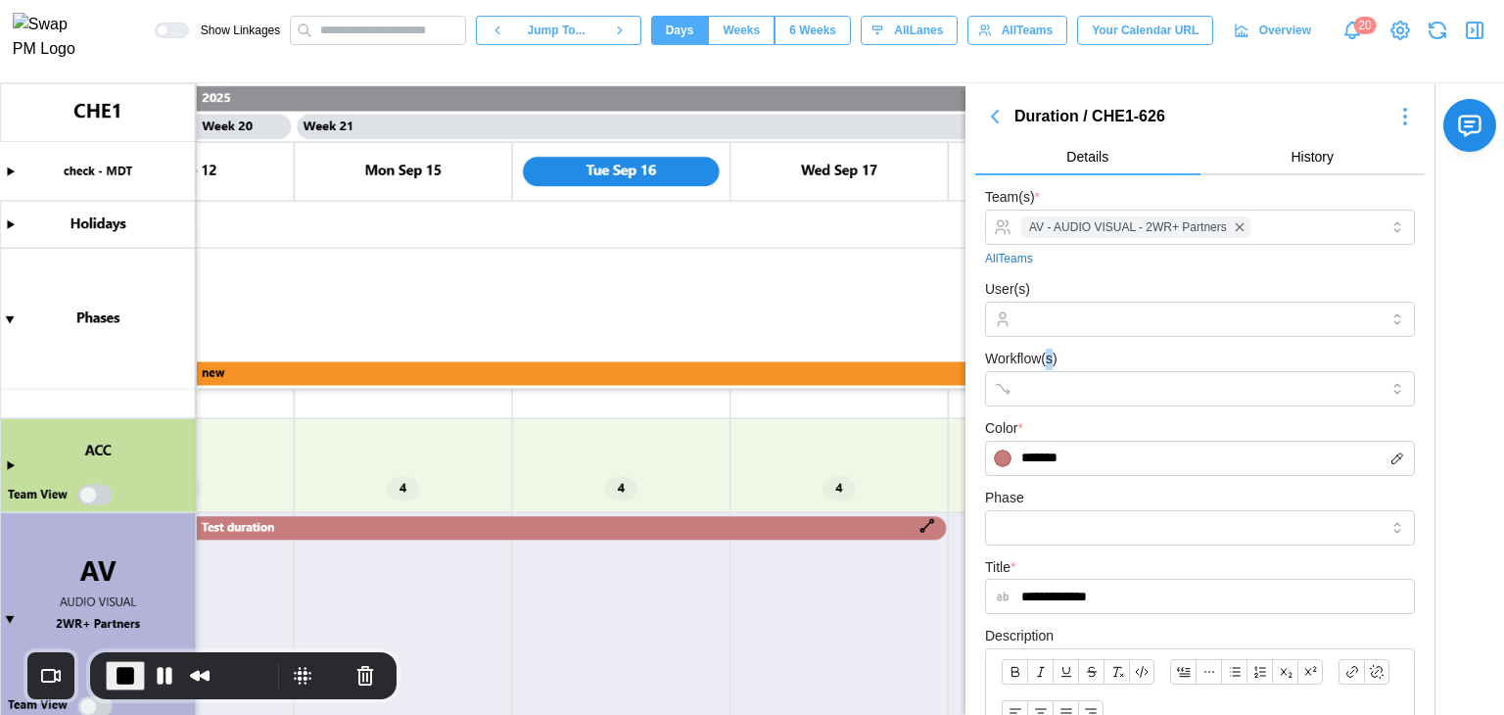
click at [1052, 369] on label "Workflow(s)" at bounding box center [1021, 360] width 72 height 22
click at [1057, 392] on input "Workflow(s)" at bounding box center [1183, 389] width 322 height 16
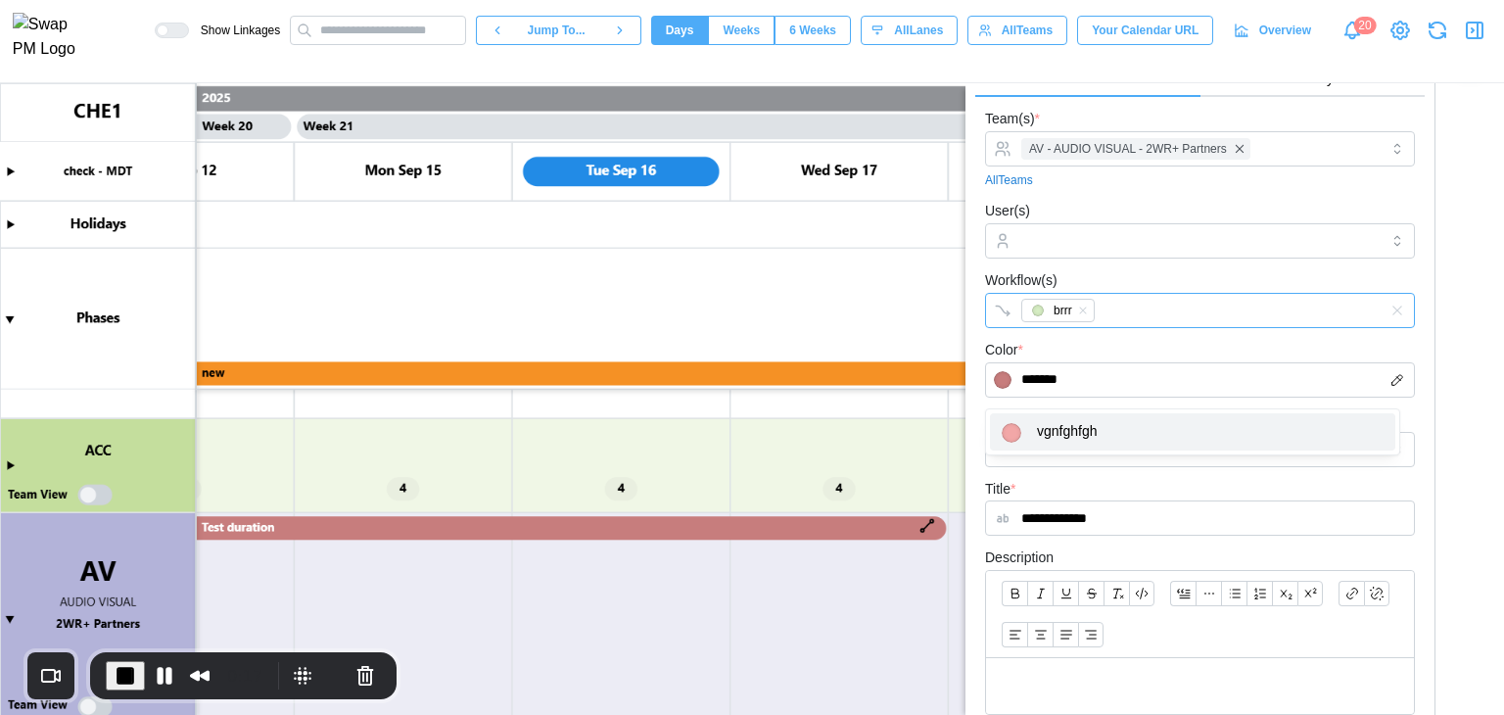
scroll to position [294, 0]
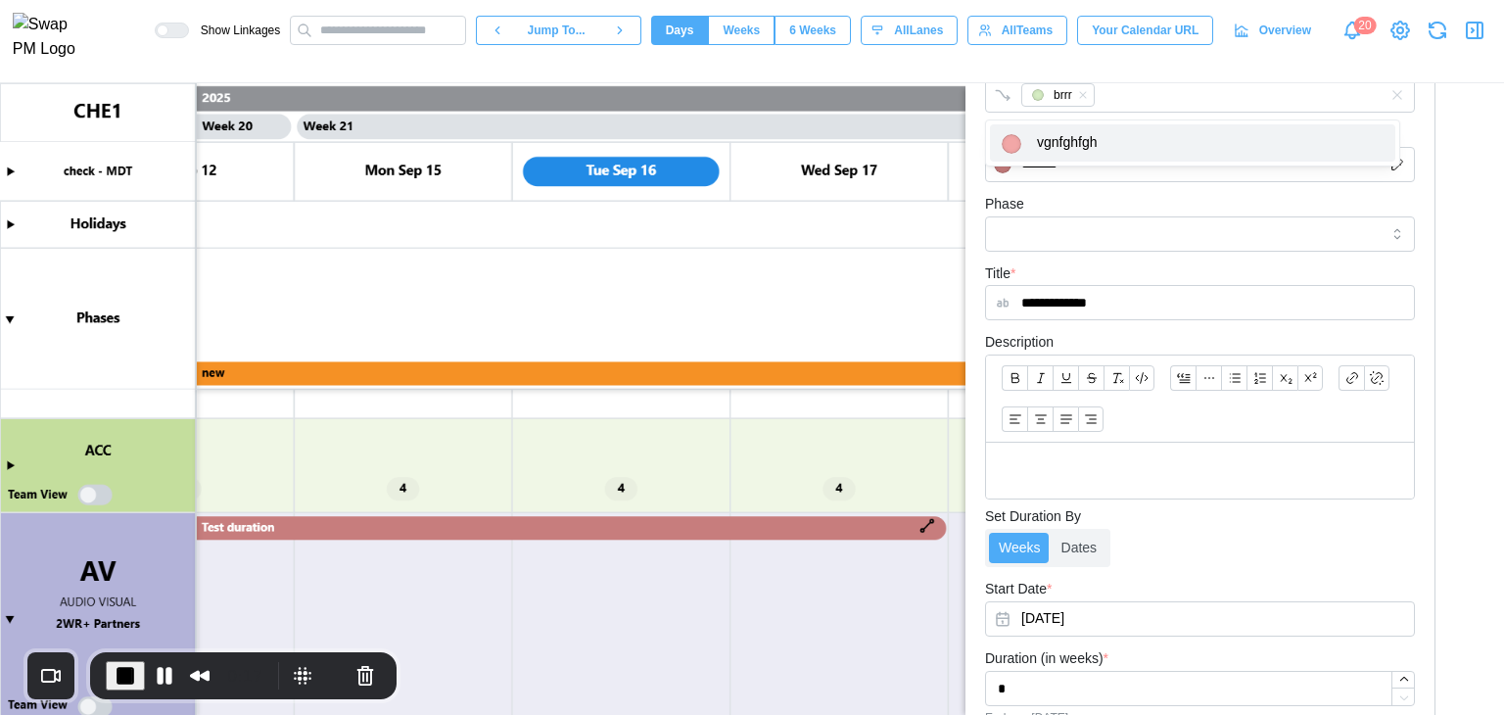
click at [1159, 259] on form "**********" at bounding box center [1200, 420] width 430 height 1058
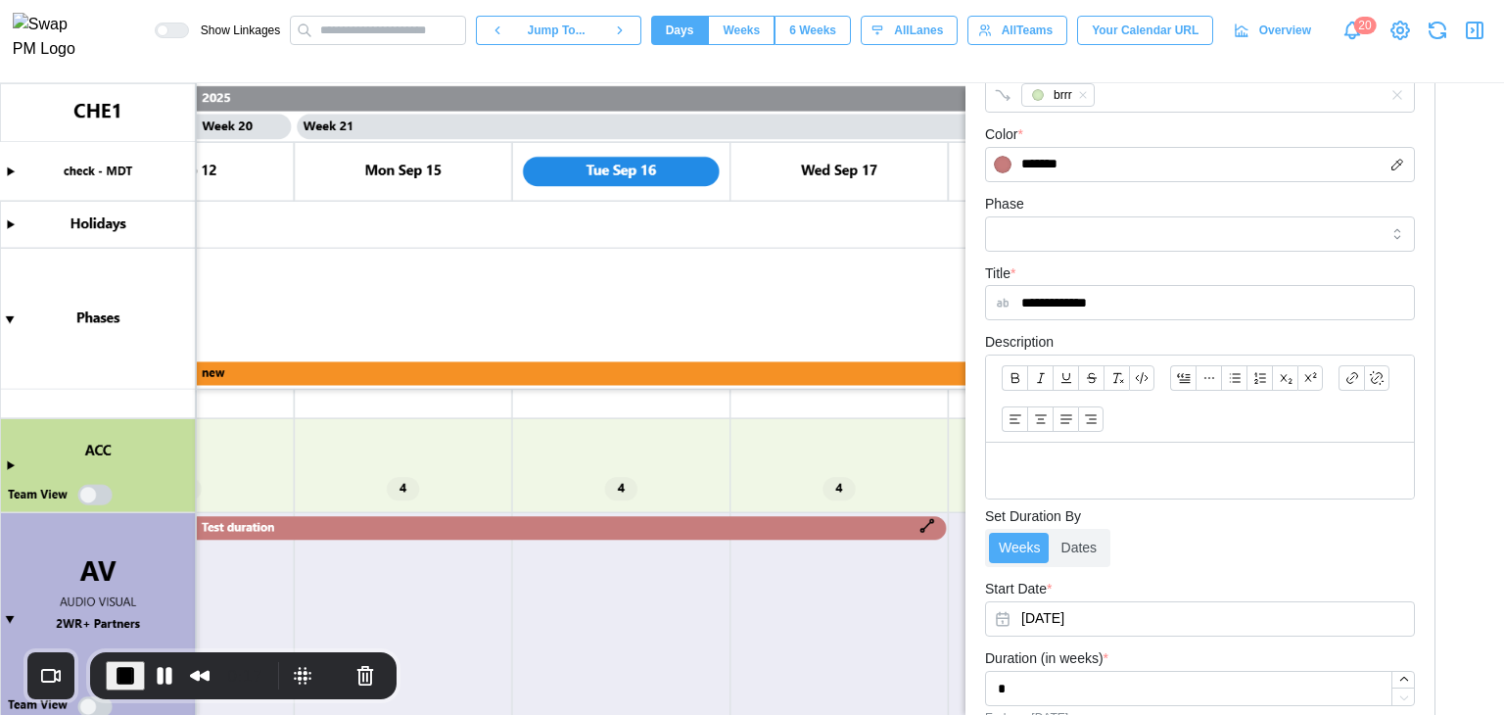
scroll to position [597, 0]
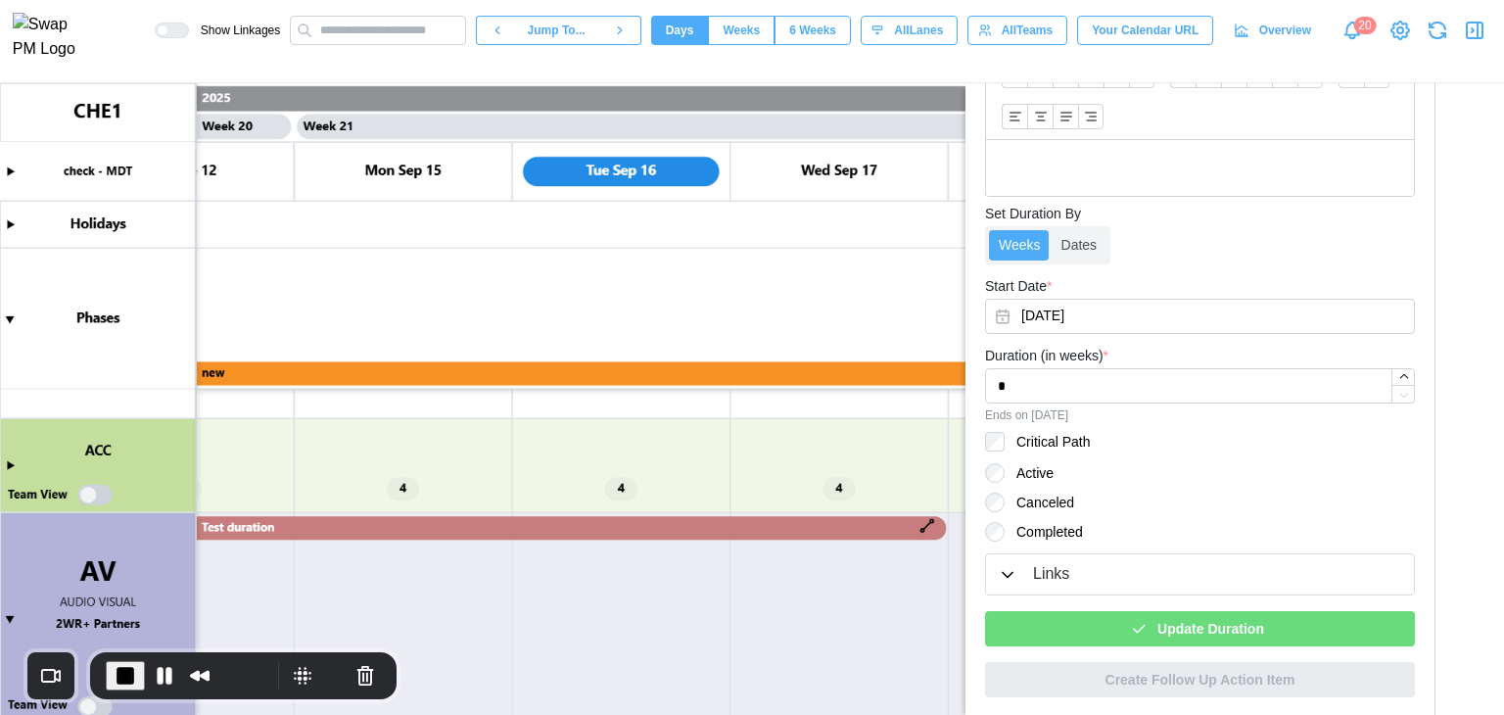
click at [1226, 627] on span "Update Duration" at bounding box center [1211, 628] width 107 height 33
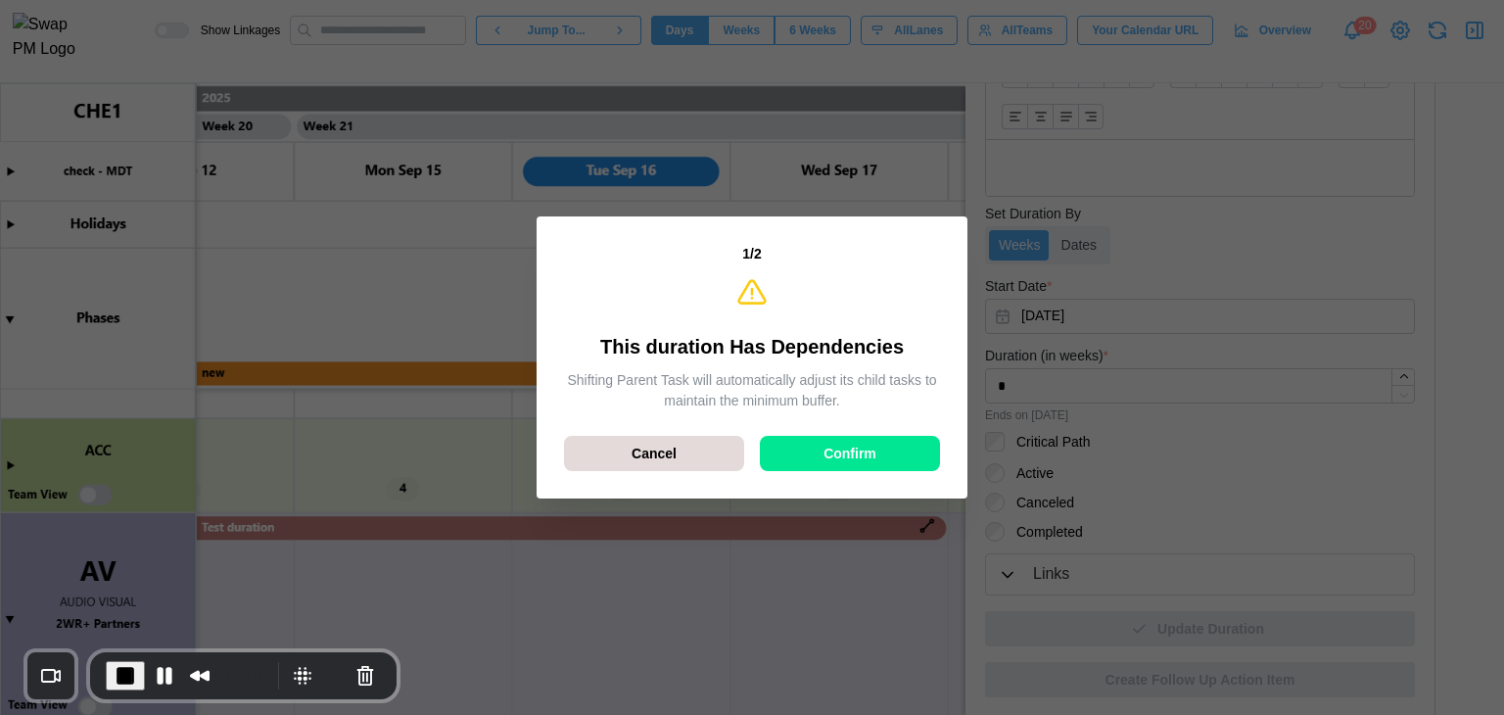
click at [827, 445] on span "Confirm" at bounding box center [850, 453] width 53 height 33
click at [825, 445] on span "Confirm" at bounding box center [850, 453] width 53 height 33
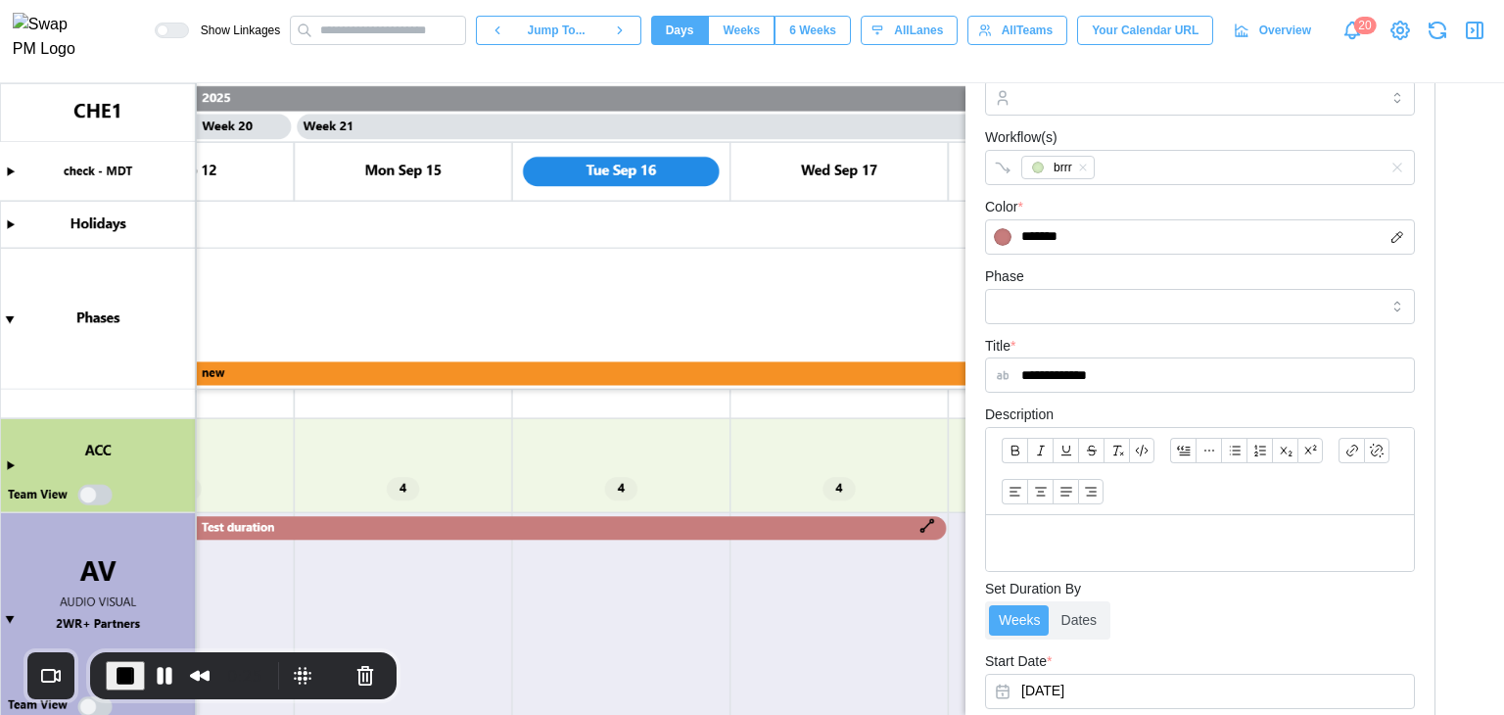
scroll to position [9, 0]
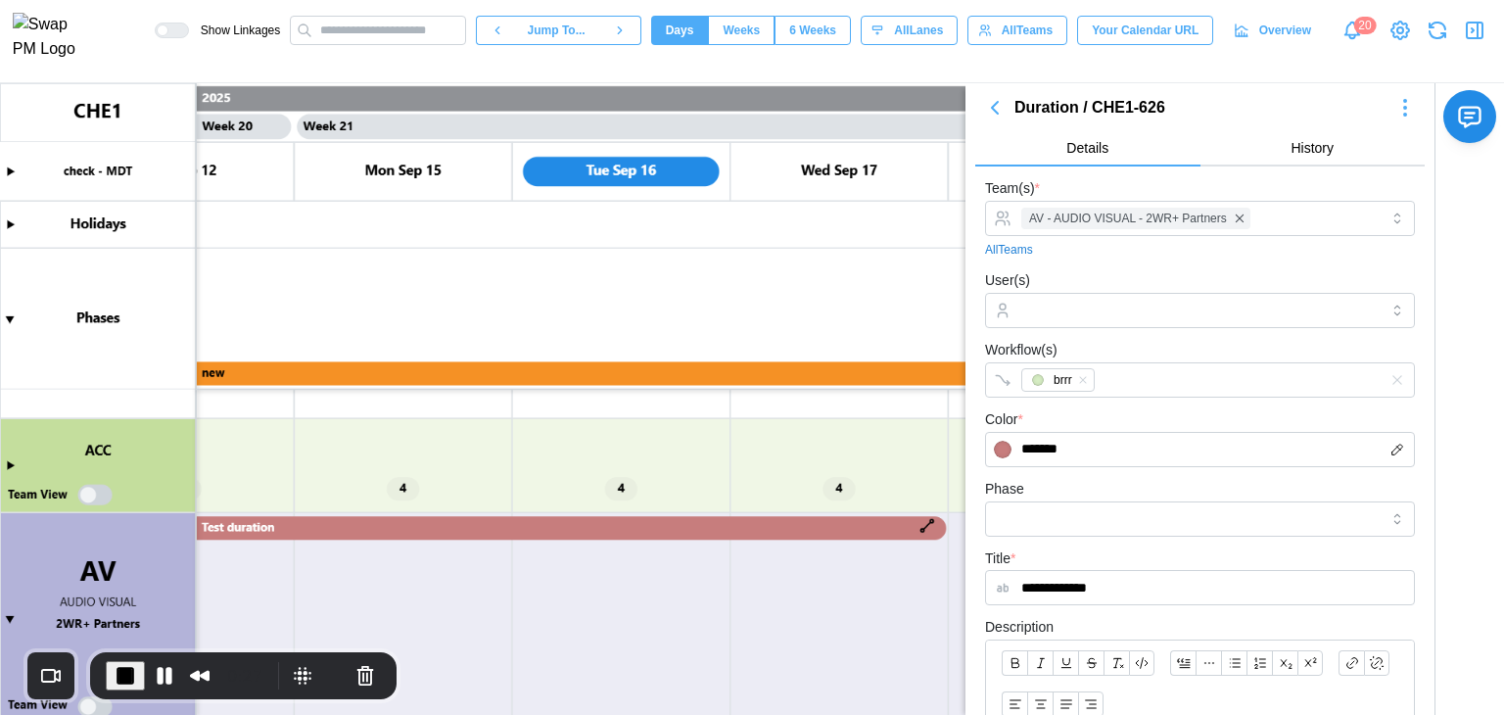
click at [778, 533] on canvas at bounding box center [752, 399] width 1504 height 632
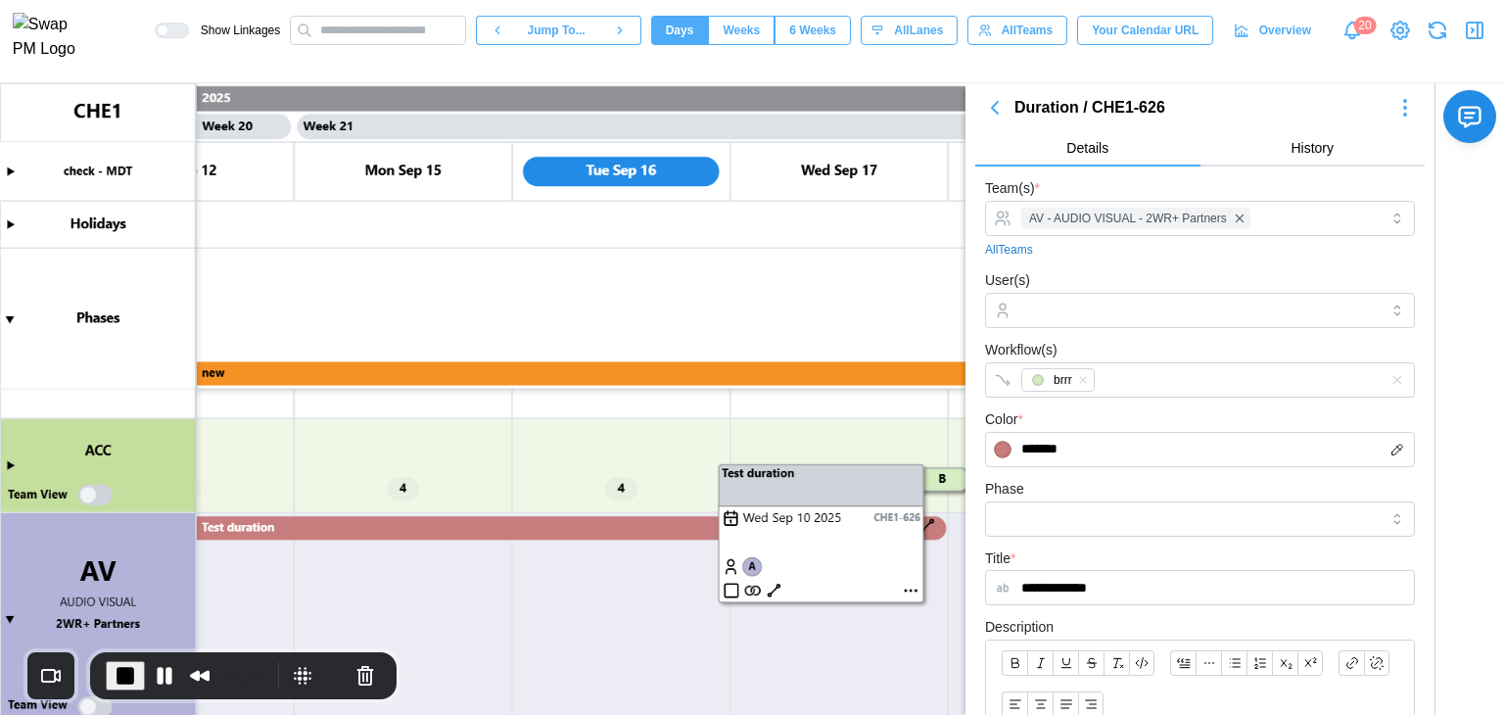
drag, startPoint x: 868, startPoint y: 519, endPoint x: 783, endPoint y: 518, distance: 85.2
click at [783, 518] on canvas at bounding box center [752, 399] width 1504 height 632
click at [552, 523] on canvas at bounding box center [752, 399] width 1504 height 632
click at [551, 523] on canvas at bounding box center [752, 399] width 1504 height 632
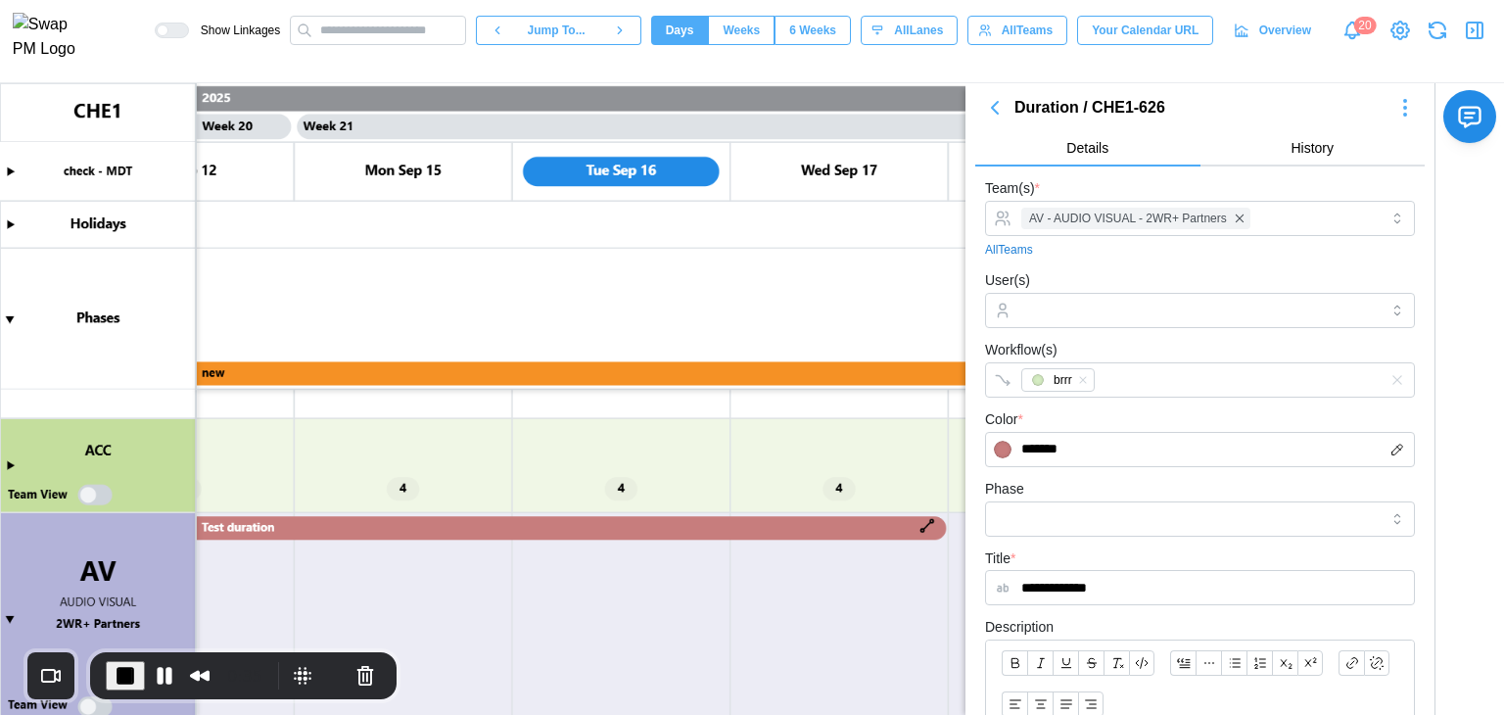
click at [118, 674] on span "End Recording" at bounding box center [126, 676] width 24 height 24
